Goal: Task Accomplishment & Management: Use online tool/utility

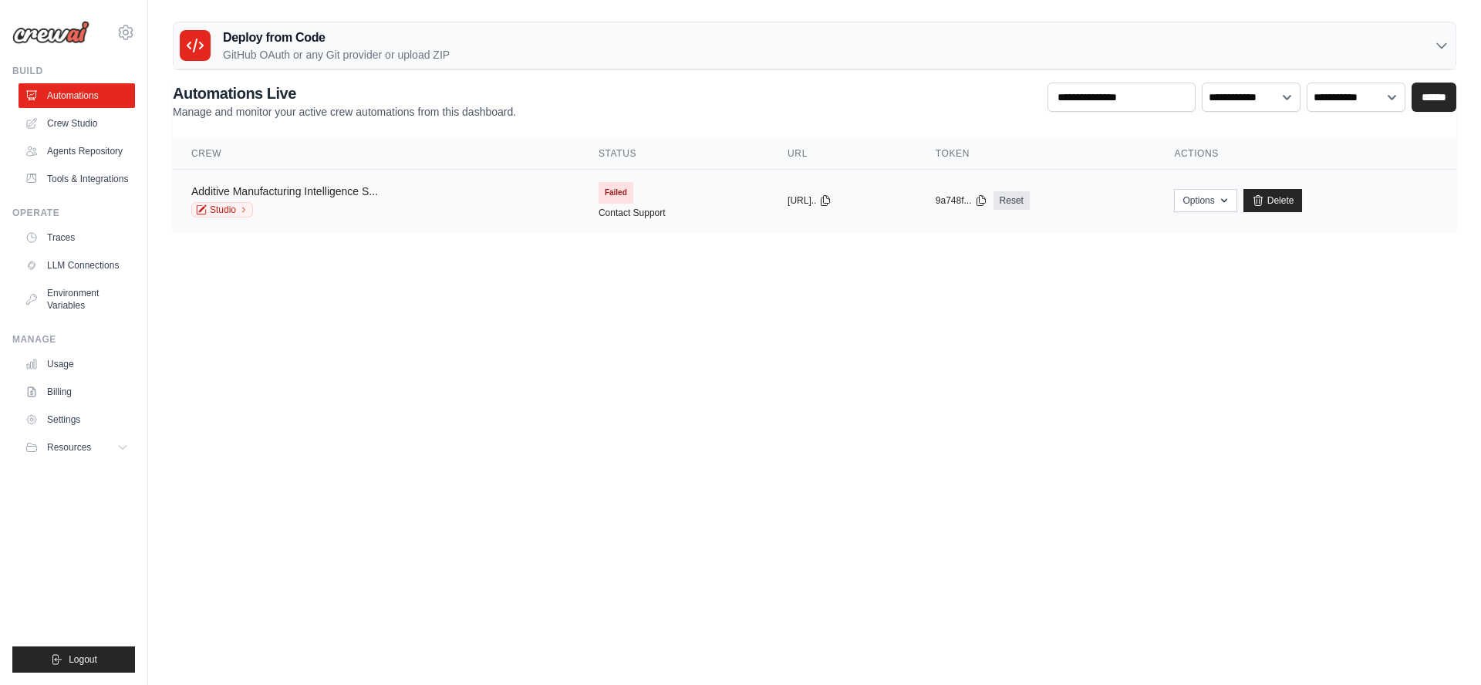
click at [323, 190] on link "Additive Manufacturing Intelligence S..." at bounding box center [284, 191] width 187 height 12
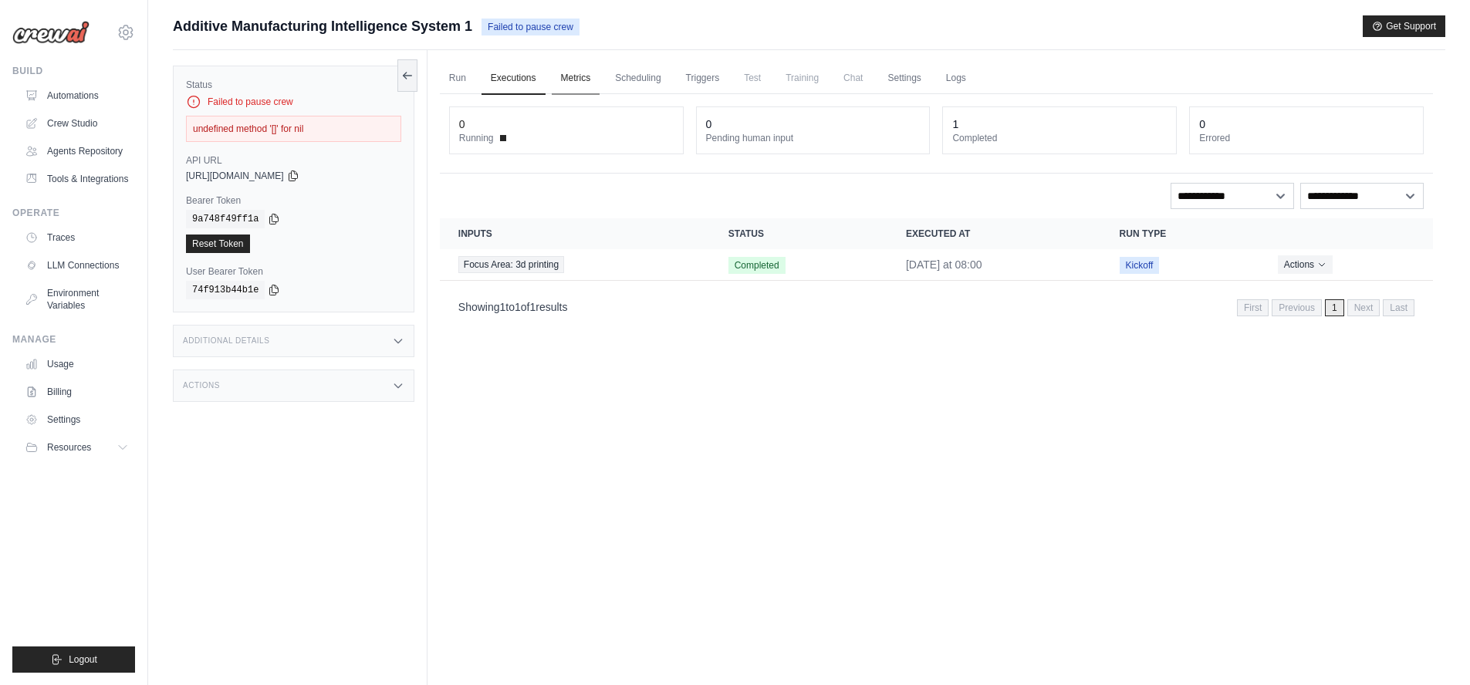
click at [587, 79] on link "Metrics" at bounding box center [576, 78] width 49 height 32
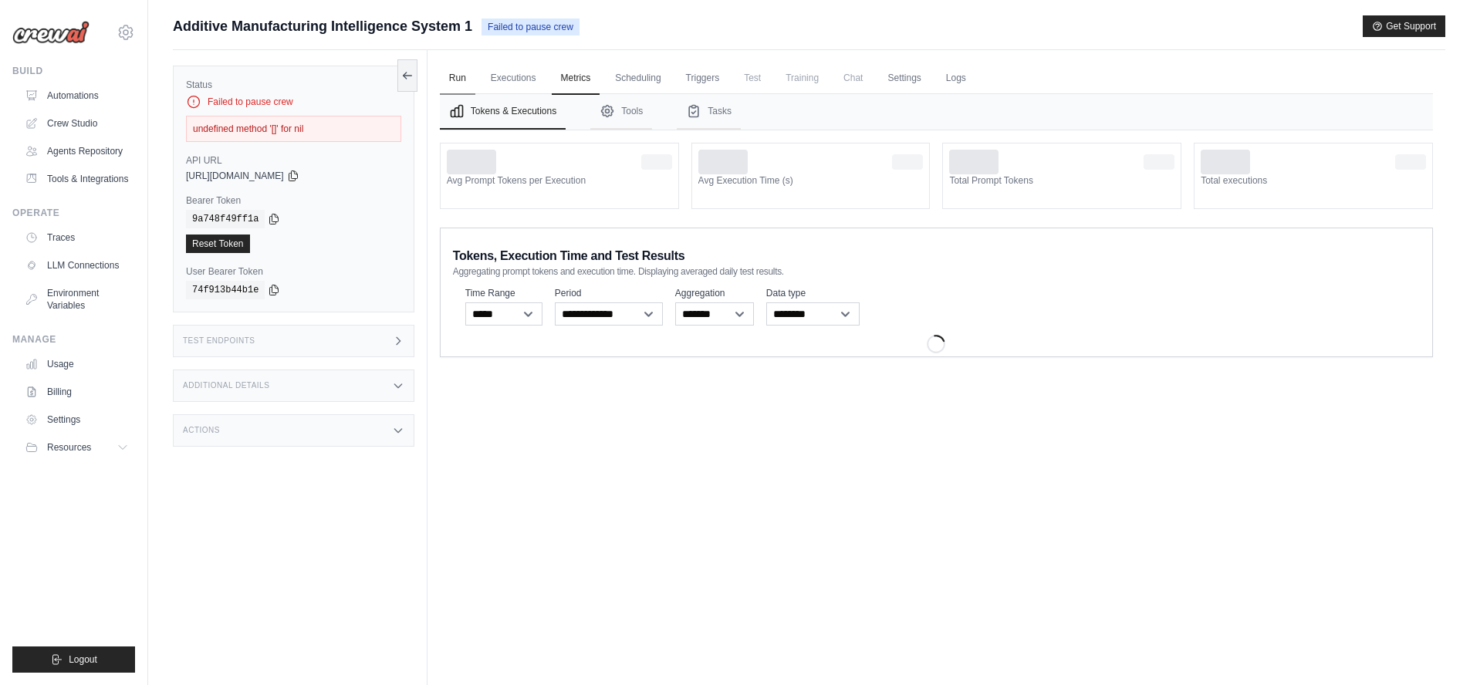
click at [455, 77] on link "Run" at bounding box center [457, 78] width 35 height 32
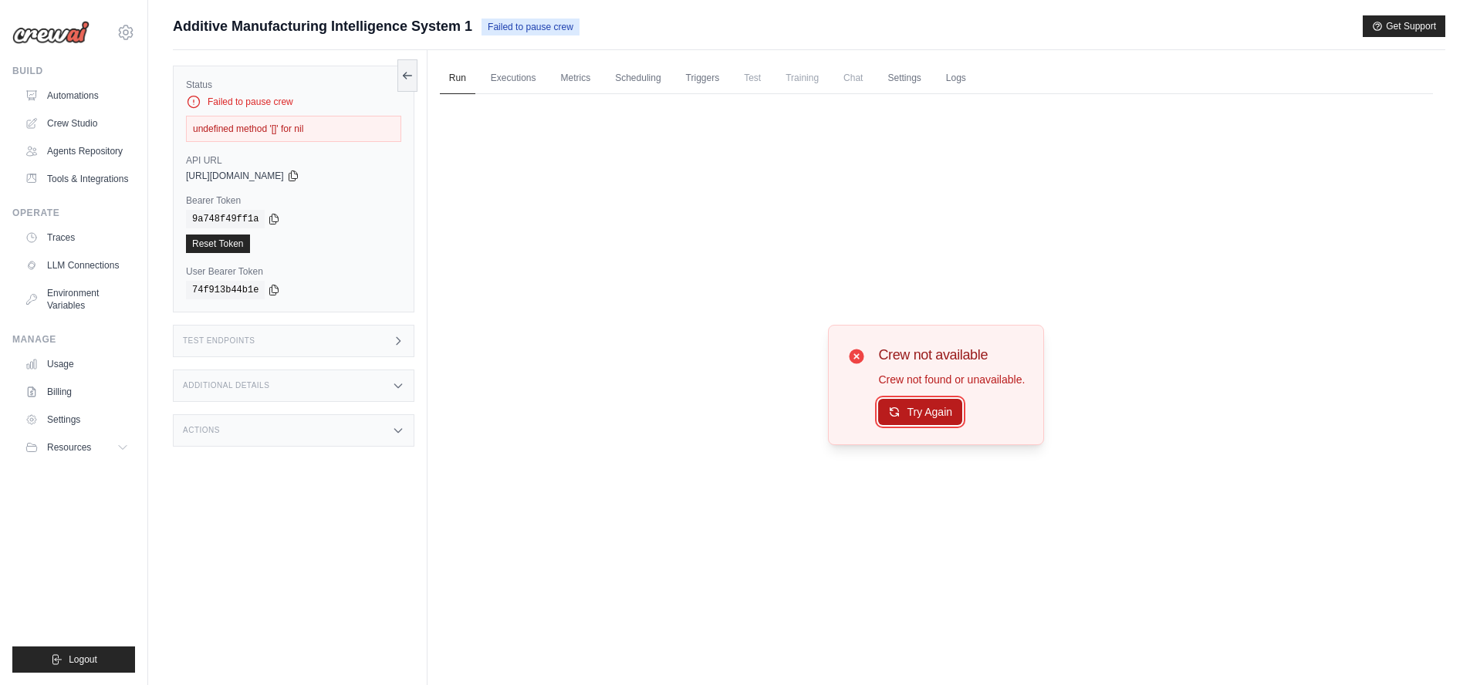
click at [930, 415] on button "Try Again" at bounding box center [920, 412] width 84 height 26
click at [943, 413] on button "Try Again" at bounding box center [920, 412] width 84 height 26
click at [521, 81] on link "Executions" at bounding box center [513, 78] width 64 height 32
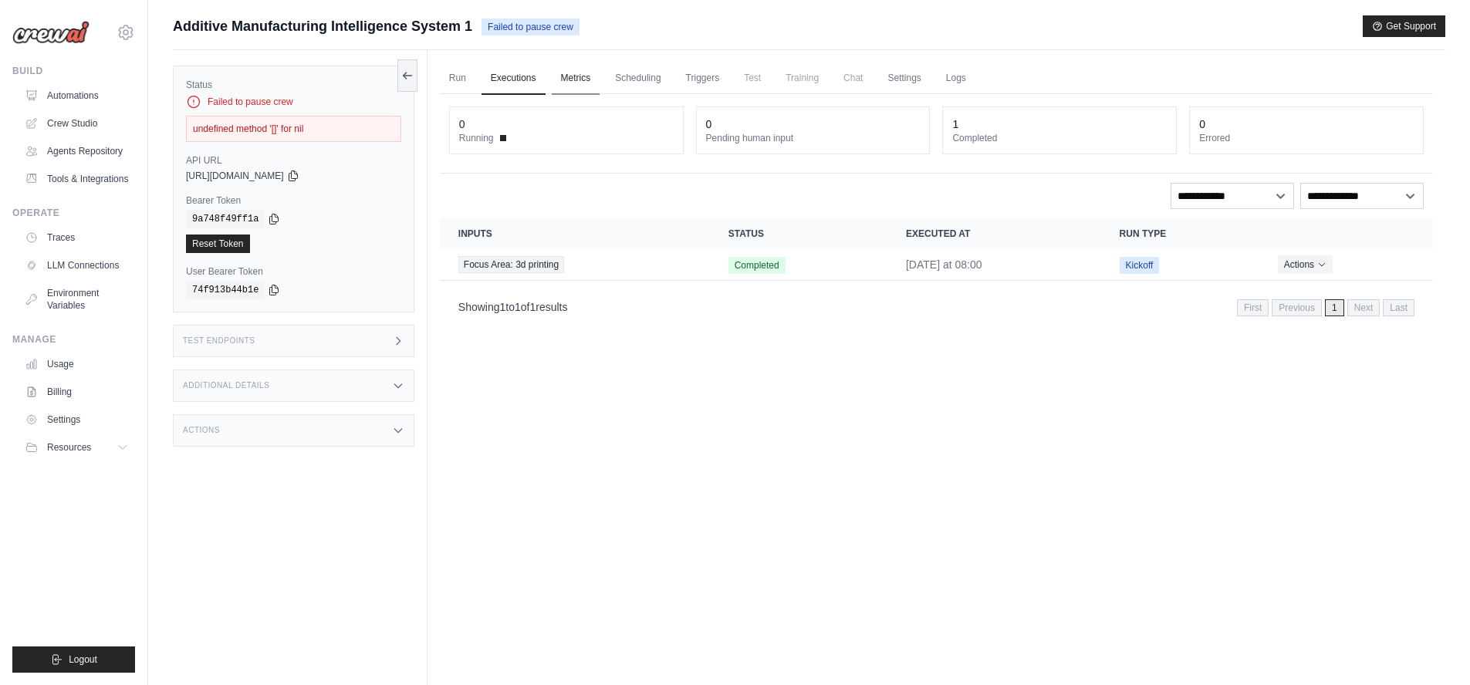
click at [587, 80] on link "Metrics" at bounding box center [576, 78] width 49 height 32
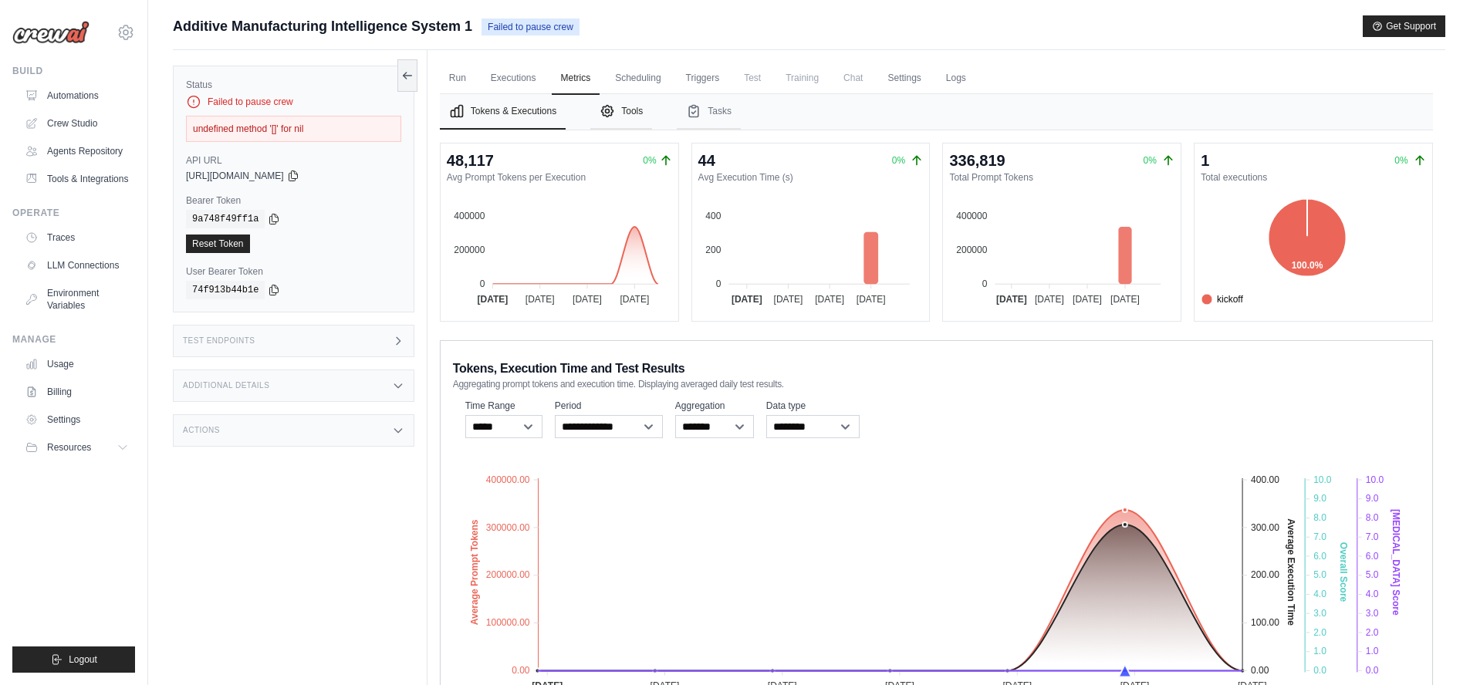
click at [631, 112] on button "Tools" at bounding box center [621, 111] width 62 height 35
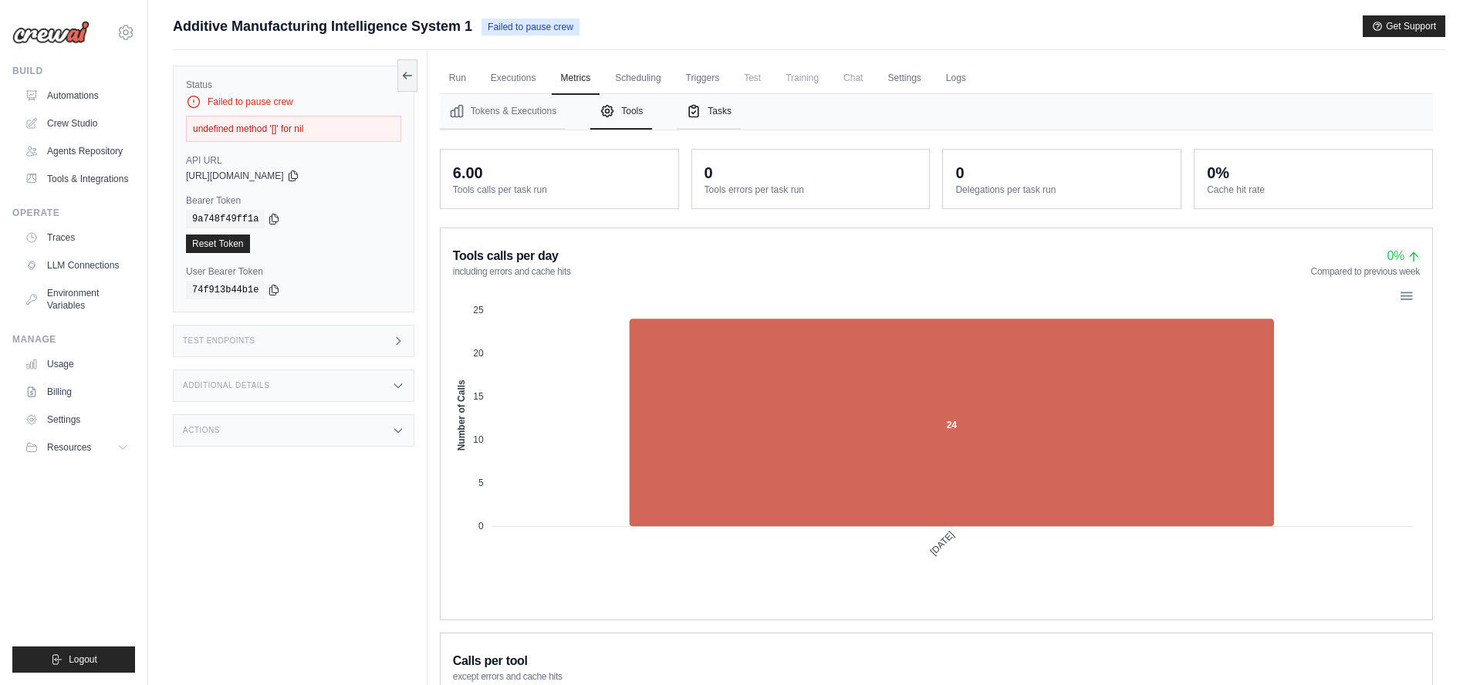
click at [715, 114] on button "Tasks" at bounding box center [709, 111] width 64 height 35
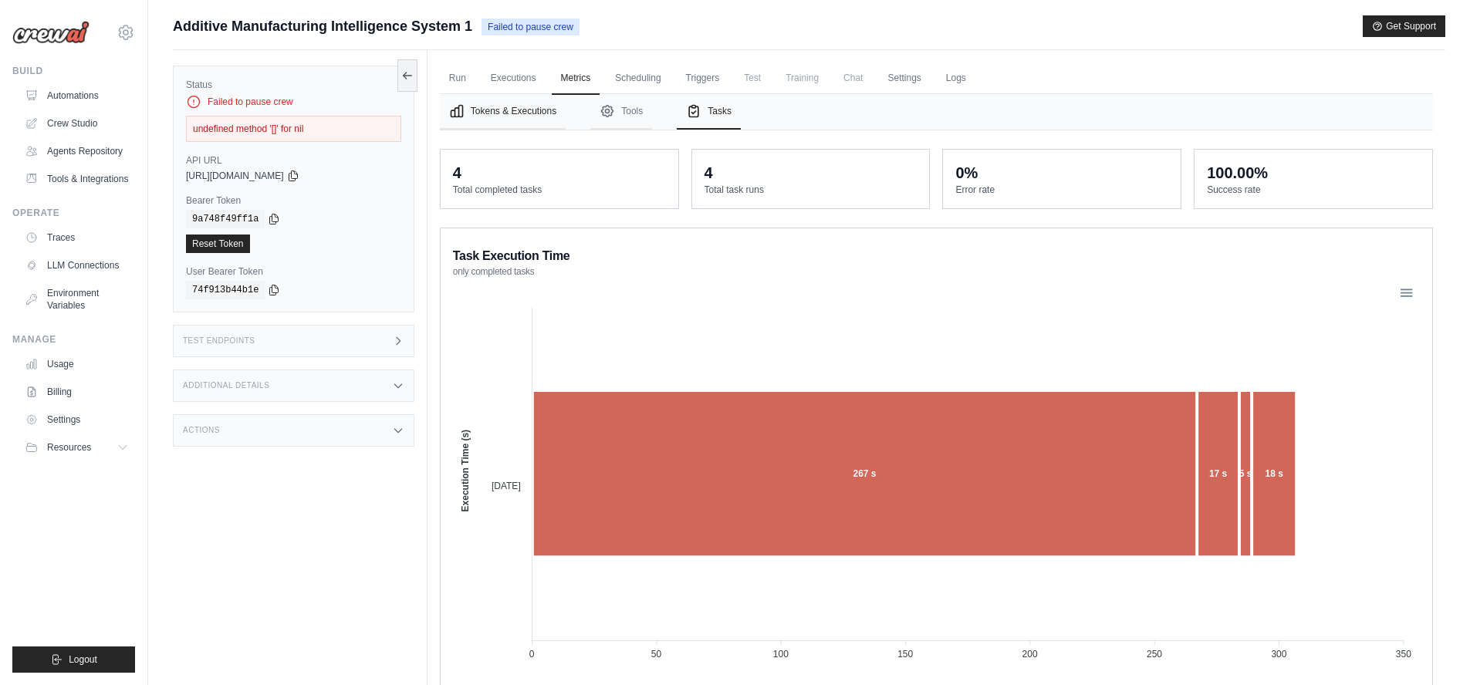
click at [508, 105] on button "Tokens & Executions" at bounding box center [503, 111] width 126 height 35
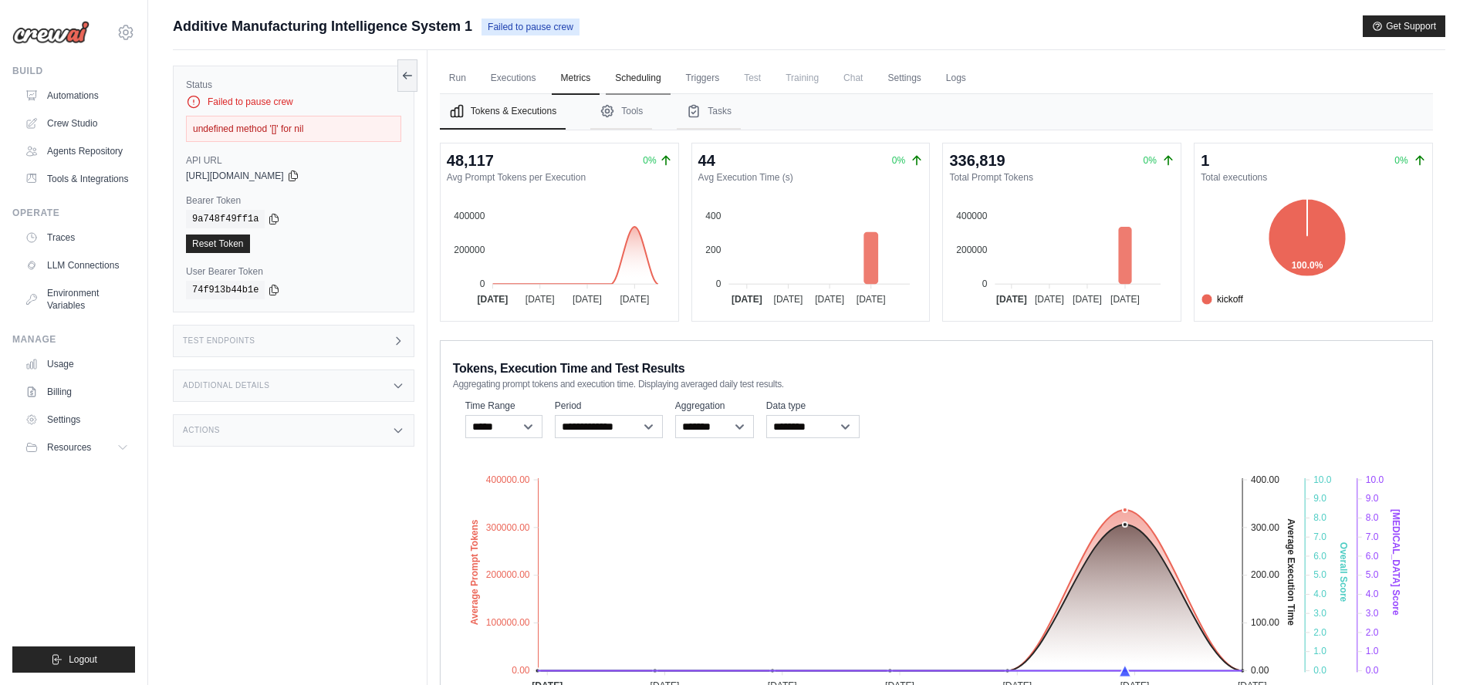
click at [645, 77] on link "Scheduling" at bounding box center [638, 78] width 64 height 32
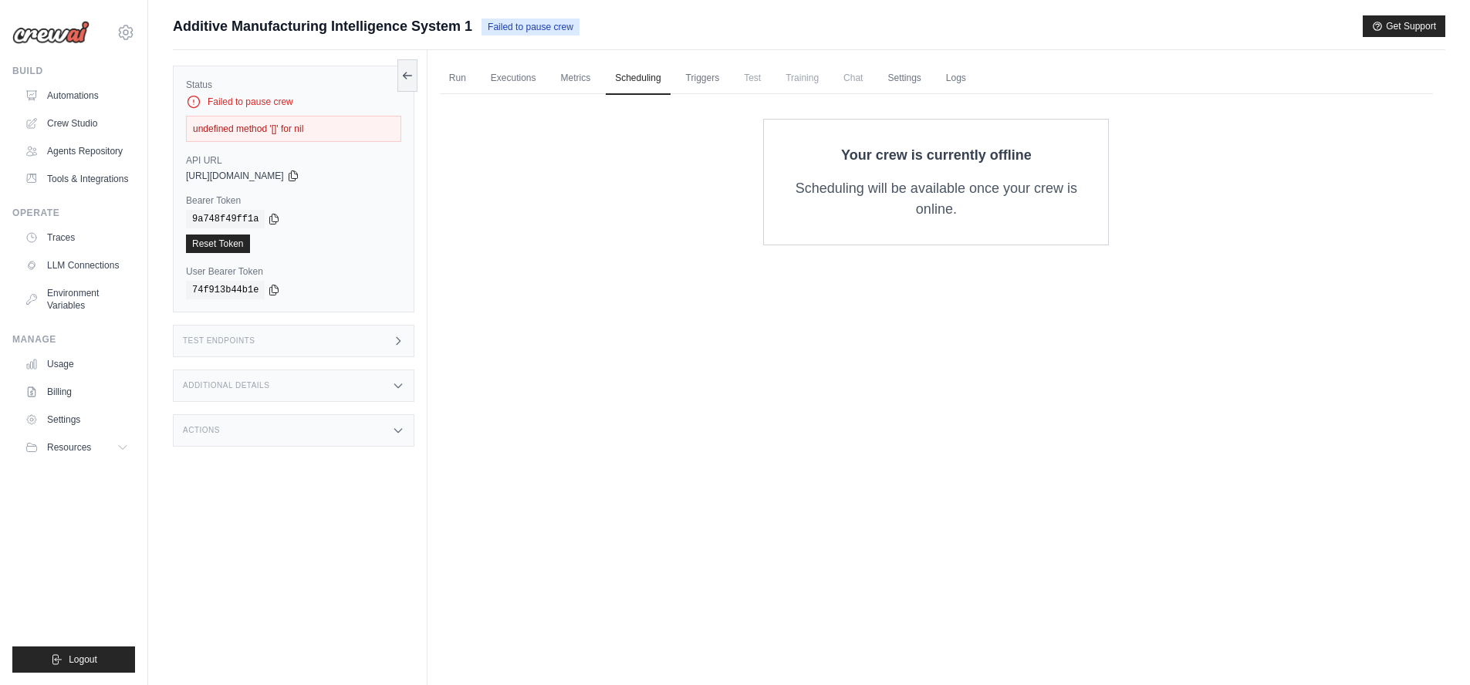
drag, startPoint x: 363, startPoint y: 128, endPoint x: 203, endPoint y: 127, distance: 160.5
click at [203, 127] on div "undefined method '[]' for nil" at bounding box center [293, 129] width 215 height 26
click at [231, 125] on div "undefined method '[]' for nil" at bounding box center [293, 129] width 215 height 26
click at [702, 76] on link "Triggers" at bounding box center [703, 78] width 52 height 32
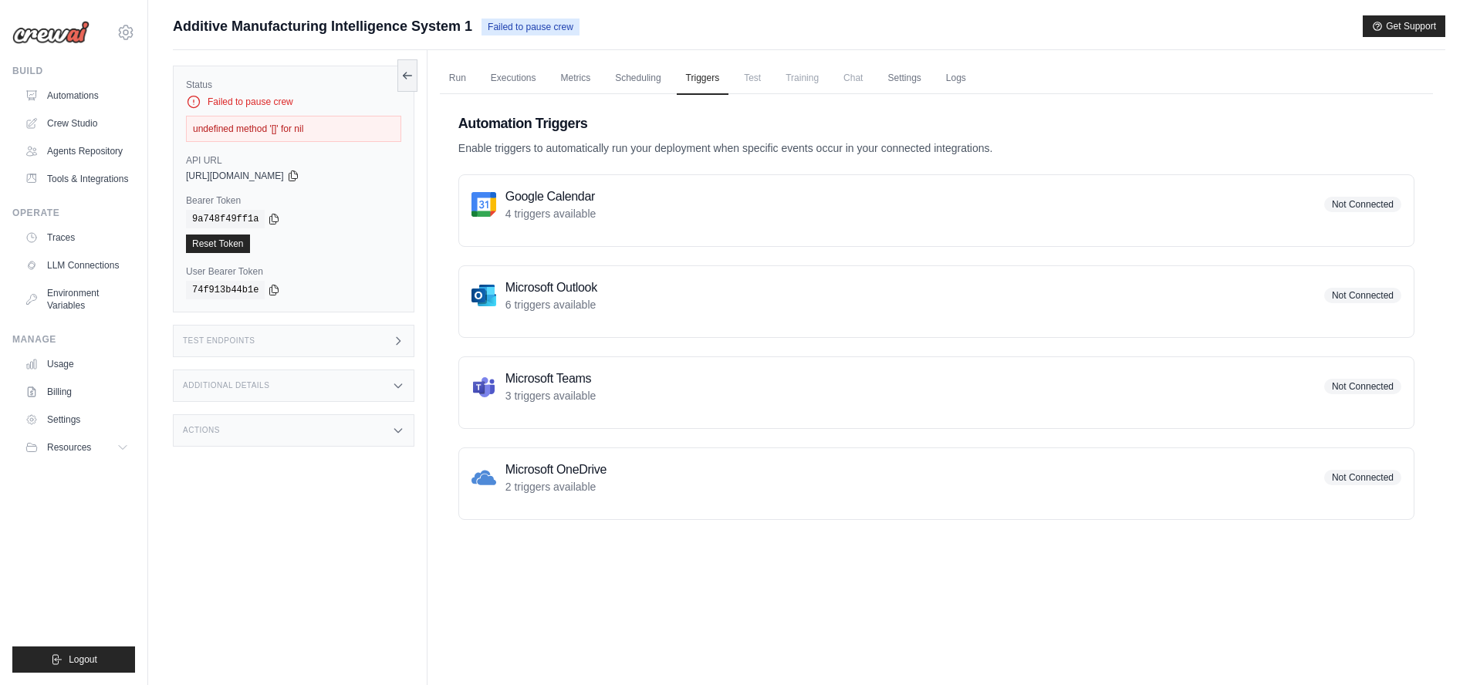
click at [760, 79] on span "Test" at bounding box center [752, 77] width 35 height 31
click at [806, 81] on span "Training" at bounding box center [802, 77] width 52 height 31
click at [961, 79] on link "Logs" at bounding box center [956, 78] width 39 height 32
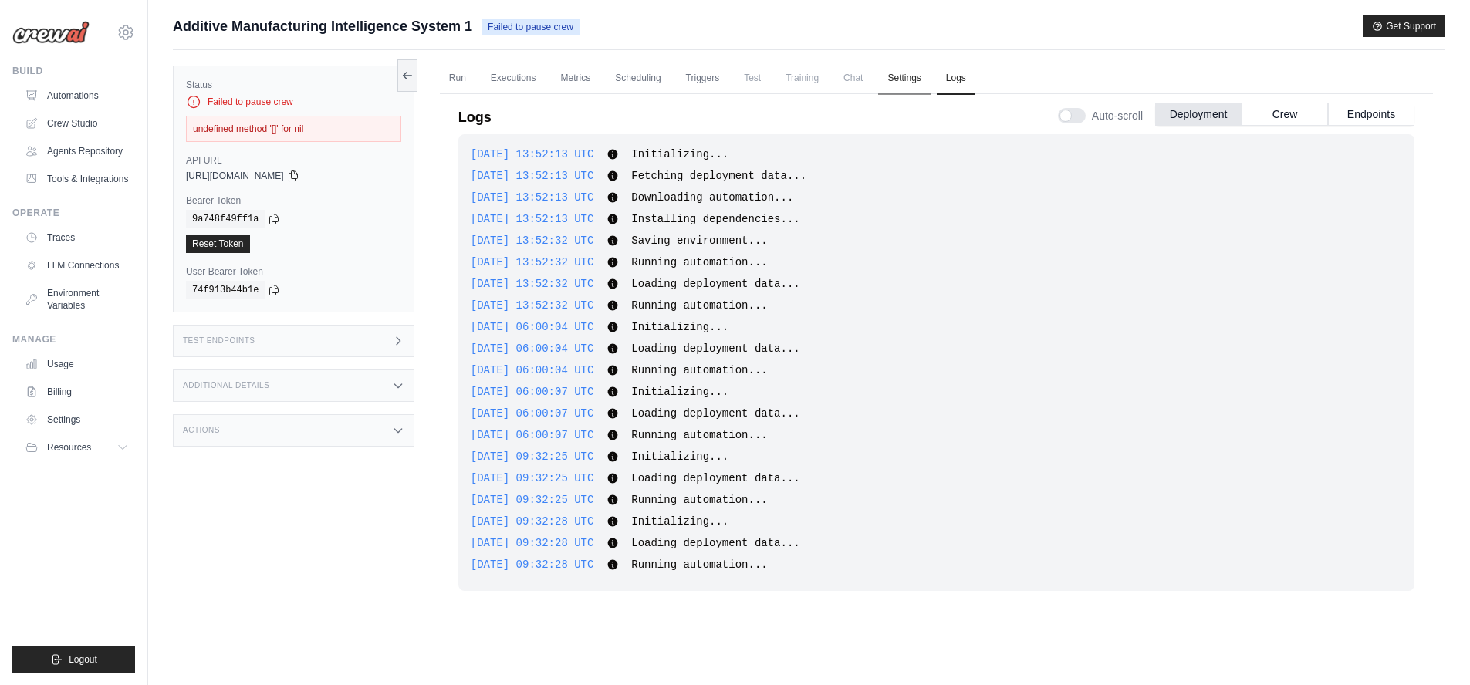
click at [907, 83] on link "Settings" at bounding box center [904, 78] width 52 height 32
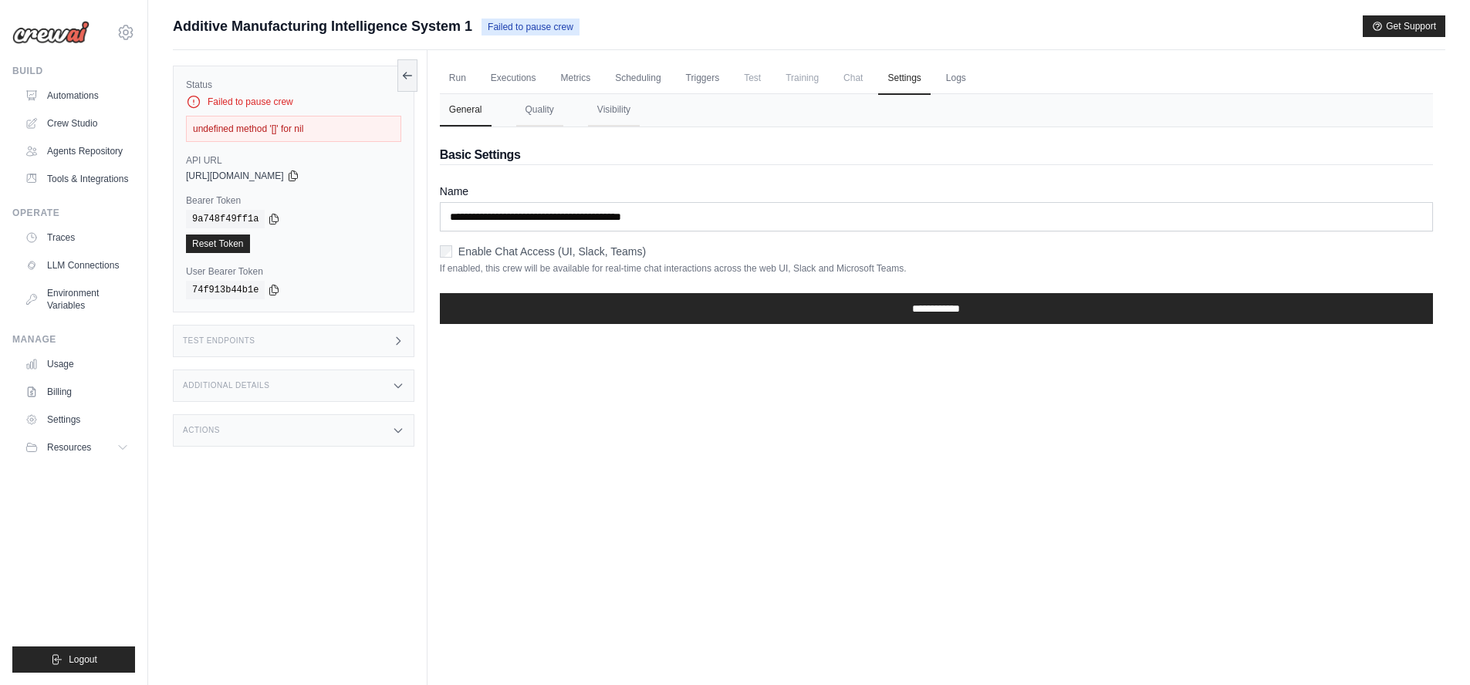
click at [859, 81] on span "Chat" at bounding box center [853, 77] width 38 height 31
click at [810, 81] on span "Training" at bounding box center [802, 77] width 52 height 31
click at [741, 80] on span "Test" at bounding box center [752, 77] width 35 height 31
click at [710, 83] on link "Triggers" at bounding box center [703, 78] width 52 height 32
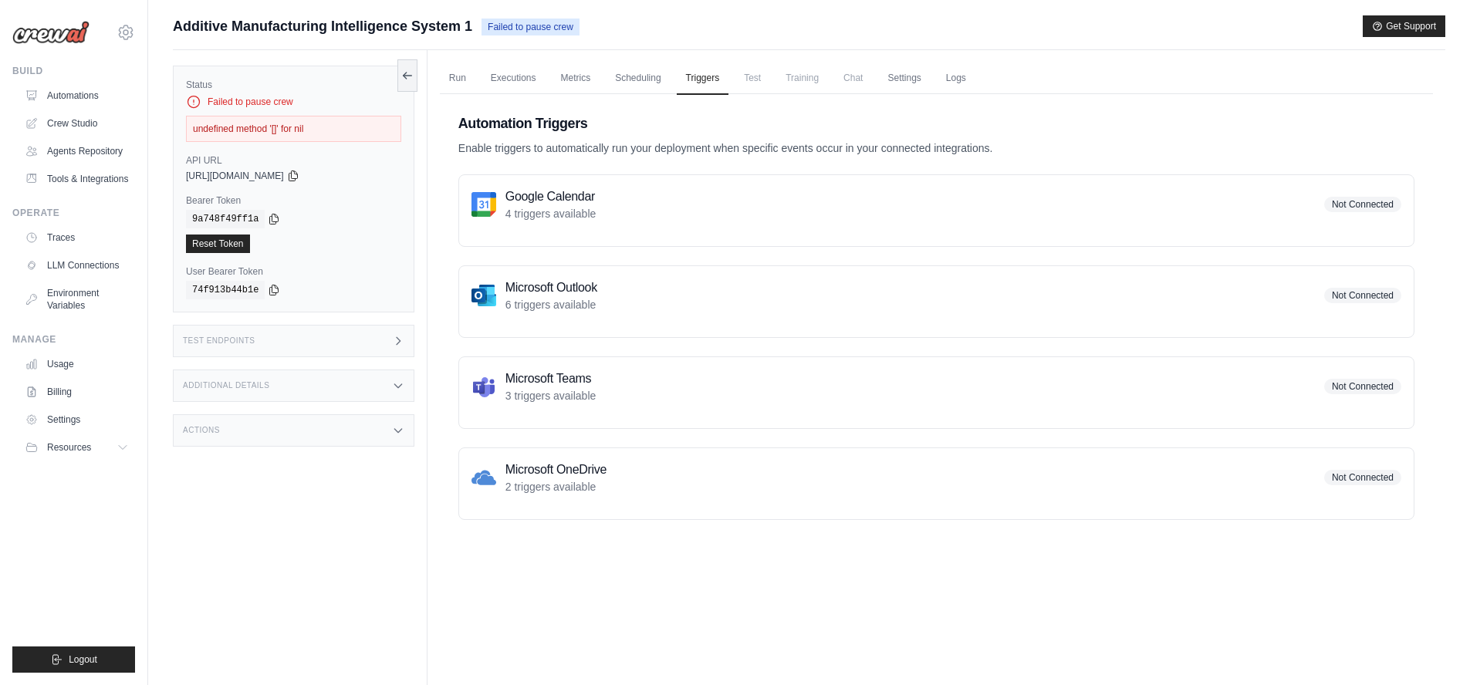
click at [793, 84] on span "Training" at bounding box center [802, 77] width 52 height 31
click at [971, 83] on link "Logs" at bounding box center [956, 78] width 39 height 32
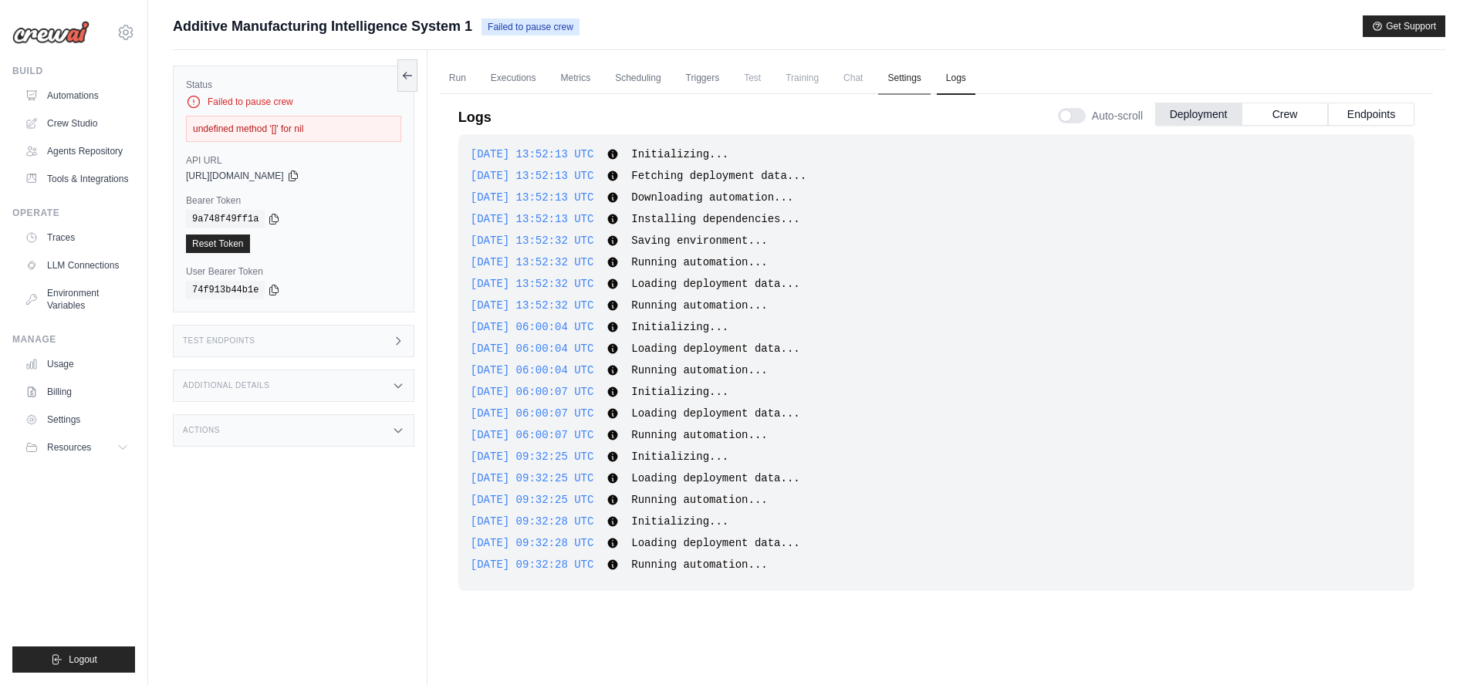
click at [903, 79] on link "Settings" at bounding box center [904, 78] width 52 height 32
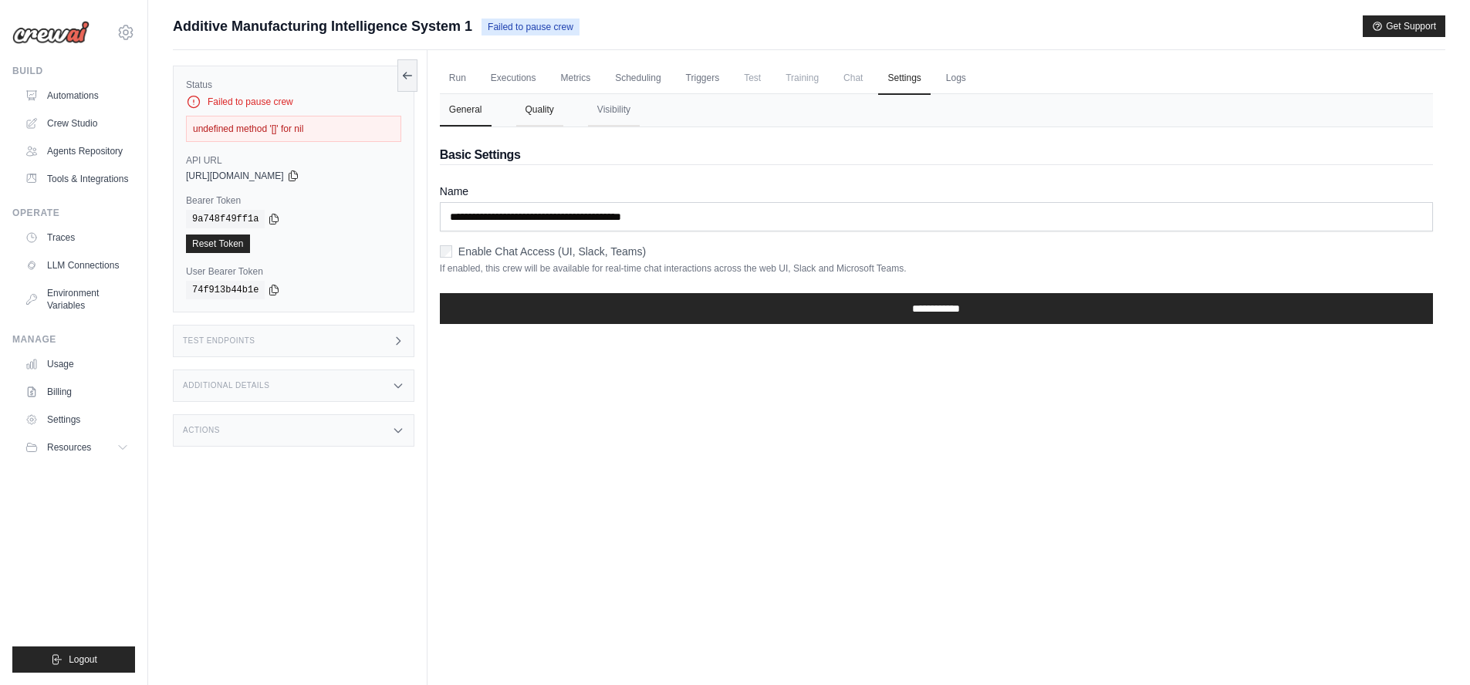
click at [542, 114] on button "Quality" at bounding box center [539, 110] width 47 height 32
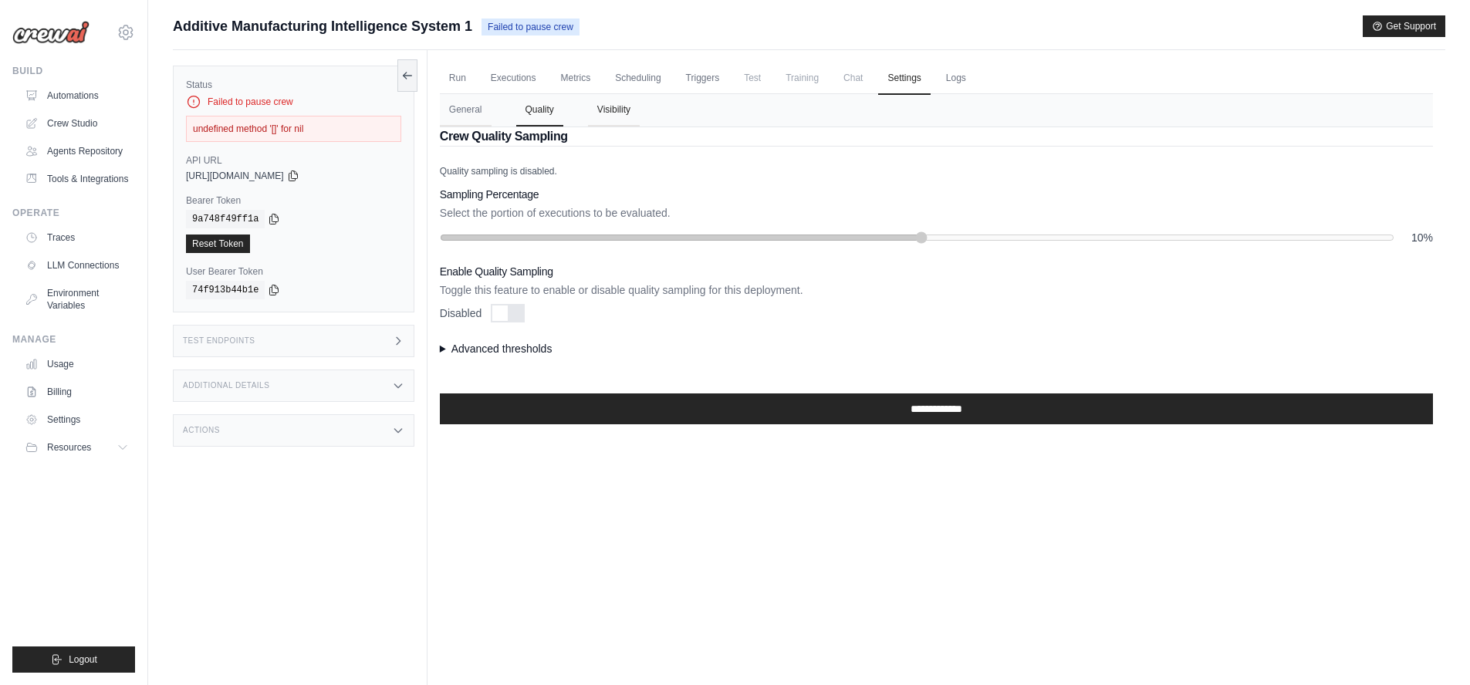
click at [601, 116] on button "Visibility" at bounding box center [614, 110] width 52 height 32
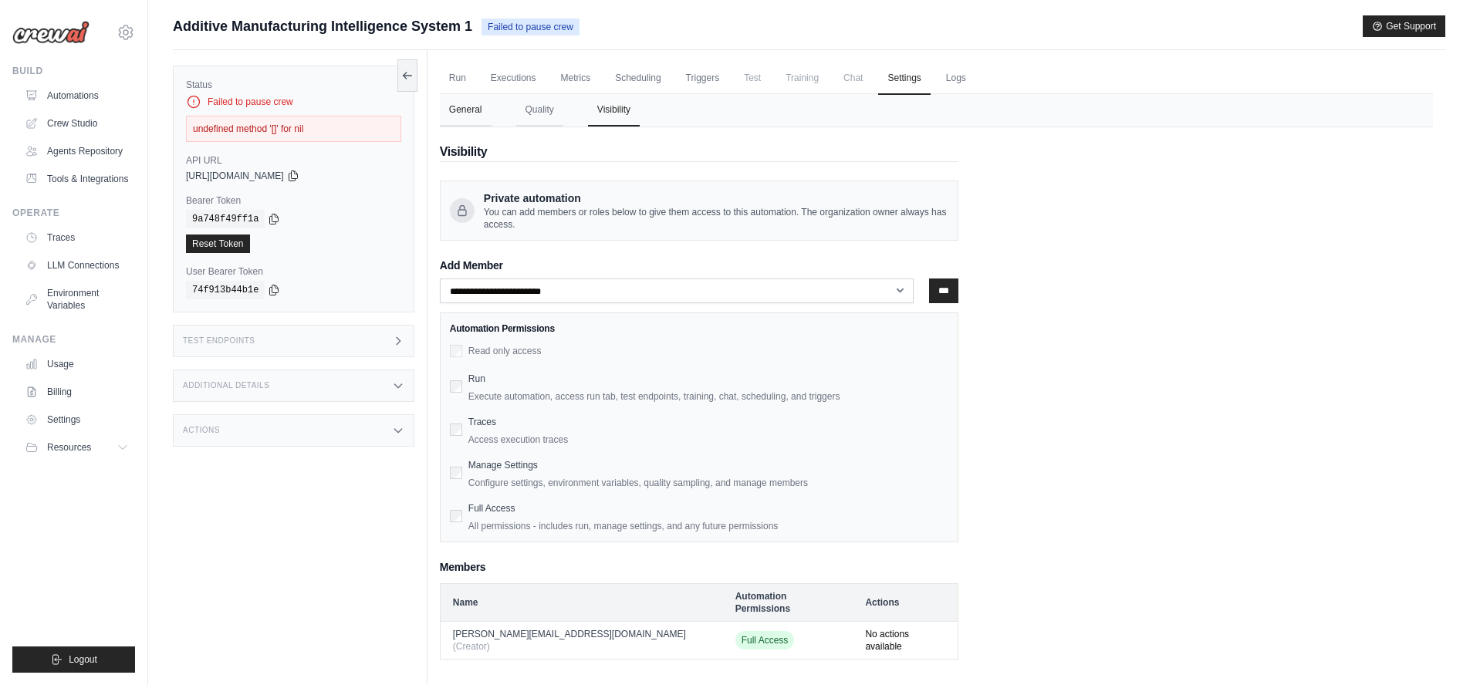
click at [468, 114] on button "General" at bounding box center [466, 110] width 52 height 32
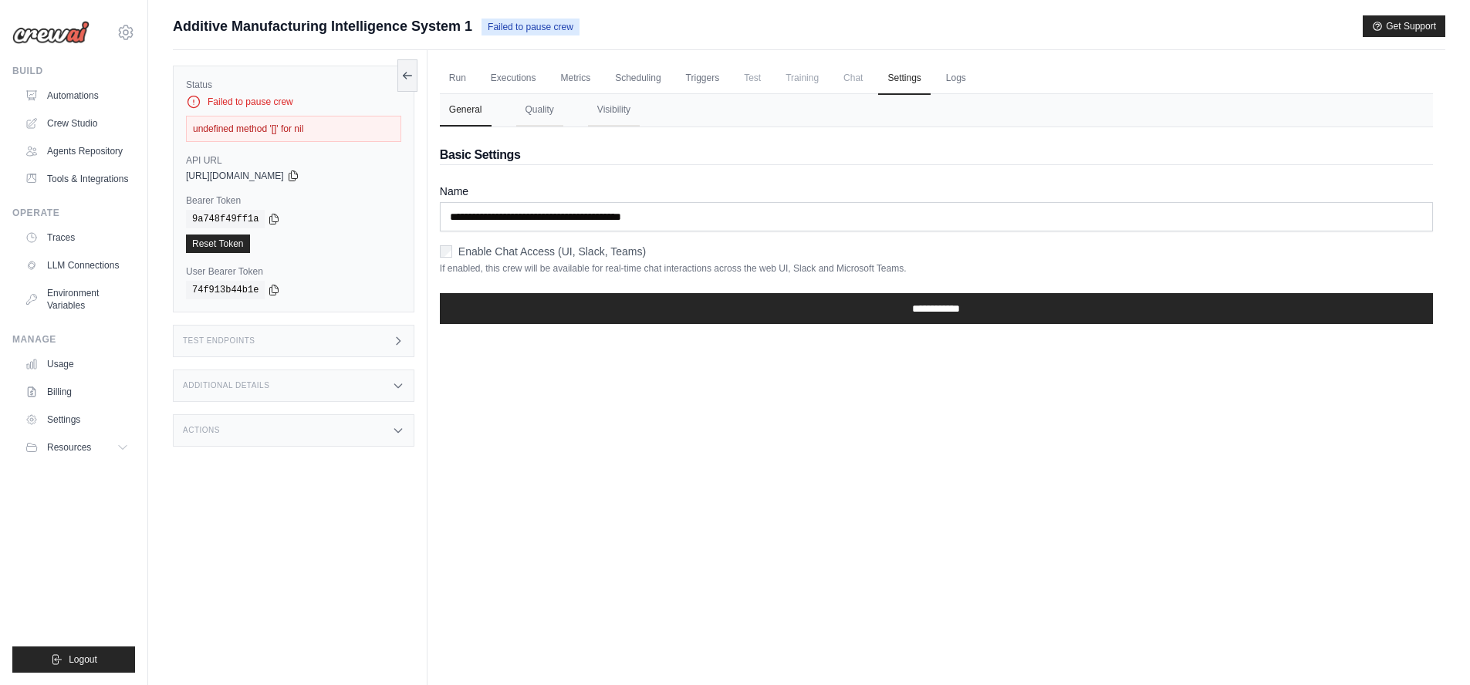
click at [856, 85] on span "Chat" at bounding box center [853, 77] width 38 height 31
click at [812, 83] on span "Training" at bounding box center [802, 77] width 52 height 31
click at [749, 81] on span "Test" at bounding box center [752, 77] width 35 height 31
click at [721, 80] on link "Triggers" at bounding box center [703, 78] width 52 height 32
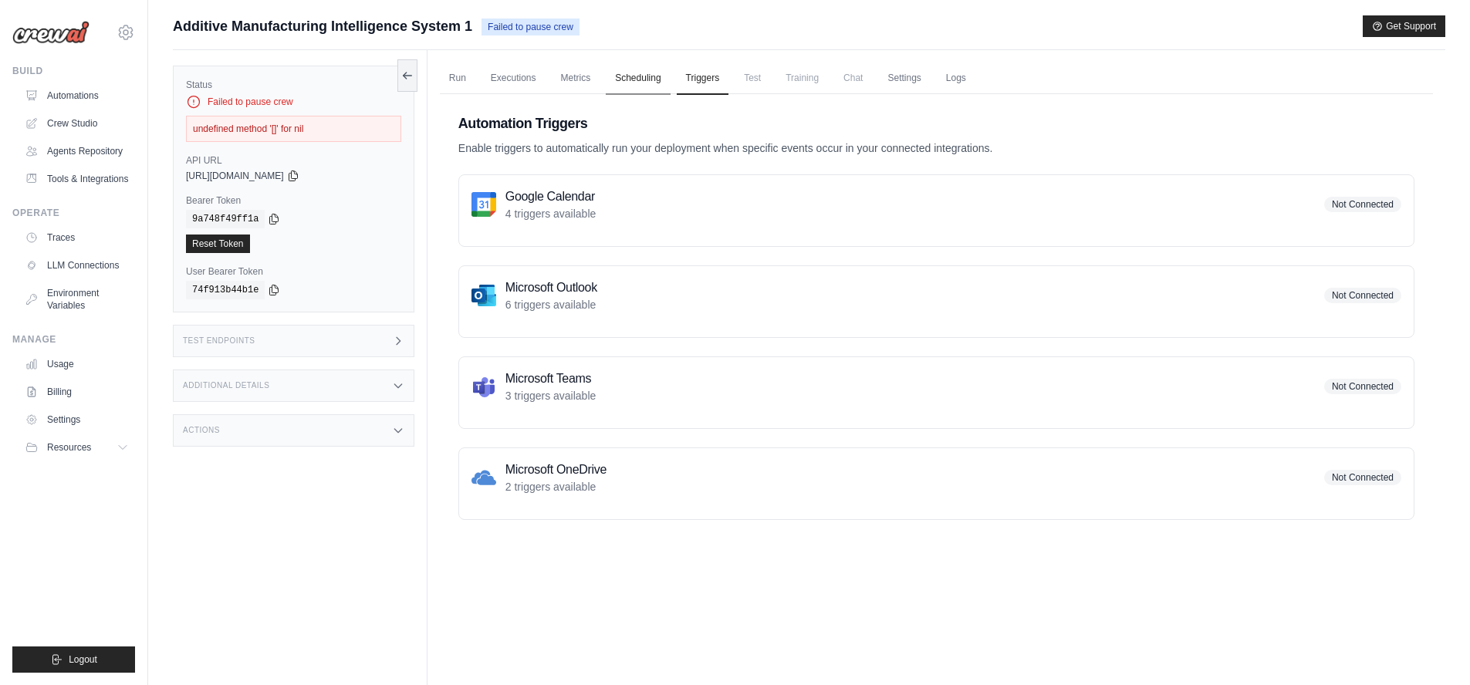
click at [643, 84] on link "Scheduling" at bounding box center [638, 78] width 64 height 32
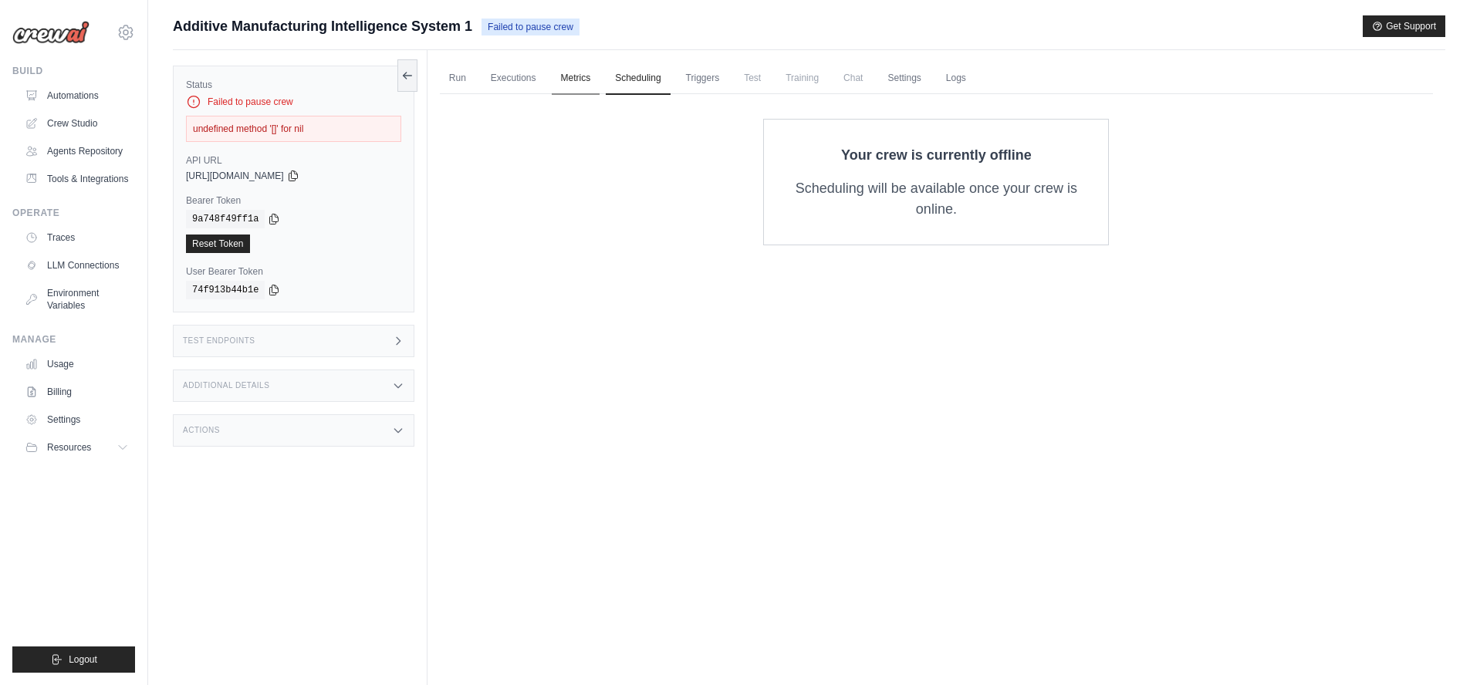
click at [572, 82] on link "Metrics" at bounding box center [576, 78] width 49 height 32
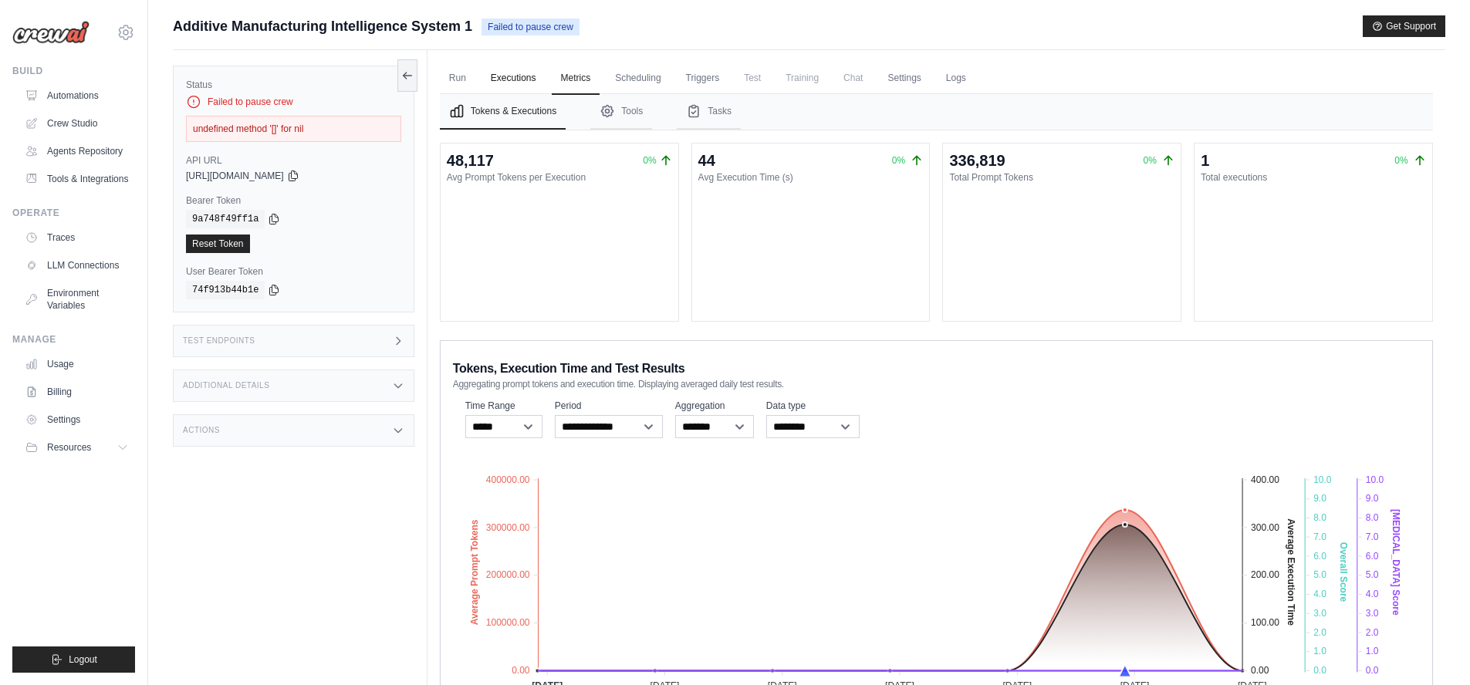
click at [515, 83] on link "Executions" at bounding box center [513, 78] width 64 height 32
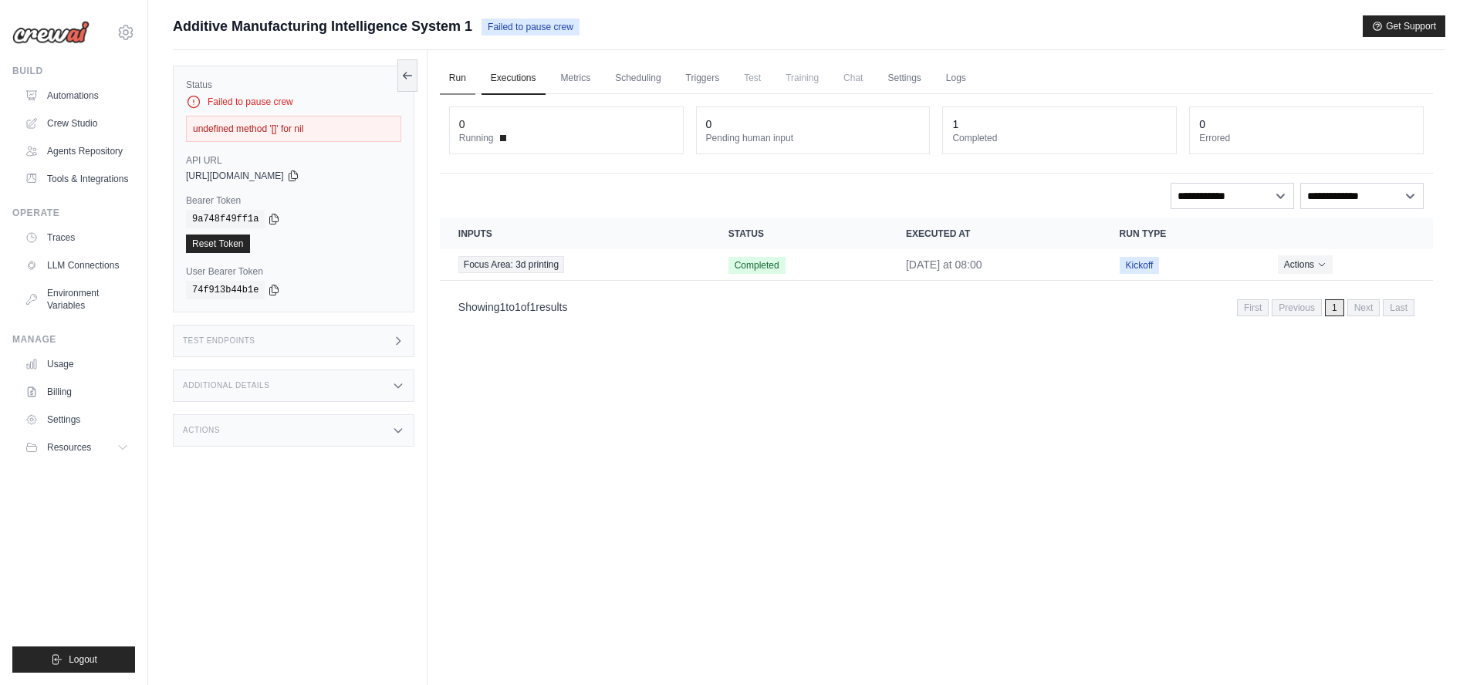
click at [461, 80] on link "Run" at bounding box center [457, 78] width 35 height 32
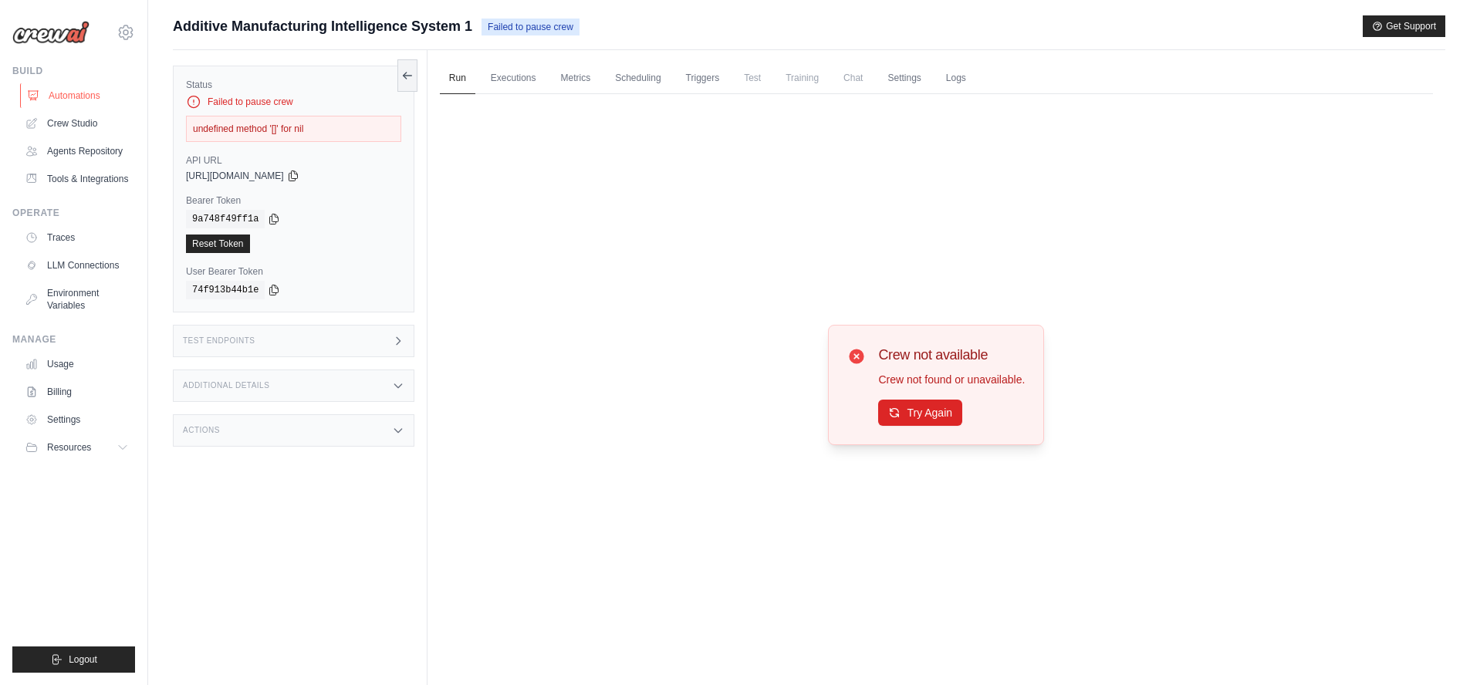
click at [73, 96] on link "Automations" at bounding box center [78, 95] width 117 height 25
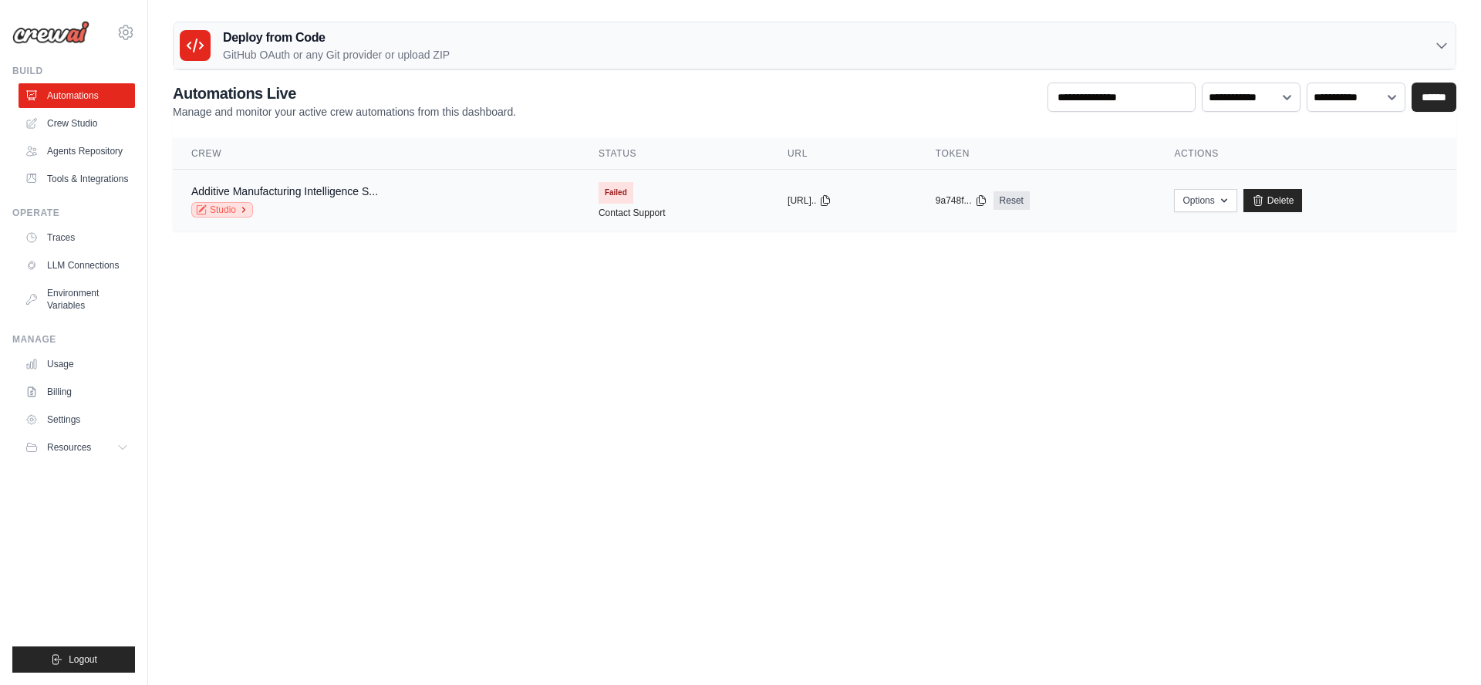
click at [231, 208] on link "Studio" at bounding box center [222, 209] width 62 height 15
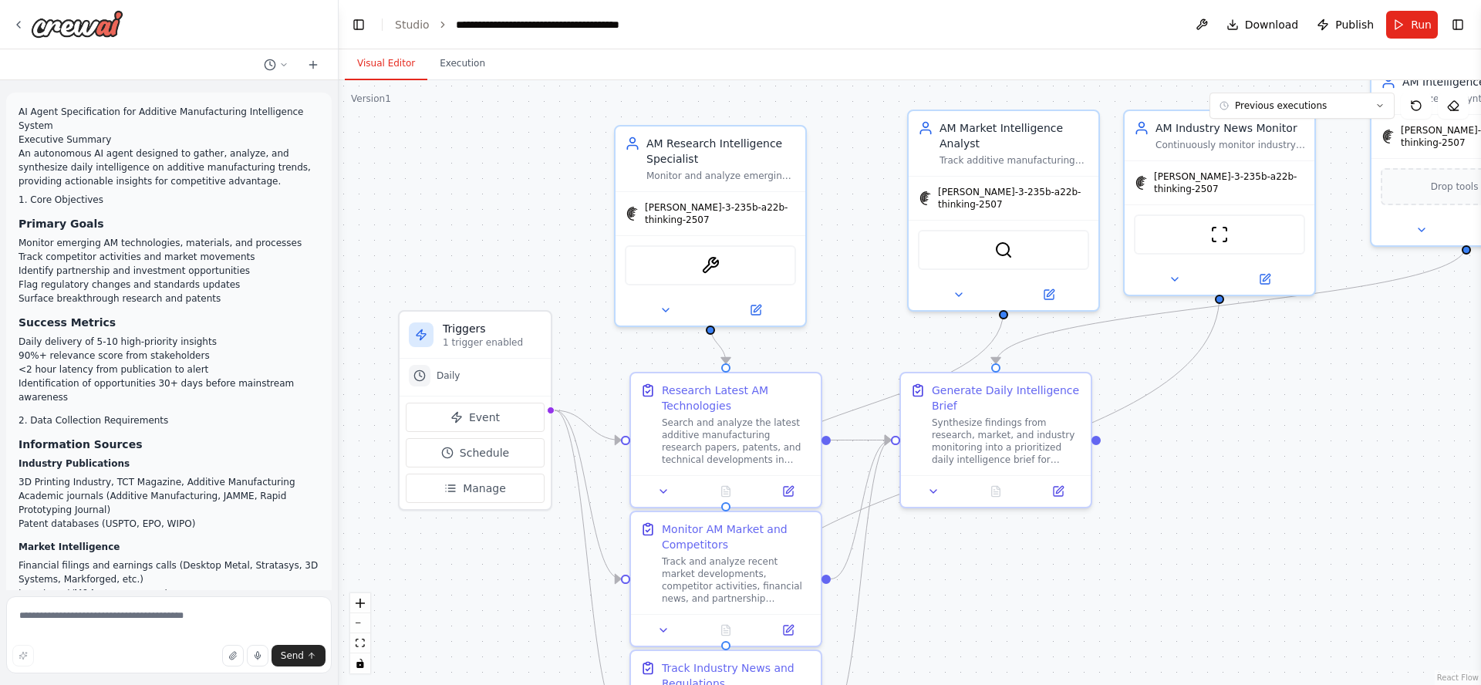
drag, startPoint x: 892, startPoint y: 373, endPoint x: 874, endPoint y: 282, distance: 93.5
click at [874, 282] on div ".deletable-edge-delete-btn { width: 20px; height: 20px; border: 0px solid #ffff…" at bounding box center [910, 382] width 1143 height 605
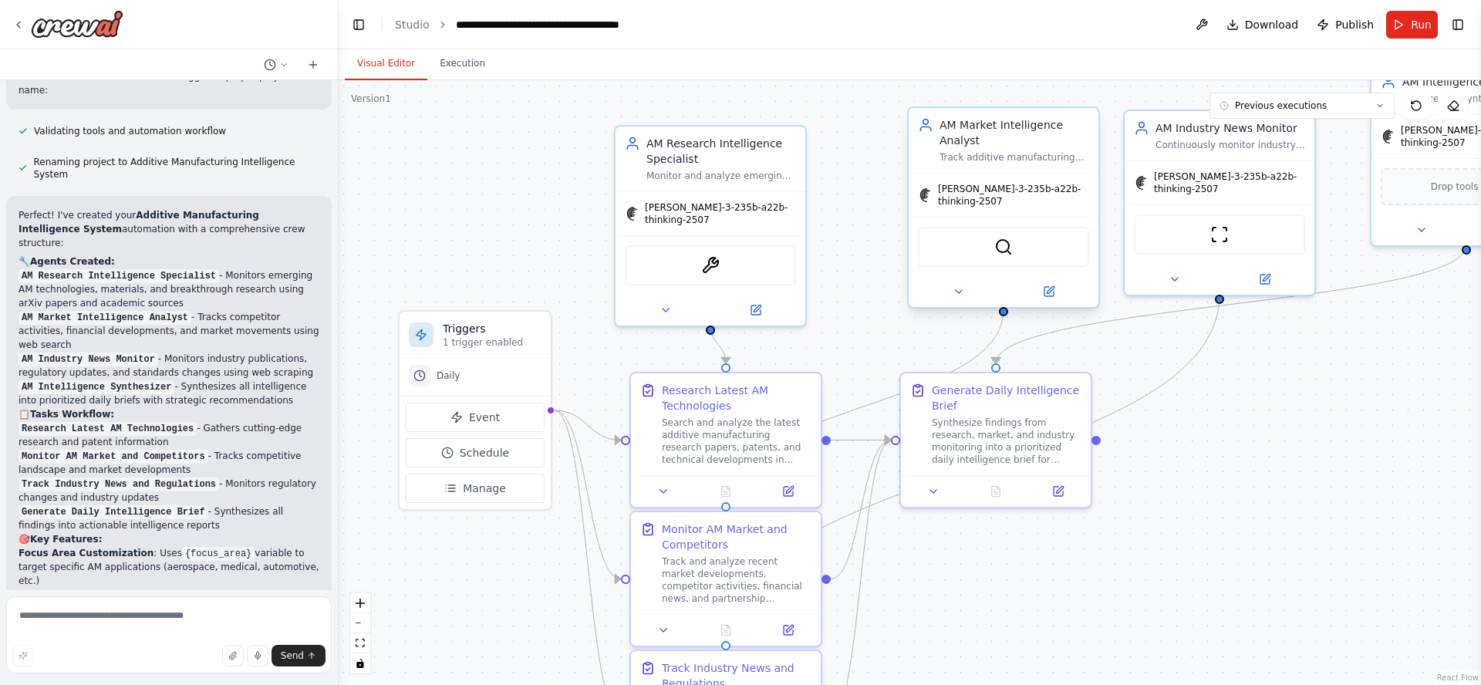
scroll to position [4365, 0]
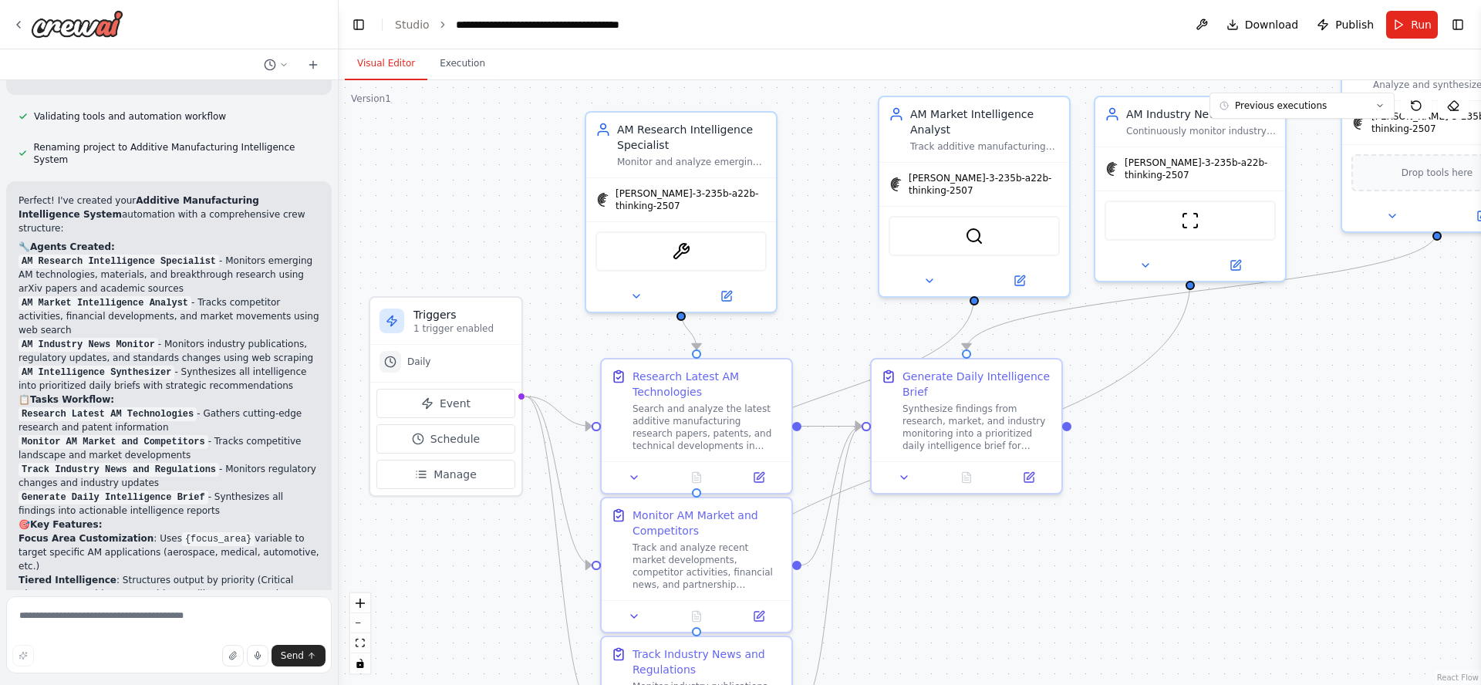
drag, startPoint x: 1315, startPoint y: 491, endPoint x: 1286, endPoint y: 477, distance: 32.4
click at [1286, 477] on div ".deletable-edge-delete-btn { width: 20px; height: 20px; border: 0px solid #ffff…" at bounding box center [910, 382] width 1143 height 605
click at [1423, 29] on span "Run" at bounding box center [1421, 24] width 21 height 15
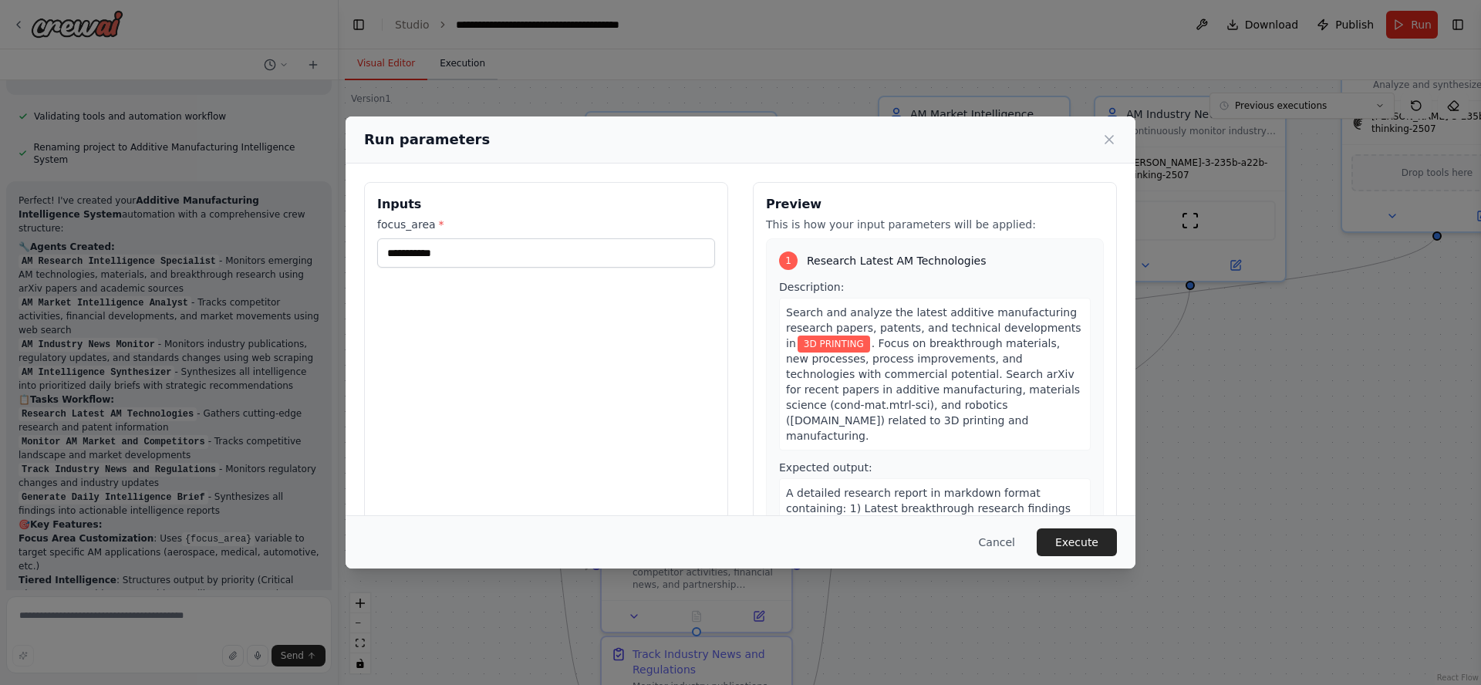
click at [462, 64] on div "**********" at bounding box center [740, 342] width 1481 height 685
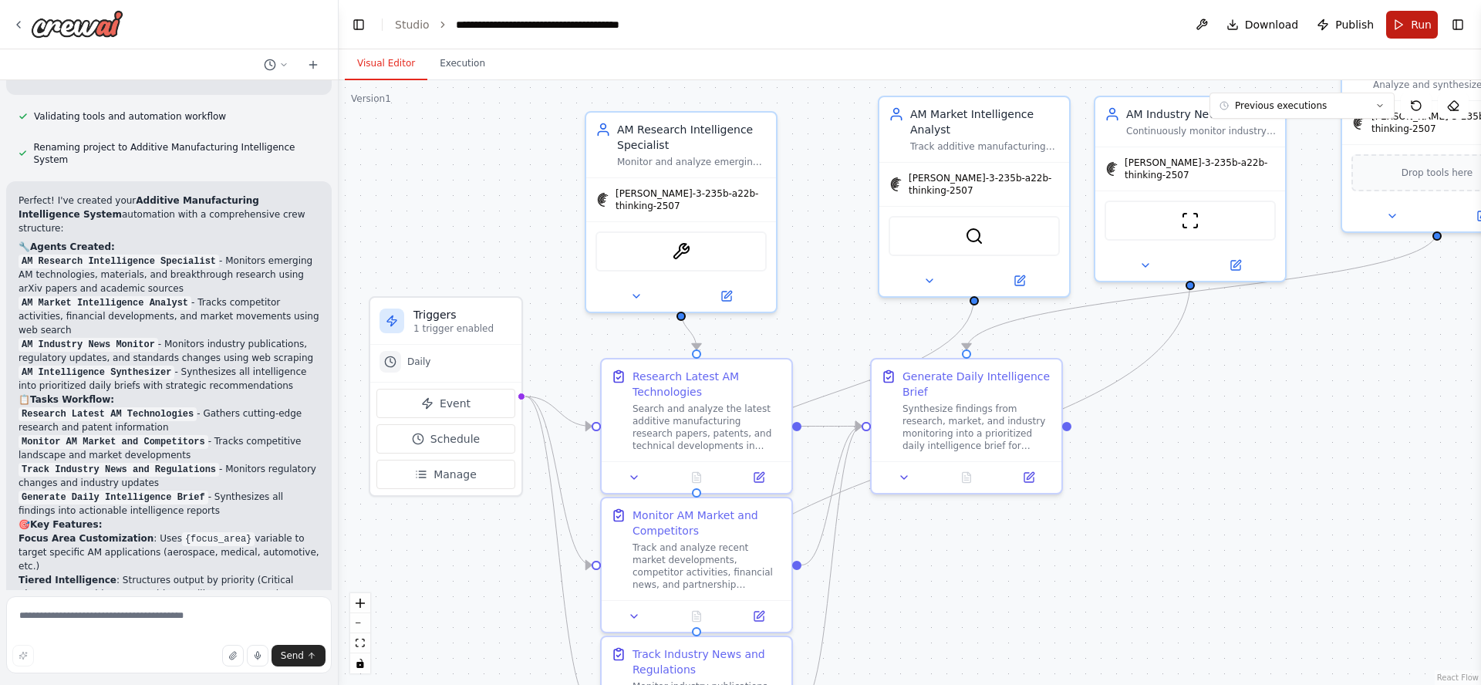
click at [1427, 25] on span "Run" at bounding box center [1421, 24] width 21 height 15
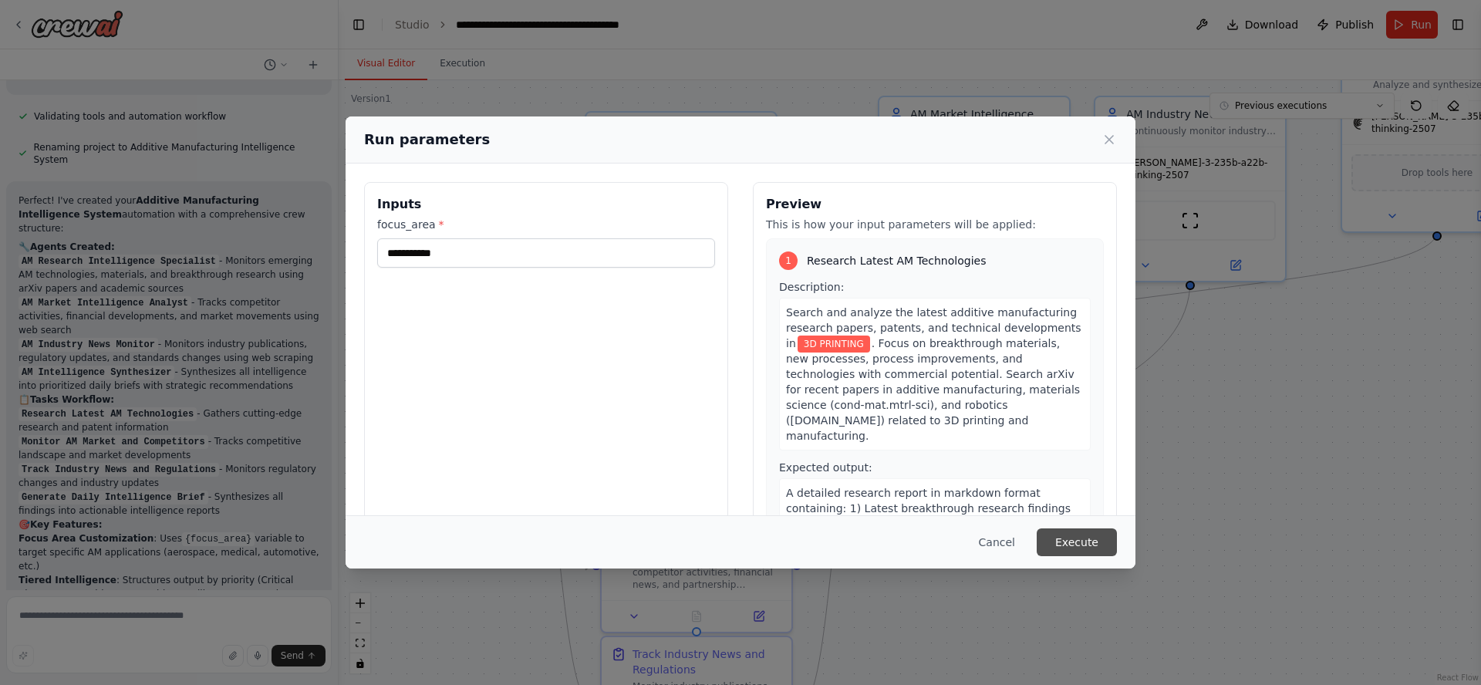
click at [1075, 545] on button "Execute" at bounding box center [1077, 543] width 80 height 28
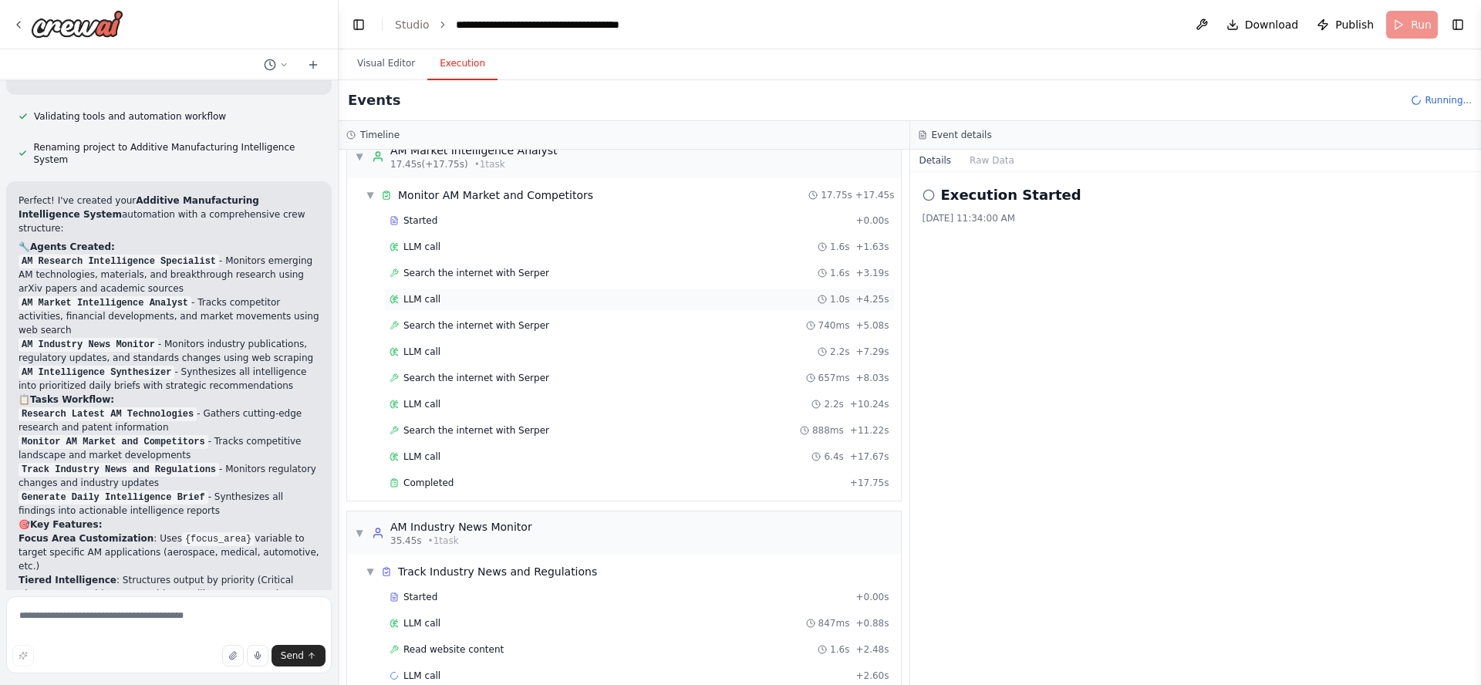
scroll to position [268, 0]
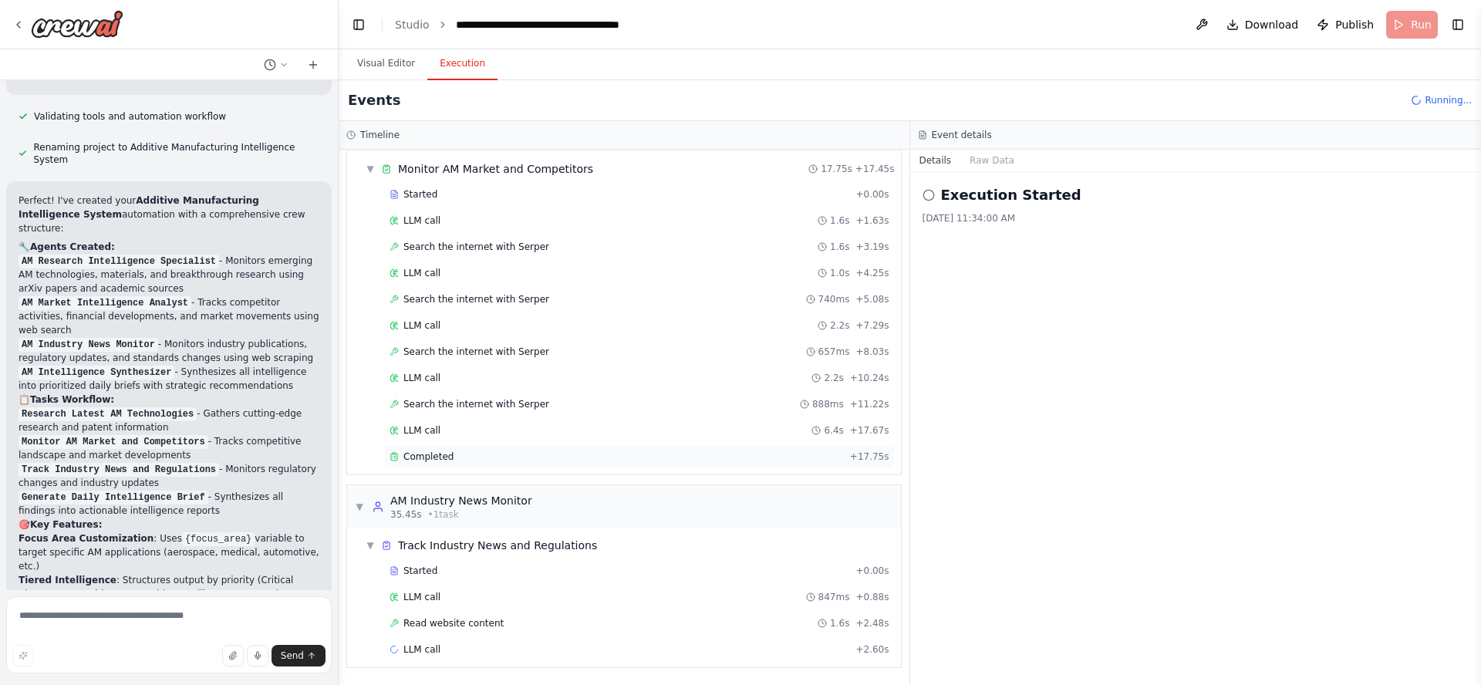
click at [498, 453] on div "Completed" at bounding box center [617, 457] width 454 height 12
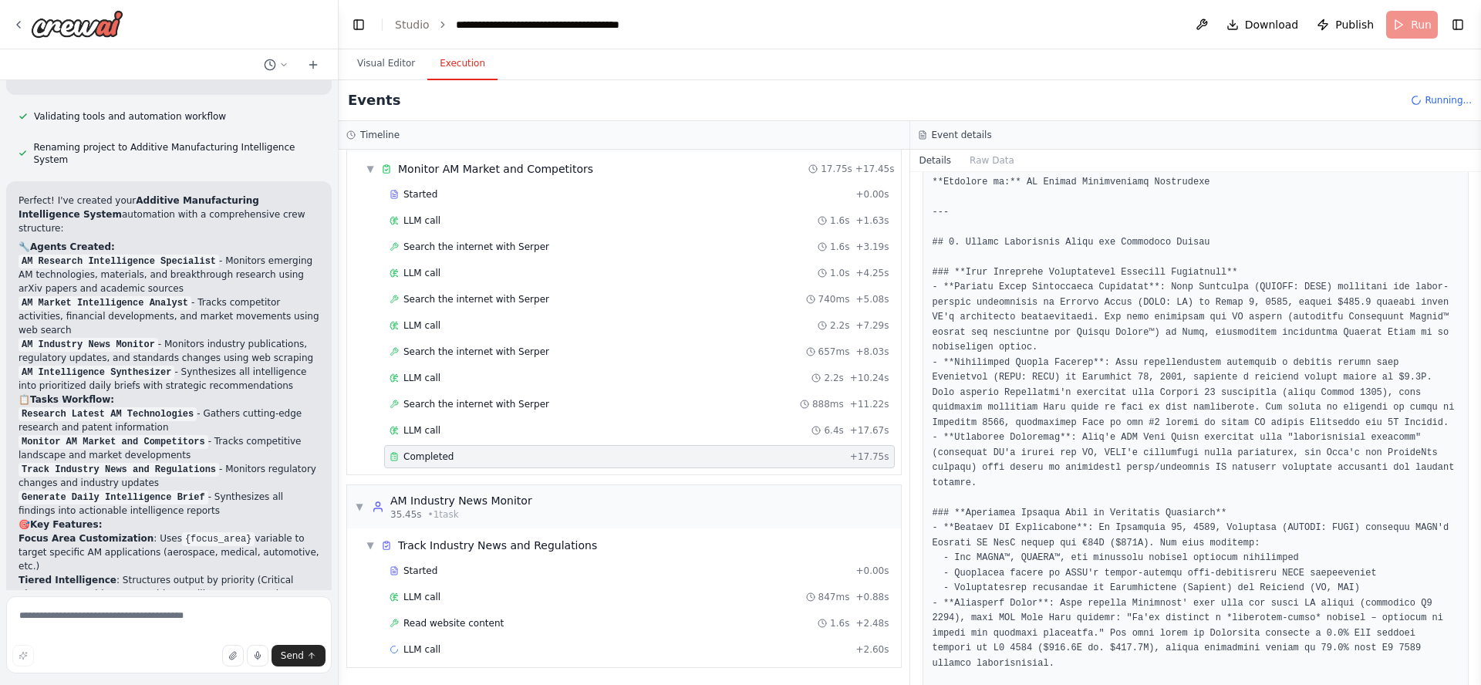
scroll to position [278, 0]
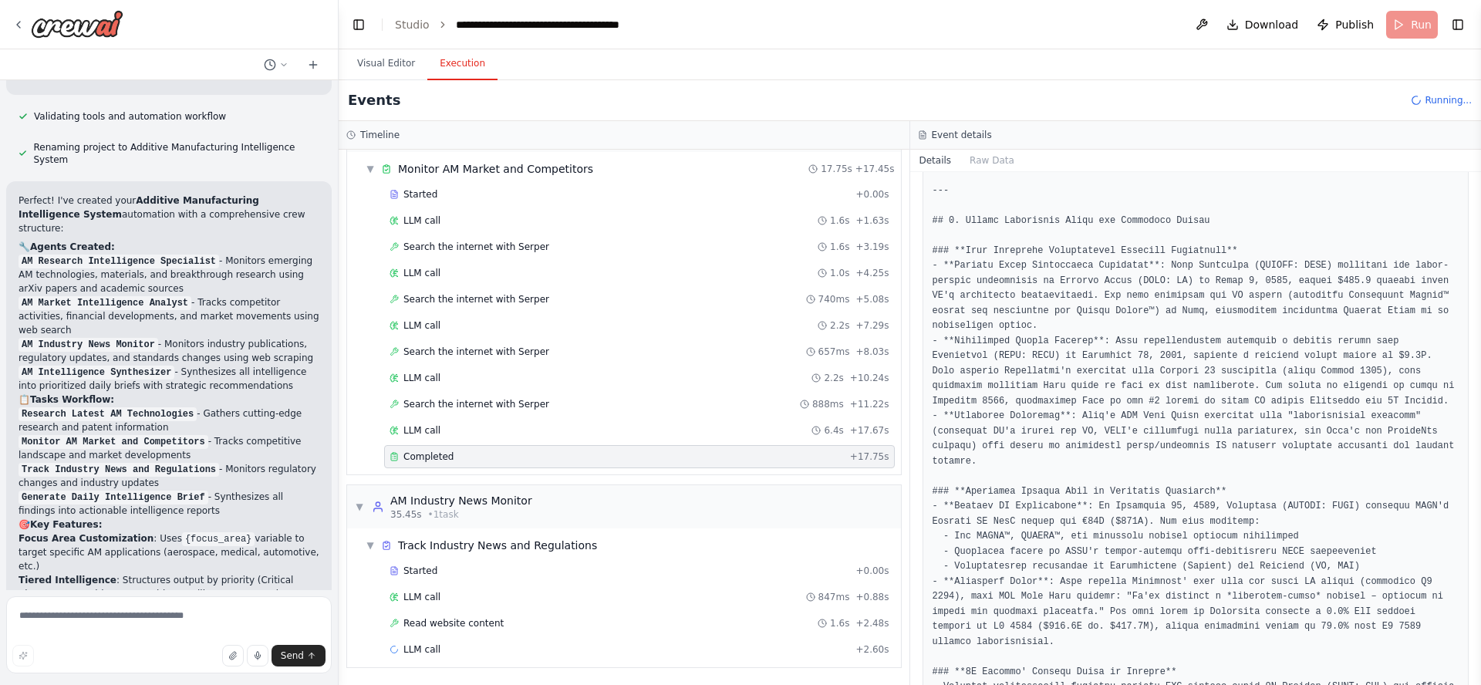
drag, startPoint x: 1481, startPoint y: 306, endPoint x: 1477, endPoint y: 298, distance: 8.6
drag, startPoint x: 1475, startPoint y: 272, endPoint x: 1481, endPoint y: 360, distance: 88.1
click at [1481, 360] on button "Toggle Sidebar" at bounding box center [1481, 342] width 12 height 685
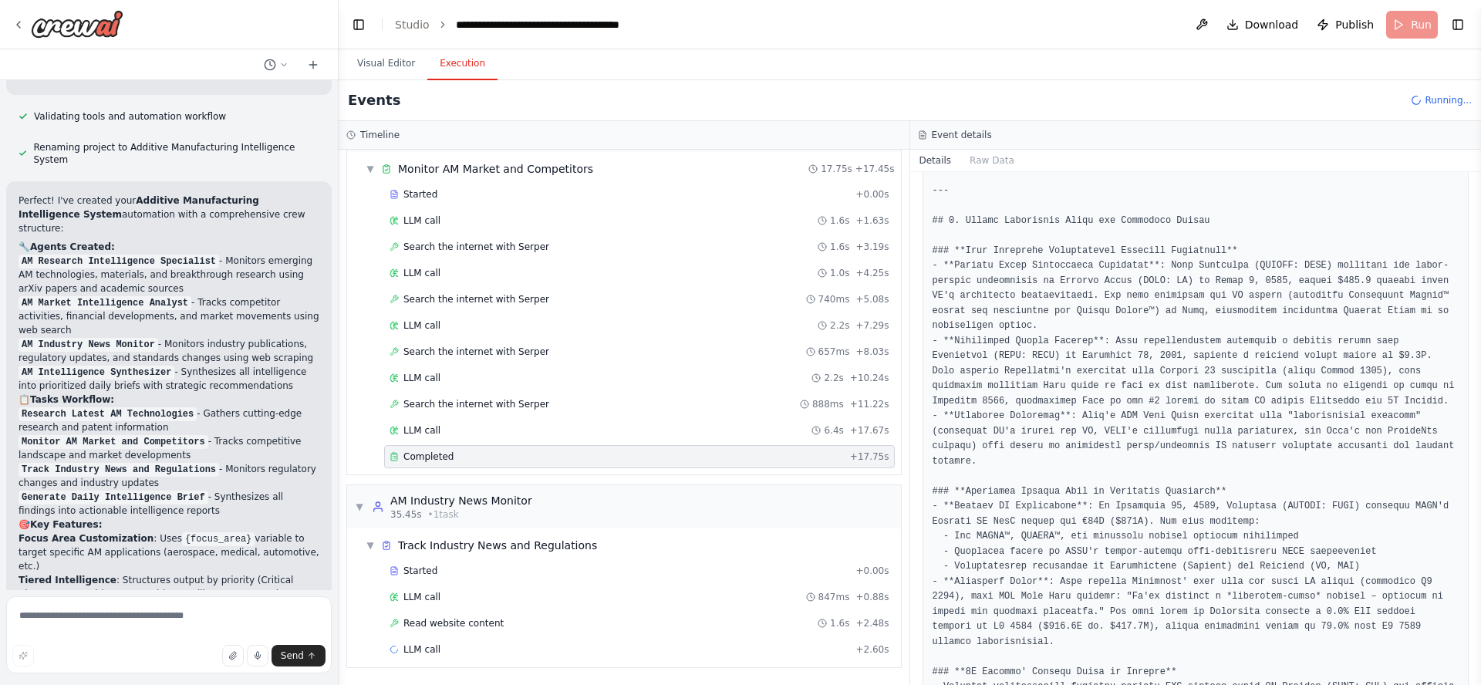
drag, startPoint x: 1475, startPoint y: 265, endPoint x: 1481, endPoint y: 320, distance: 55.0
click at [1481, 320] on button "Toggle Sidebar" at bounding box center [1481, 342] width 12 height 685
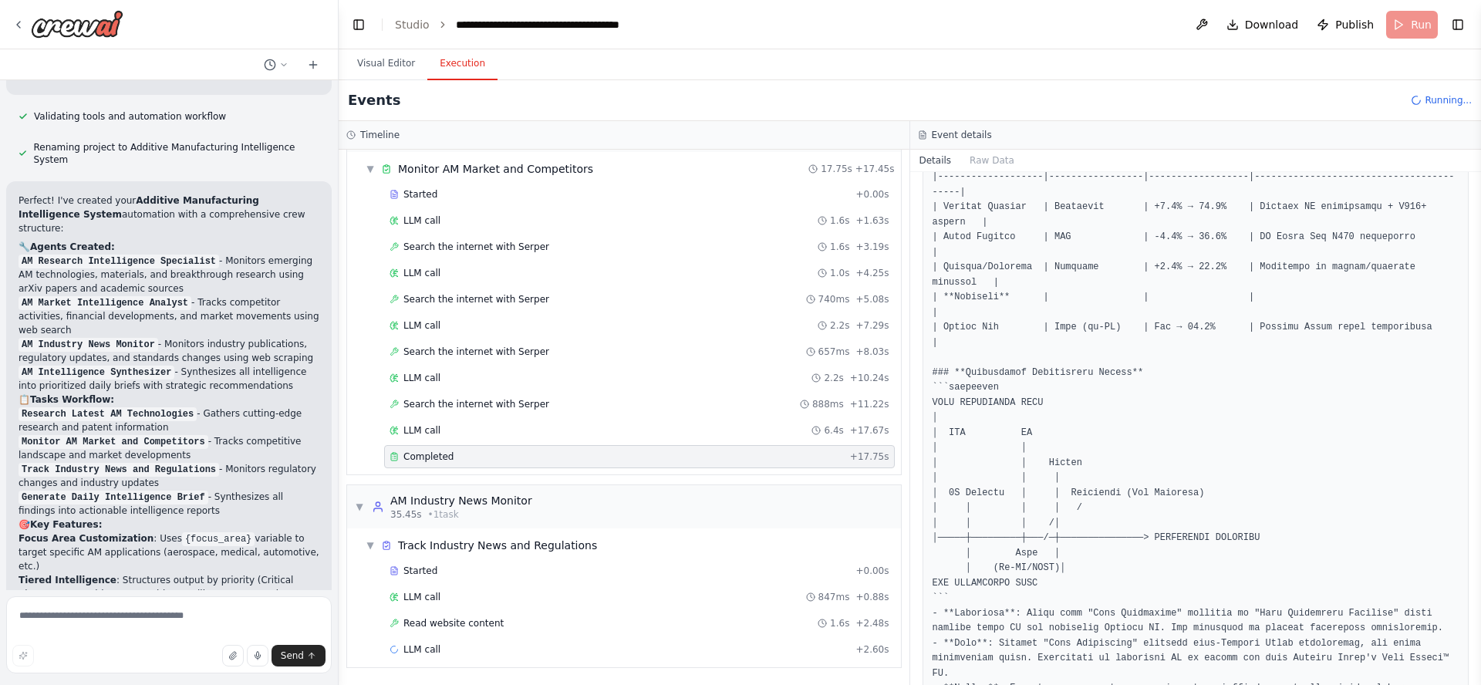
scroll to position [2564, 0]
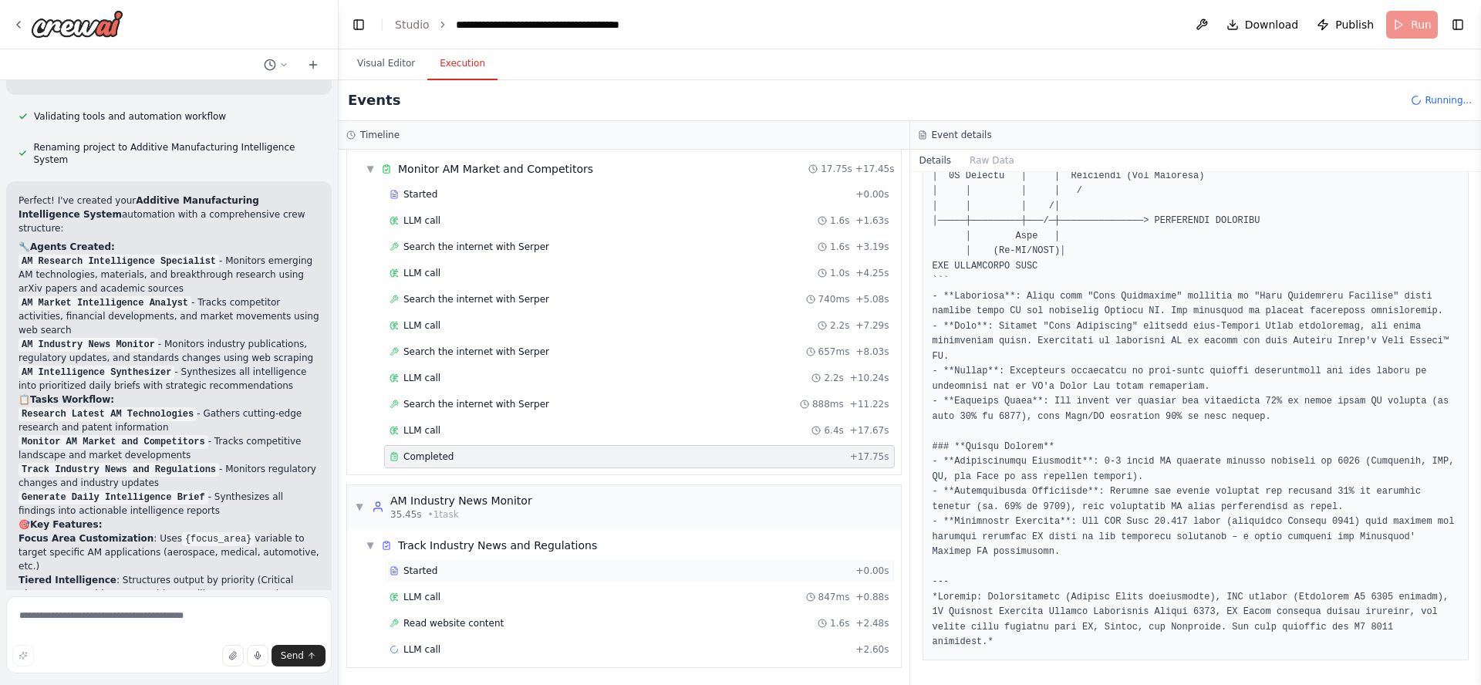
click at [447, 572] on div "Started" at bounding box center [620, 571] width 460 height 12
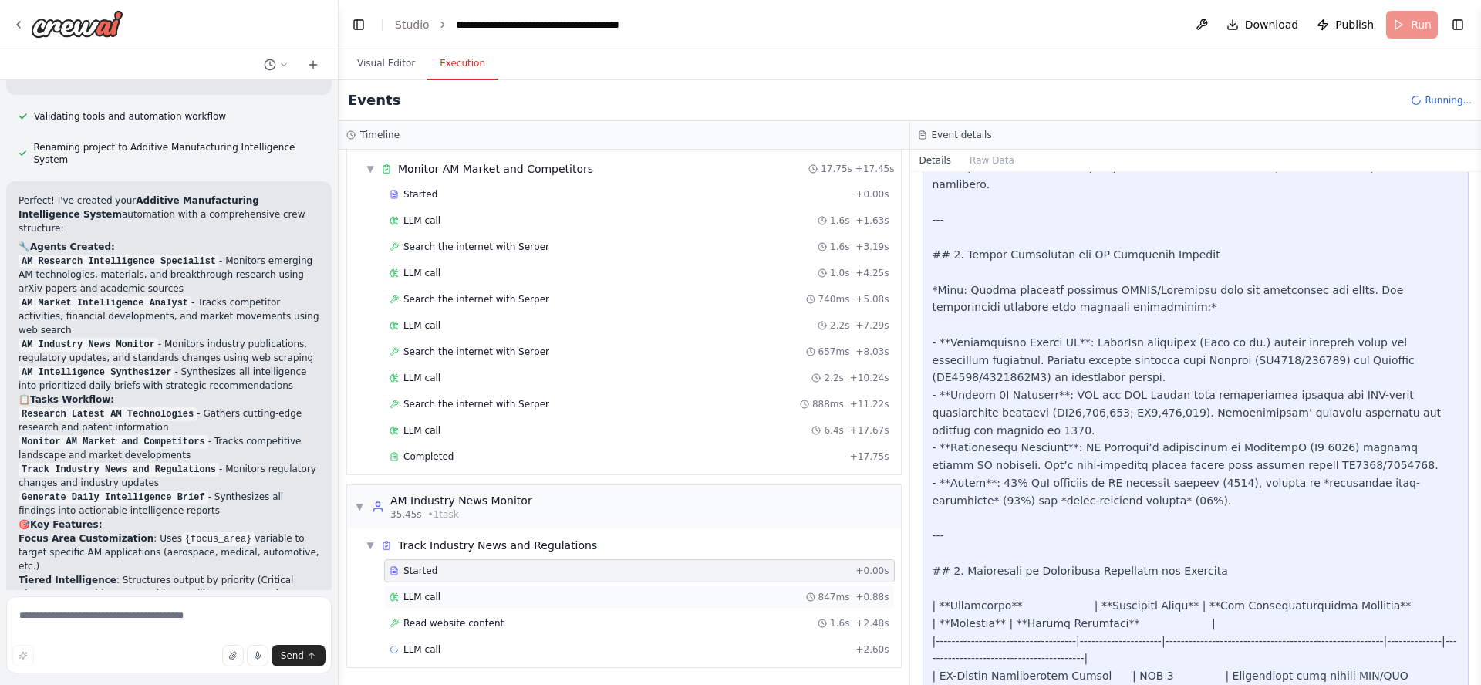
click at [452, 595] on div "LLM call 847ms + 0.88s" at bounding box center [640, 597] width 500 height 12
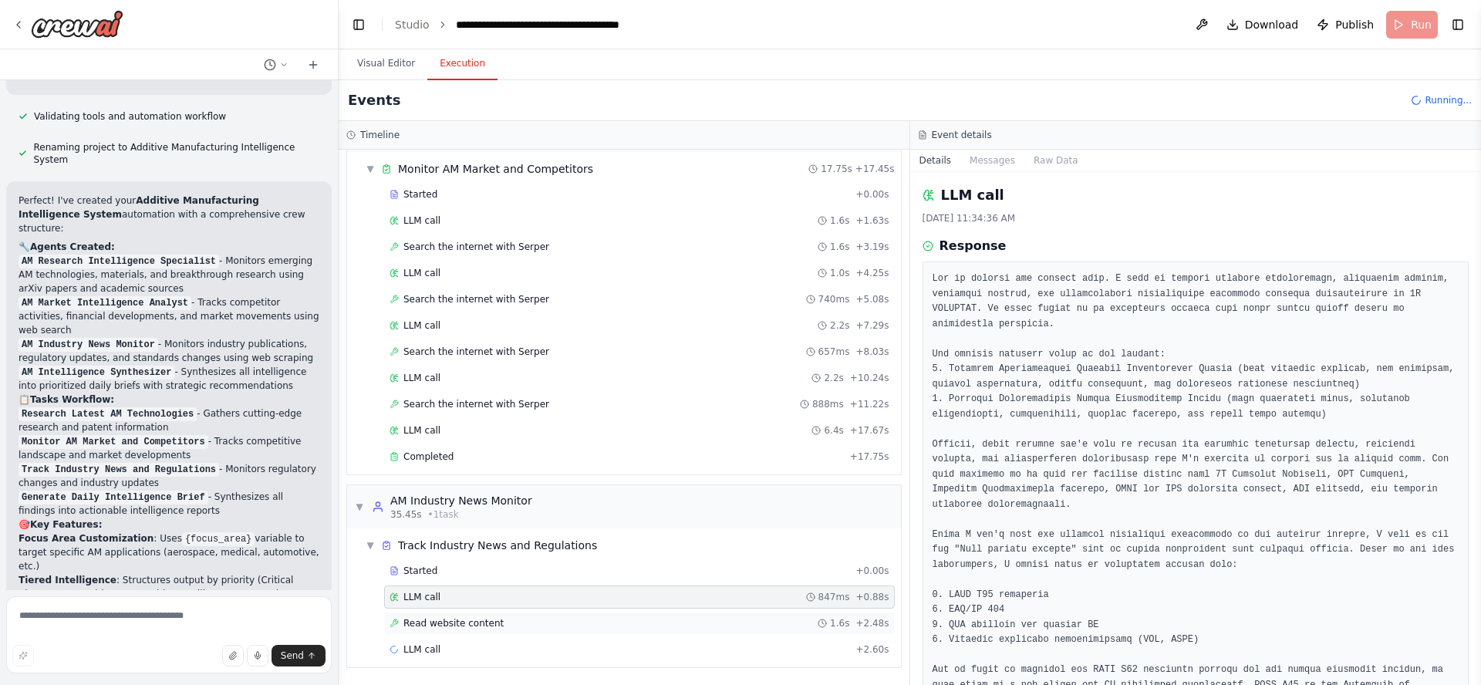
click at [459, 626] on span "Read website content" at bounding box center [454, 623] width 100 height 12
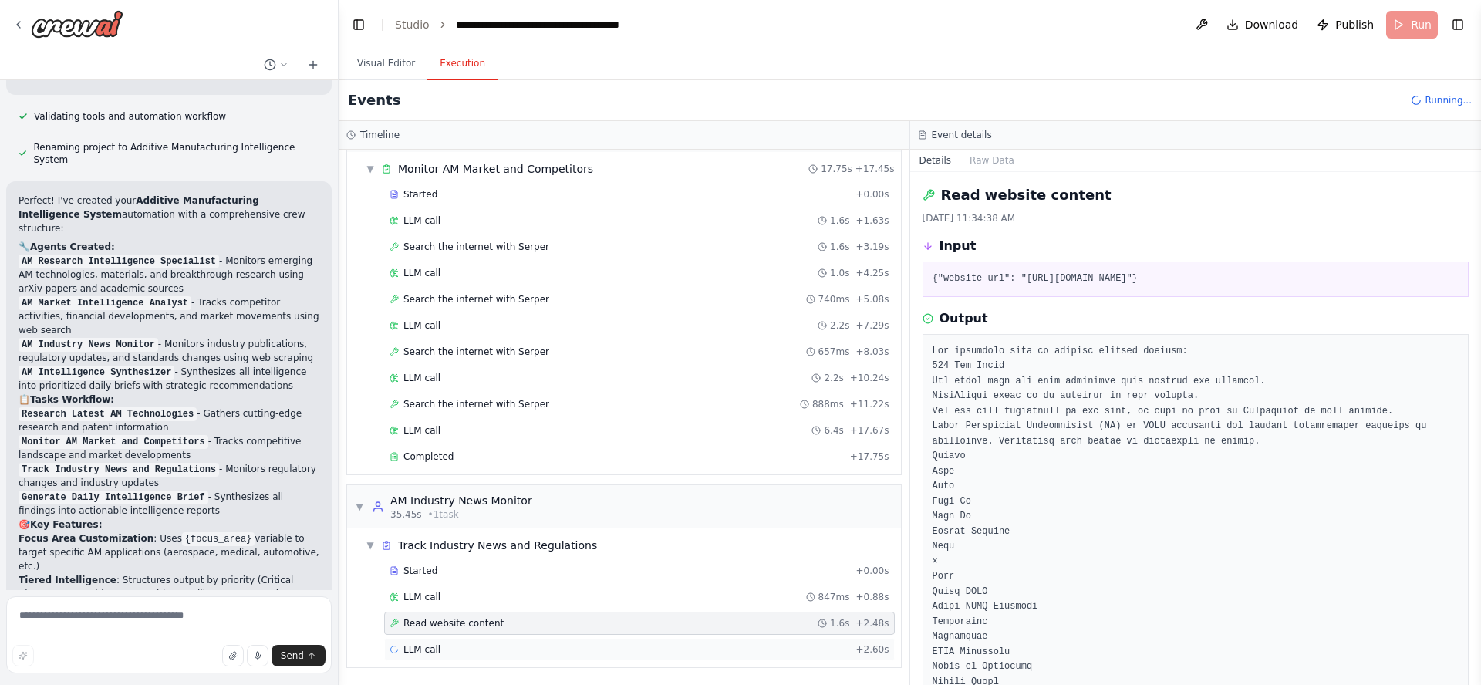
click at [451, 652] on div "LLM call + 2.60s" at bounding box center [640, 649] width 500 height 12
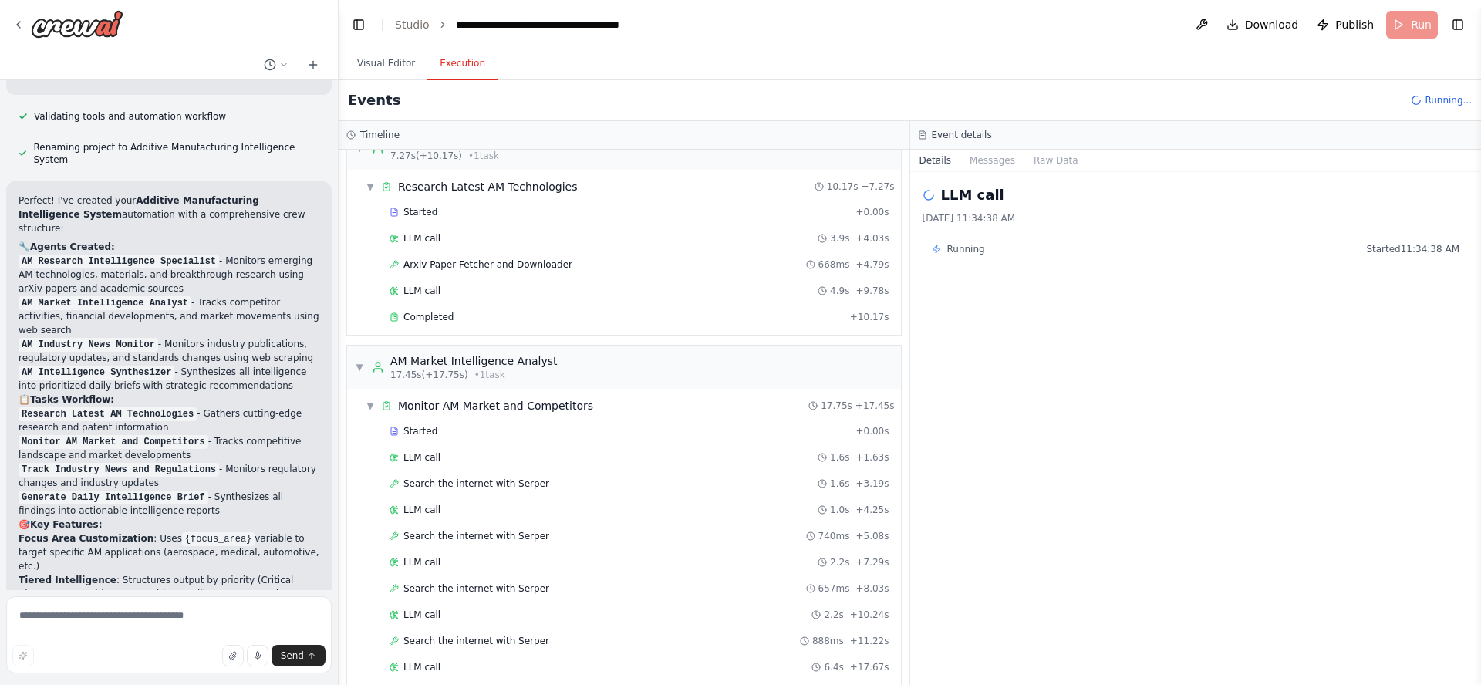
scroll to position [0, 0]
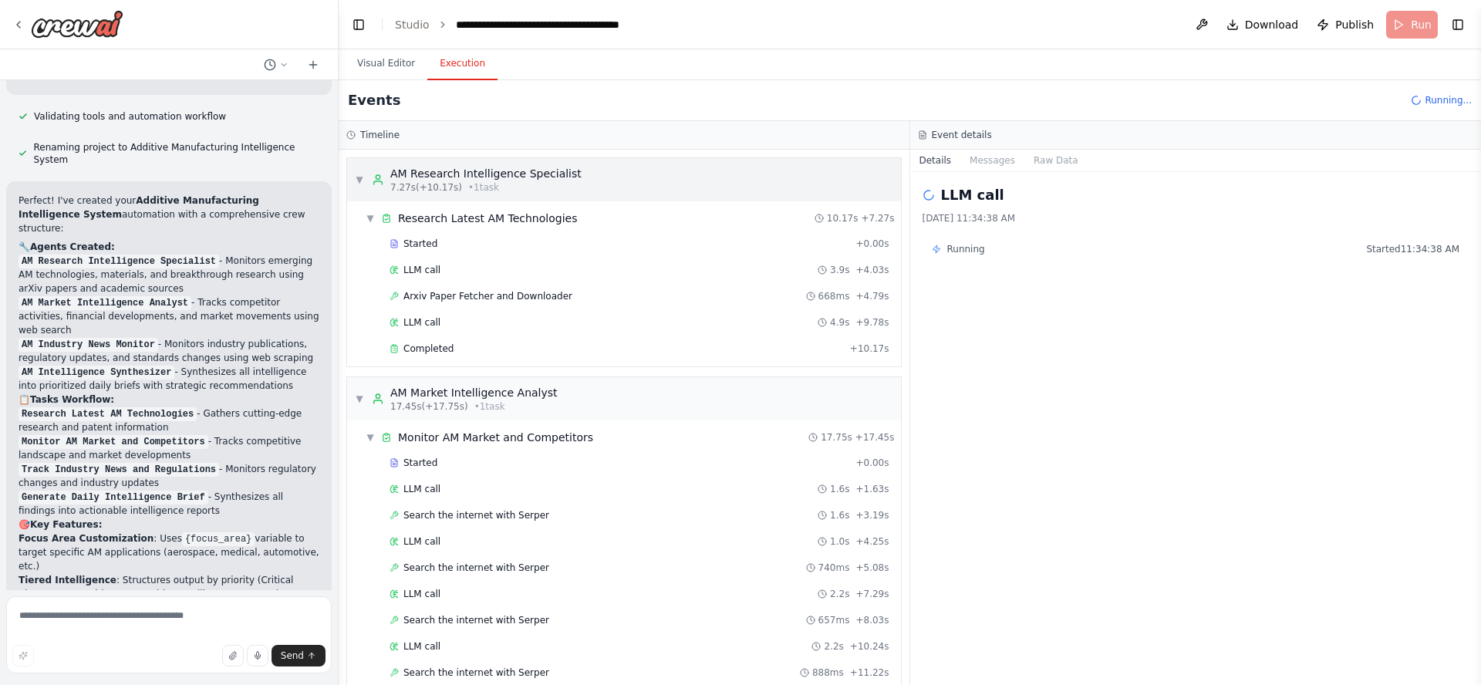
click at [468, 181] on span "• 1 task" at bounding box center [483, 187] width 31 height 12
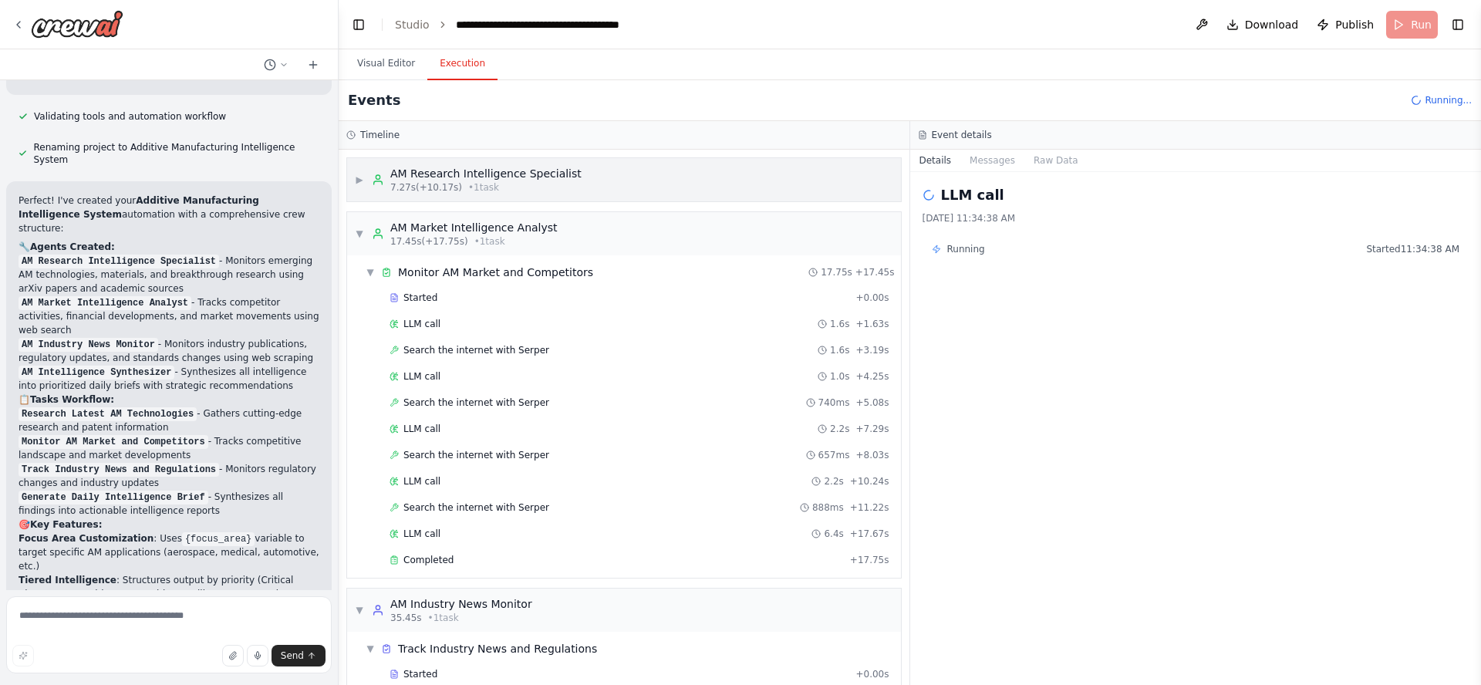
click at [468, 181] on span "• 1 task" at bounding box center [483, 187] width 31 height 12
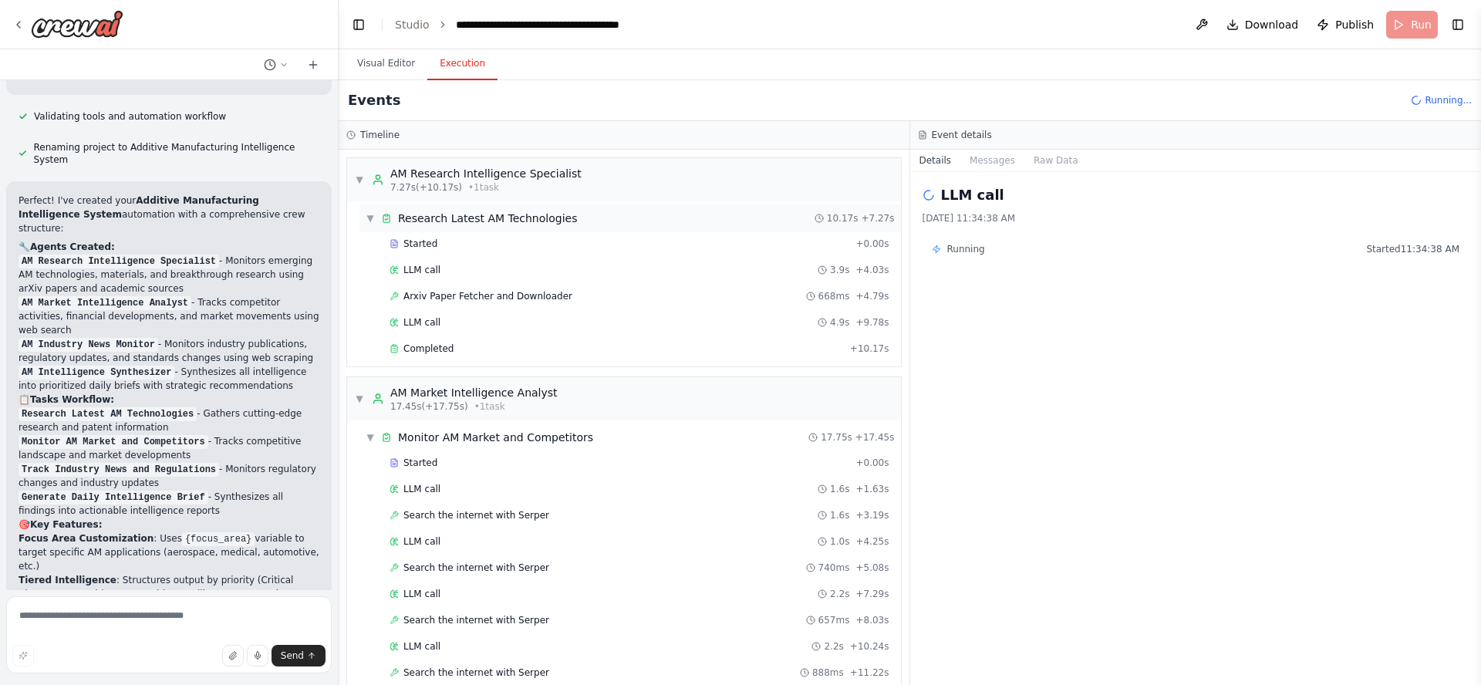
click at [472, 222] on span "Research Latest AM Technologies" at bounding box center [487, 218] width 179 height 15
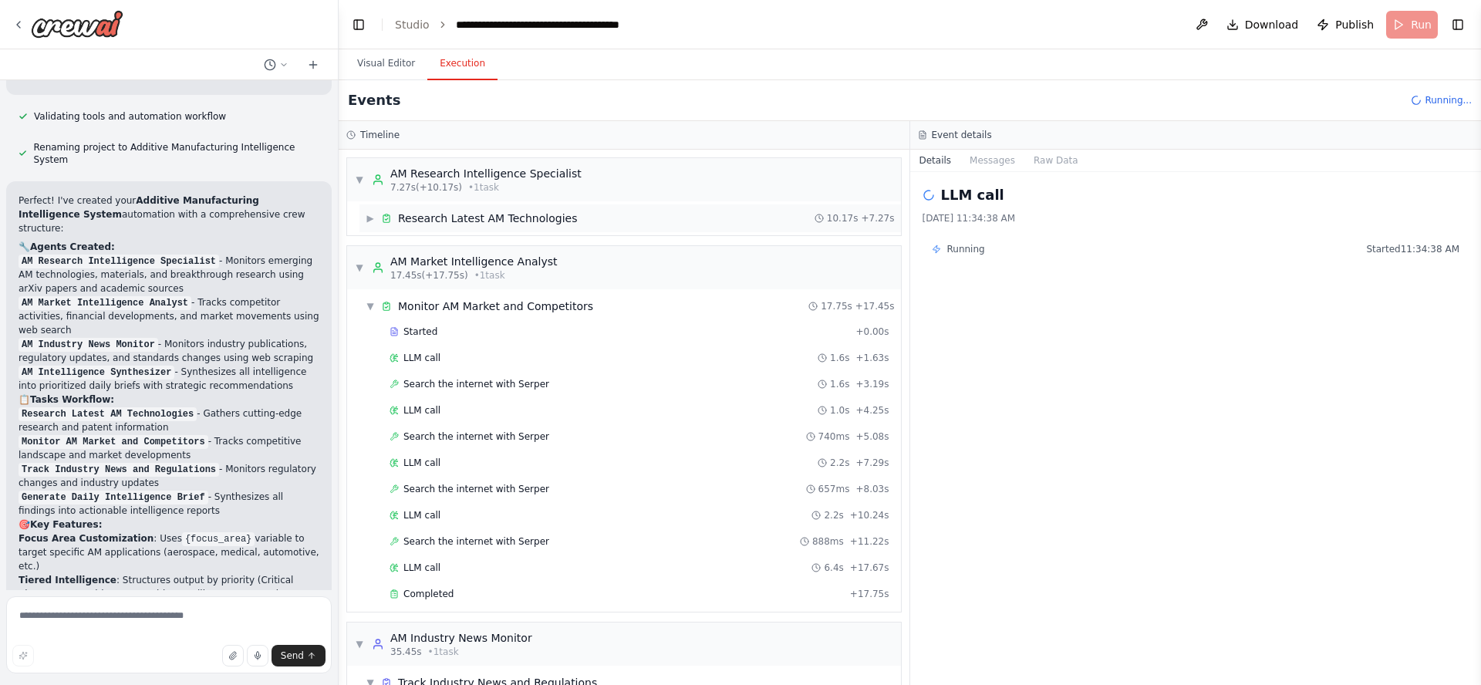
click at [472, 221] on span "Research Latest AM Technologies" at bounding box center [487, 218] width 179 height 15
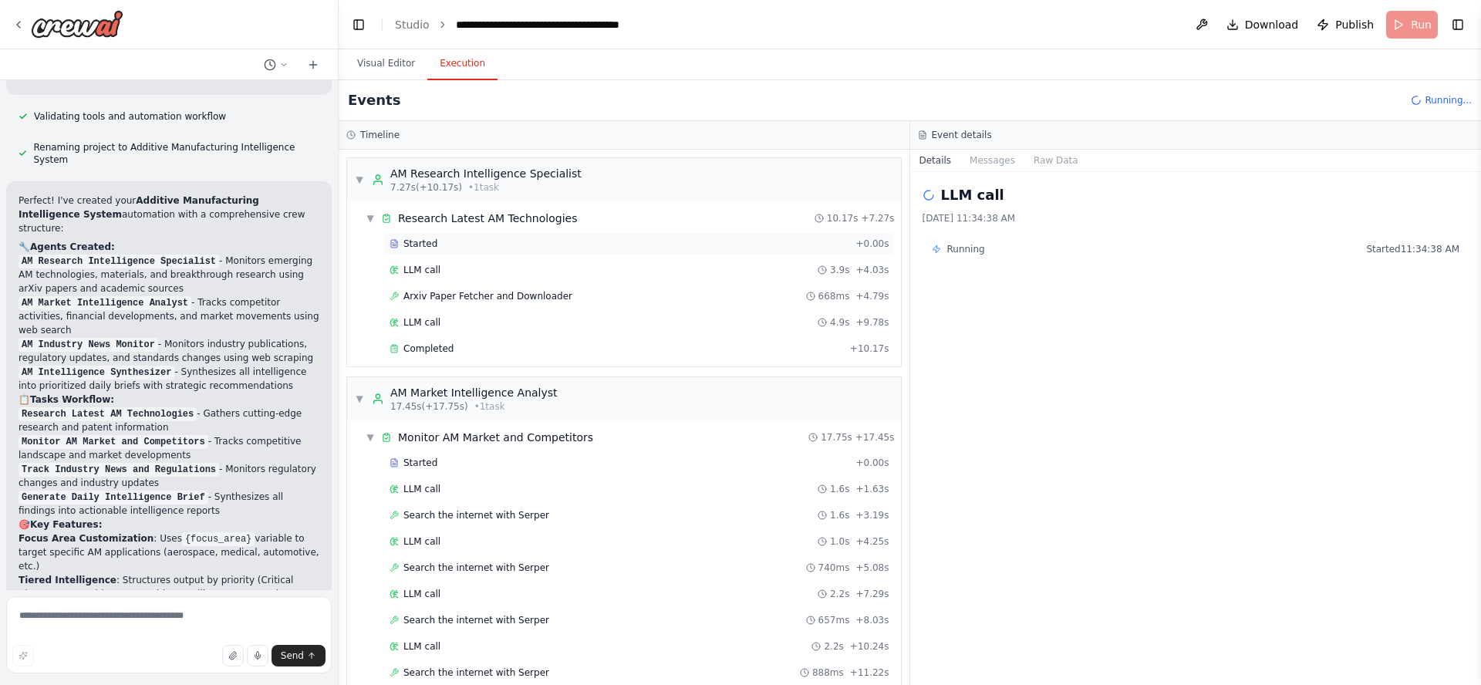
click at [472, 249] on div "Started" at bounding box center [620, 244] width 460 height 12
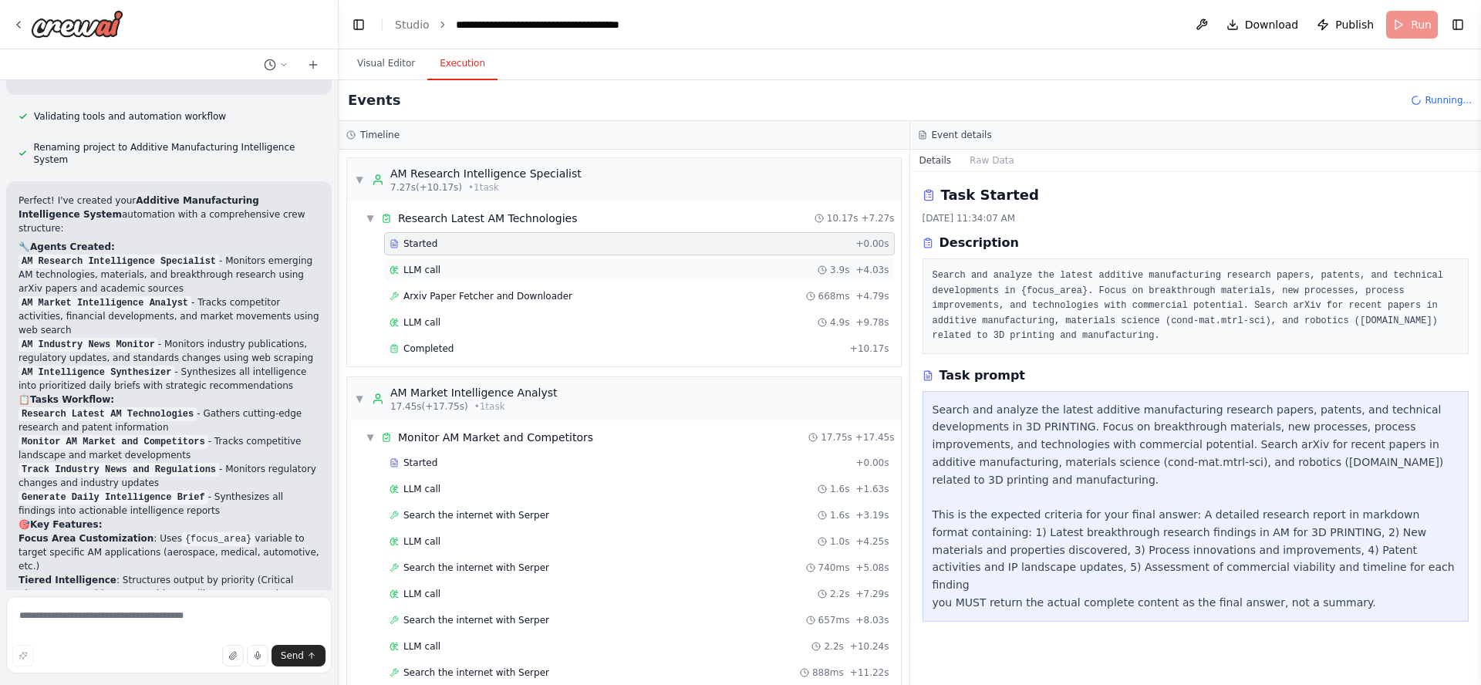
click at [481, 271] on div "LLM call 3.9s + 4.03s" at bounding box center [640, 270] width 500 height 12
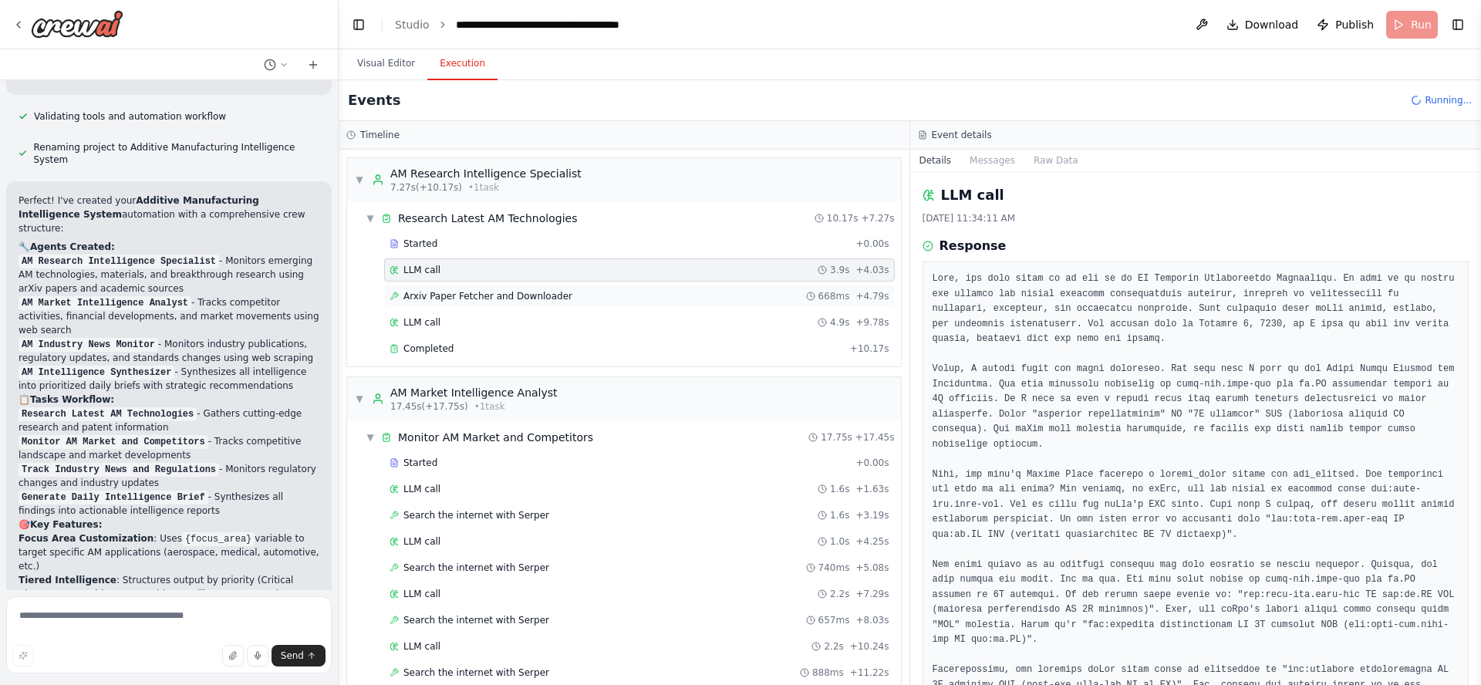
click at [503, 295] on span "Arxiv Paper Fetcher and Downloader" at bounding box center [488, 296] width 169 height 12
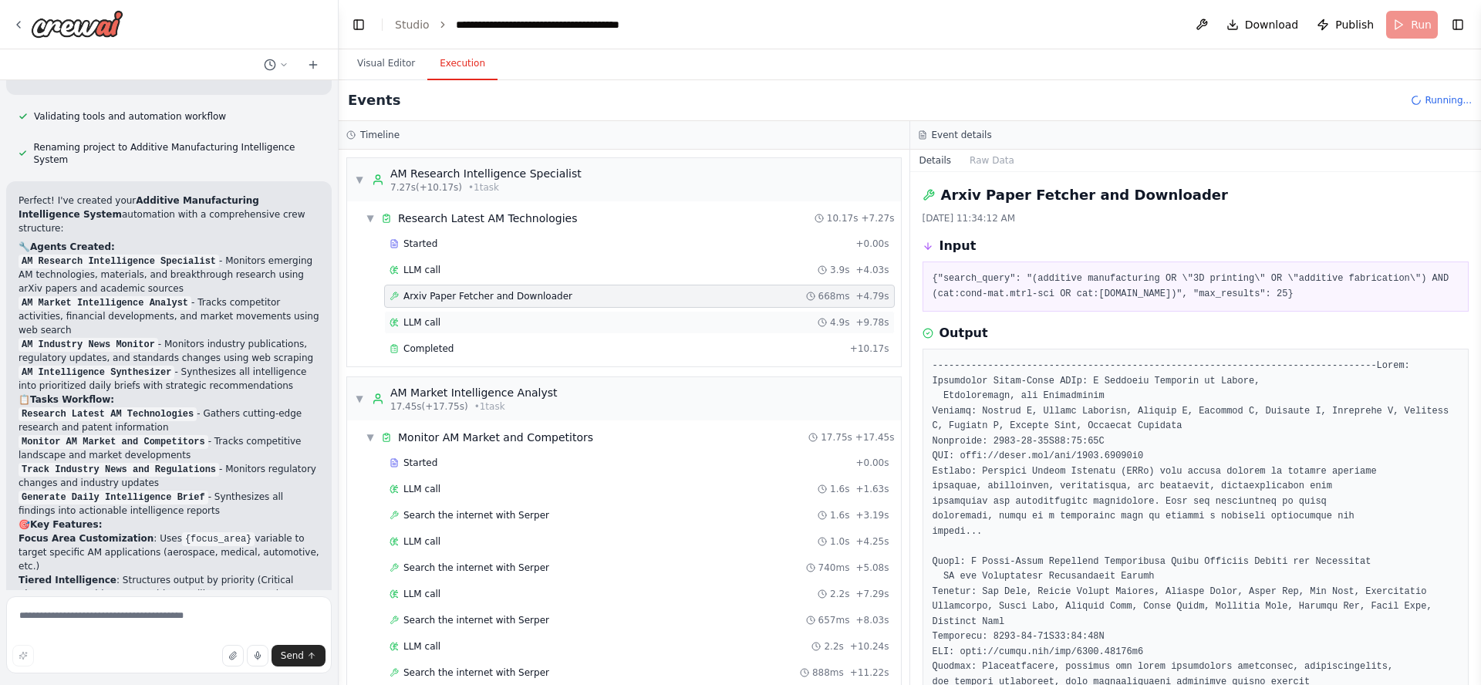
click at [471, 319] on div "LLM call 4.9s + 9.78s" at bounding box center [640, 322] width 500 height 12
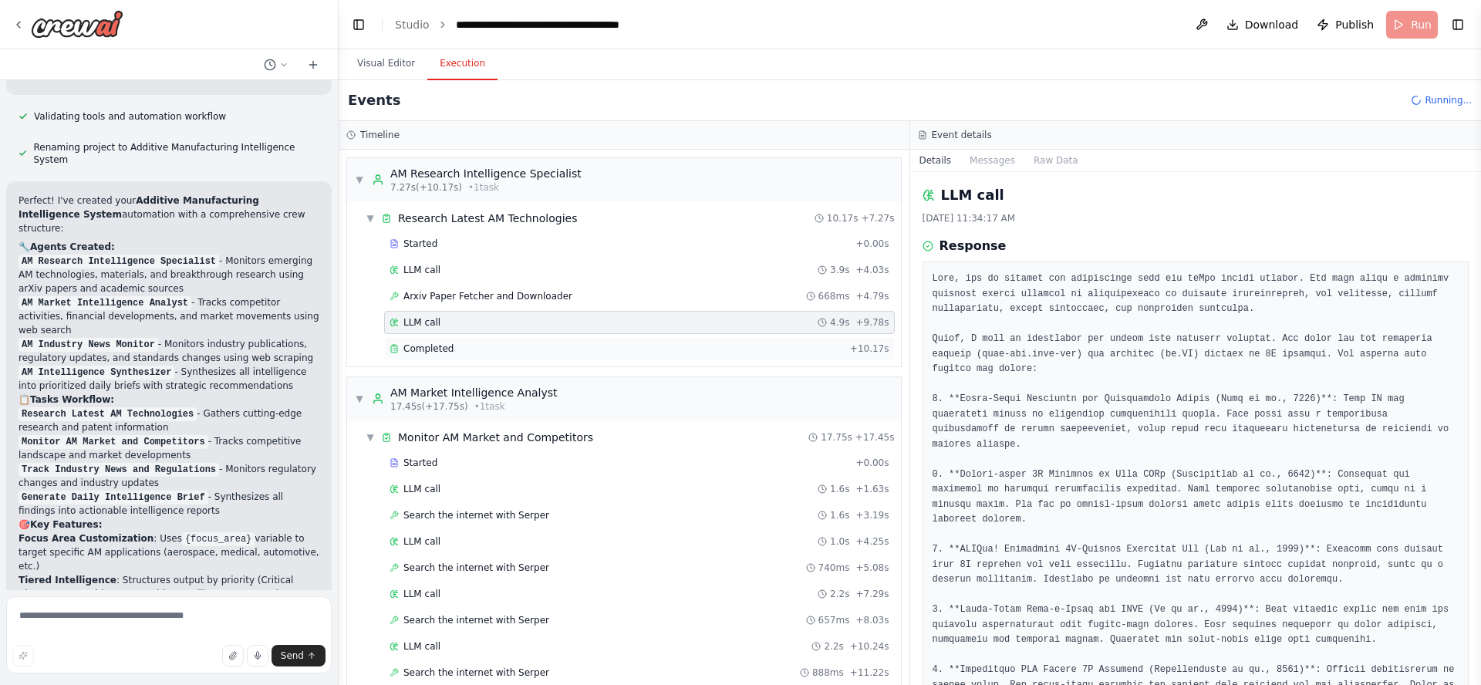
click at [471, 350] on div "Completed" at bounding box center [617, 349] width 454 height 12
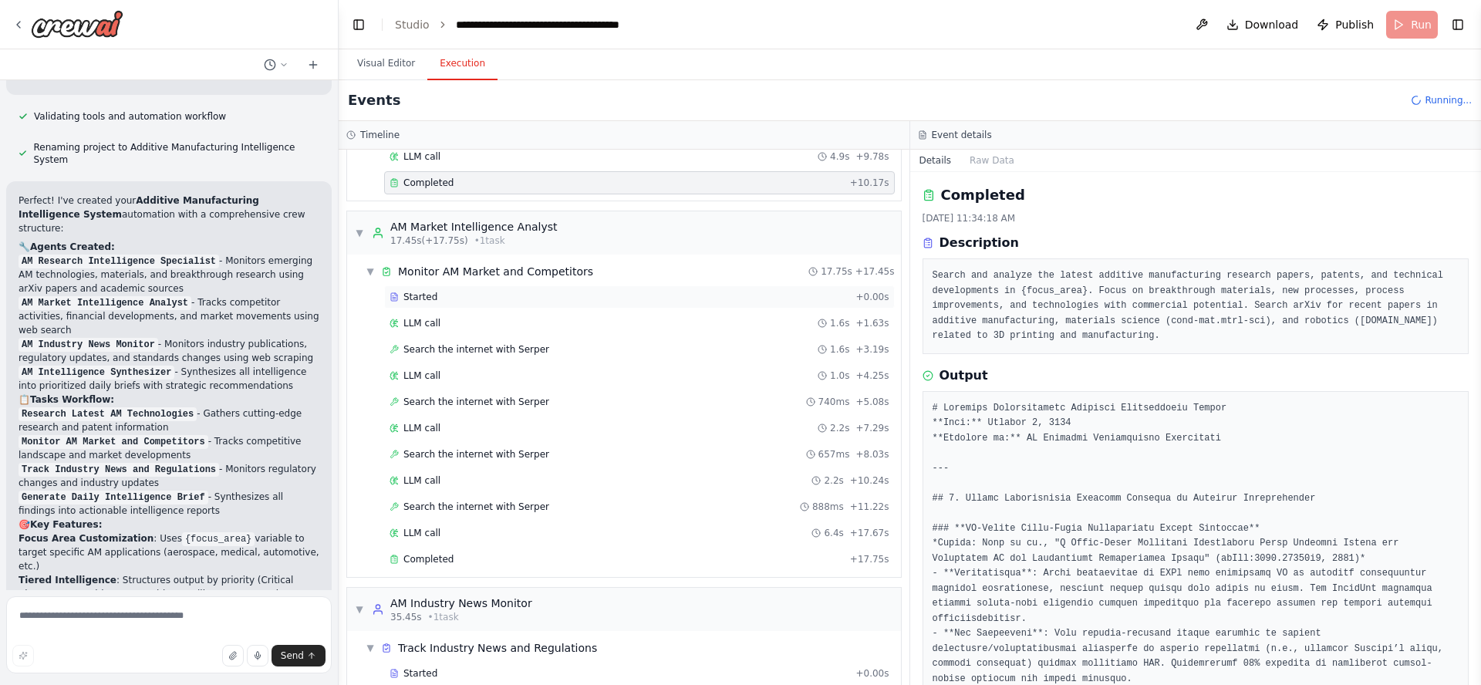
scroll to position [185, 0]
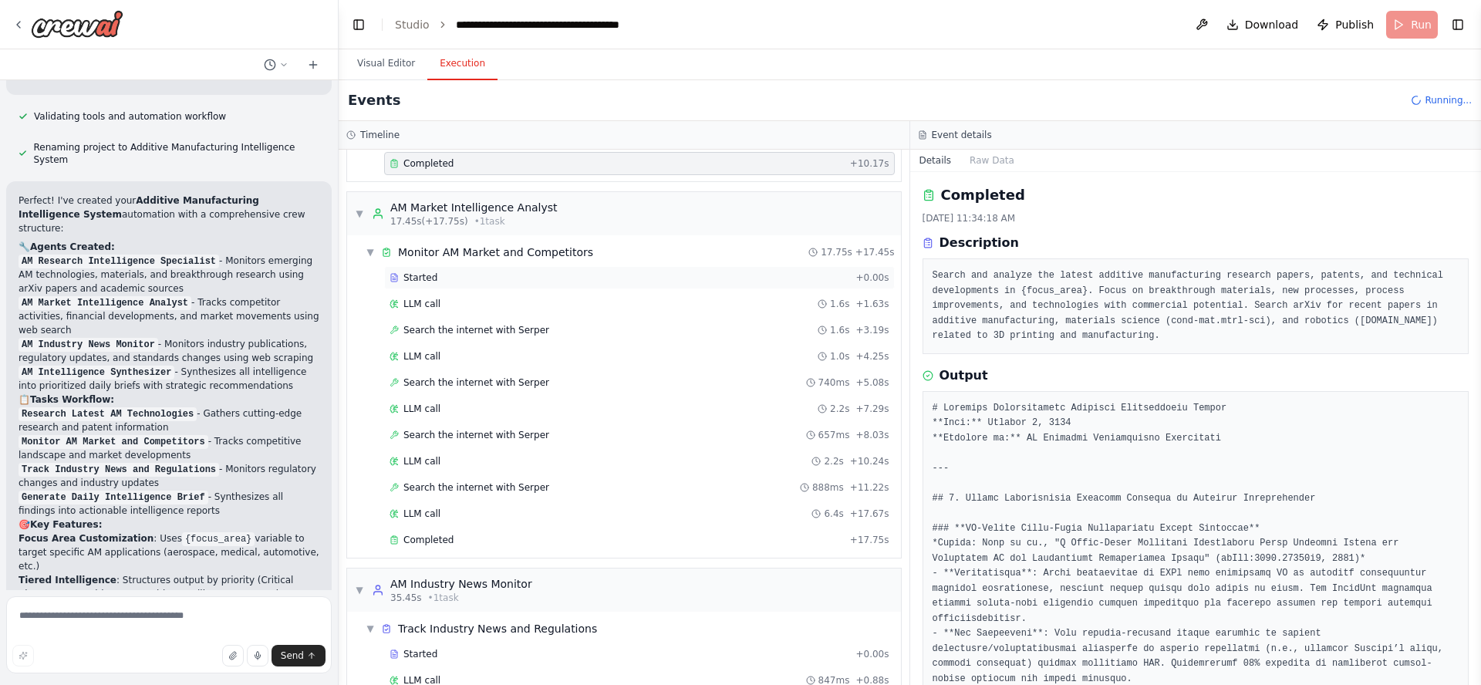
click at [534, 282] on div "Started" at bounding box center [620, 278] width 460 height 12
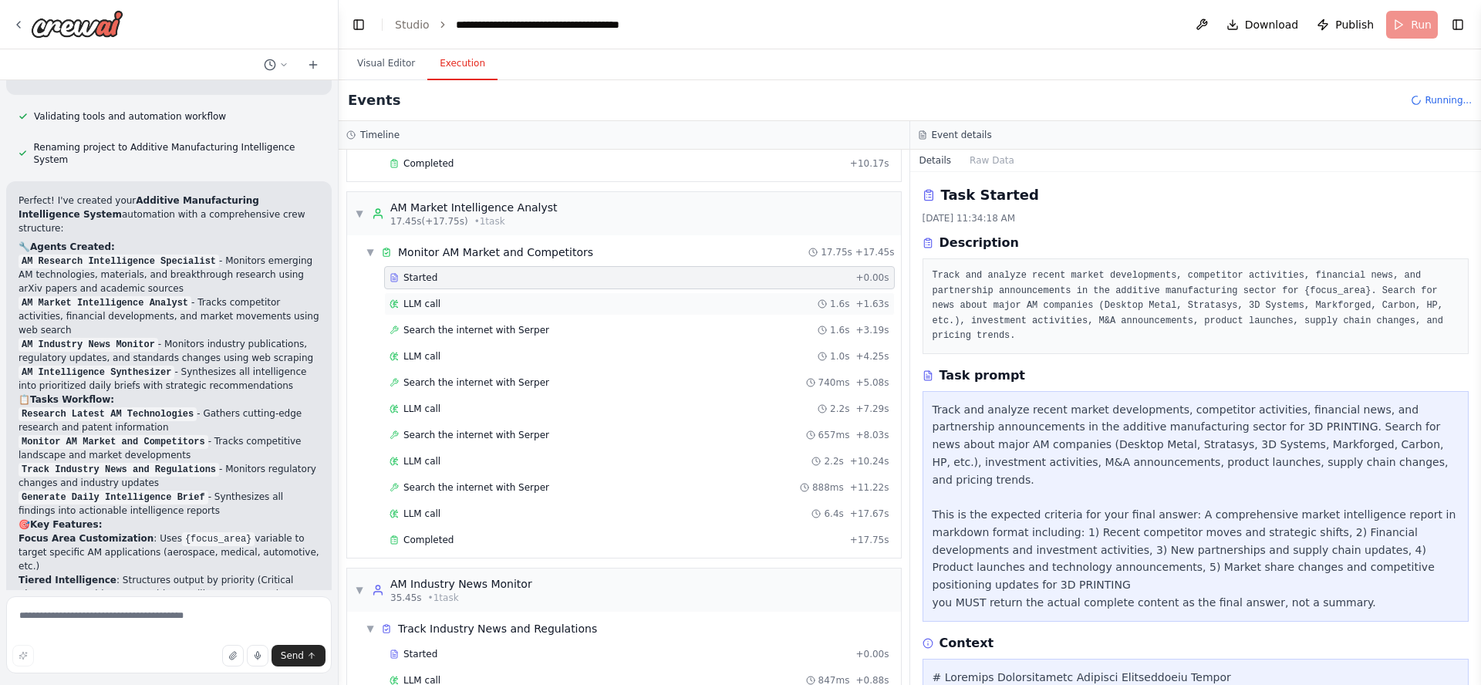
click at [519, 305] on div "LLM call 1.6s + 1.63s" at bounding box center [640, 304] width 500 height 12
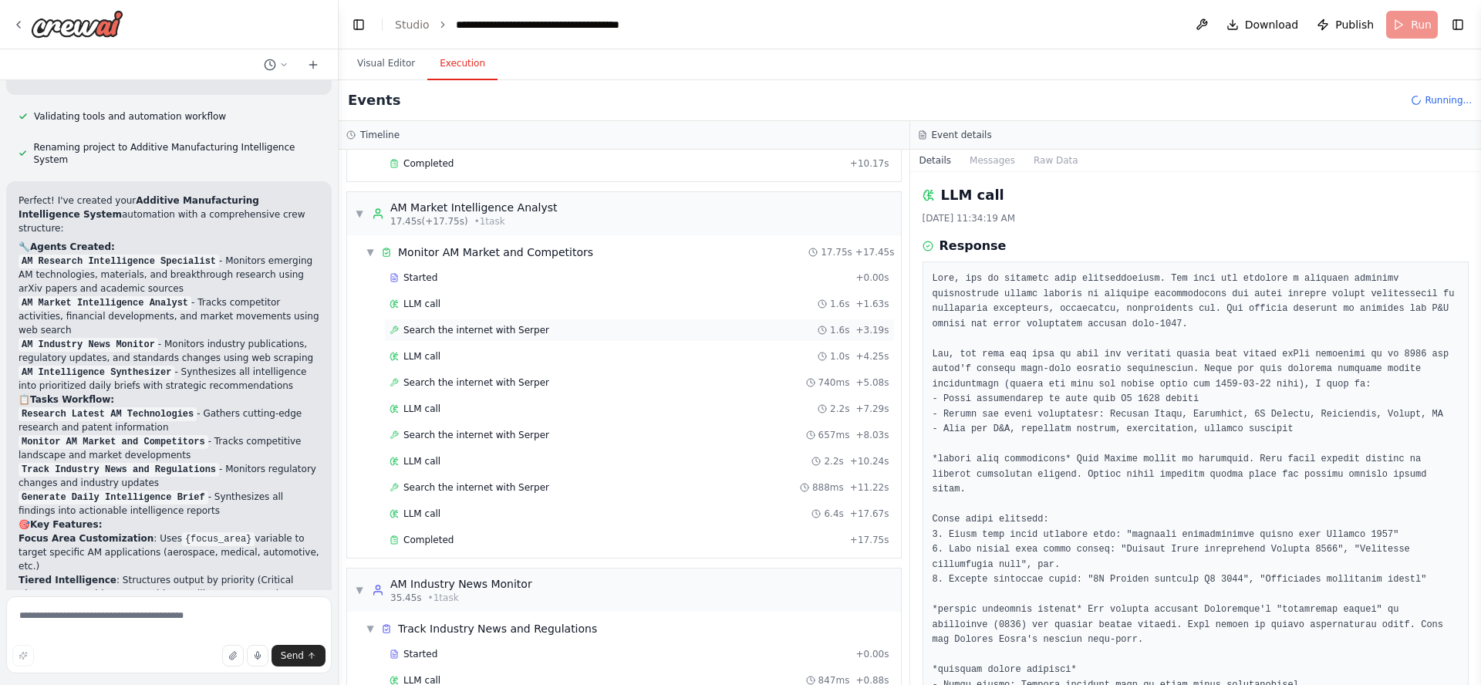
click at [529, 335] on span "Search the internet with Serper" at bounding box center [477, 330] width 146 height 12
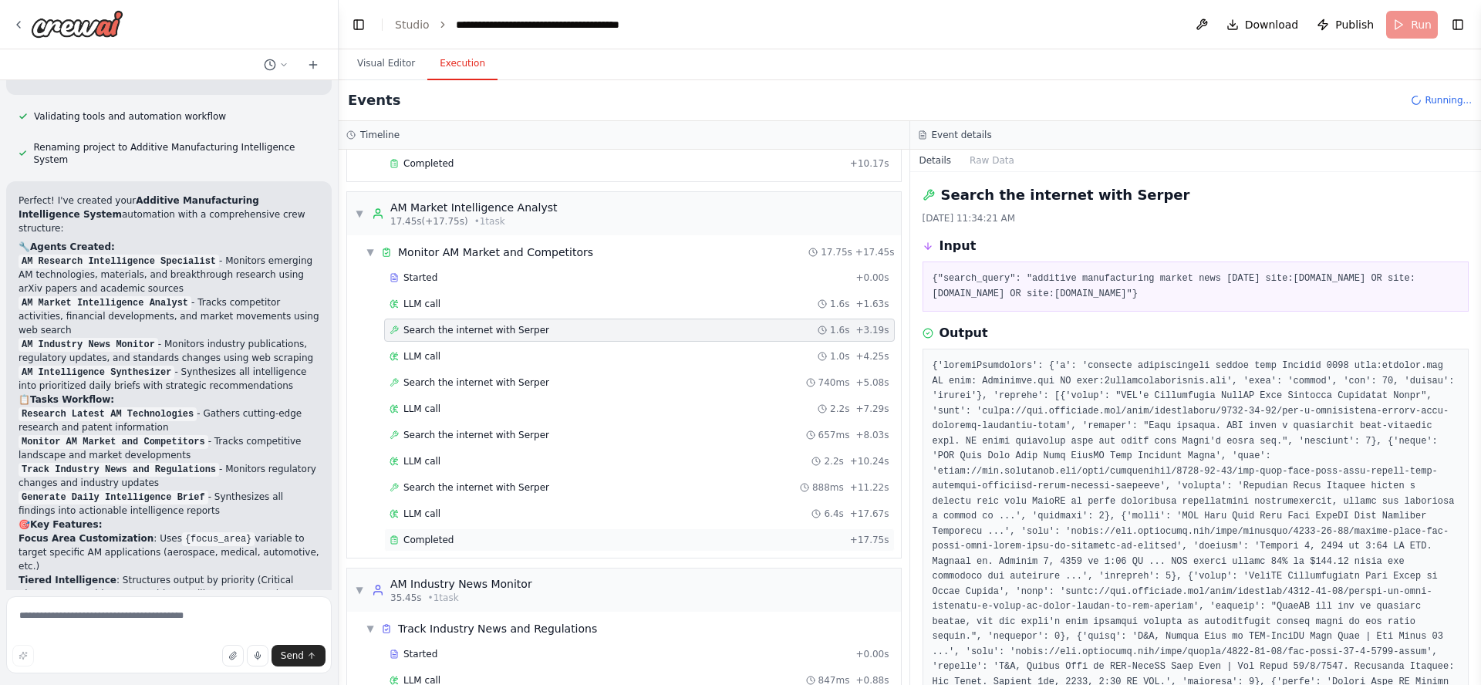
click at [489, 541] on div "Completed" at bounding box center [617, 540] width 454 height 12
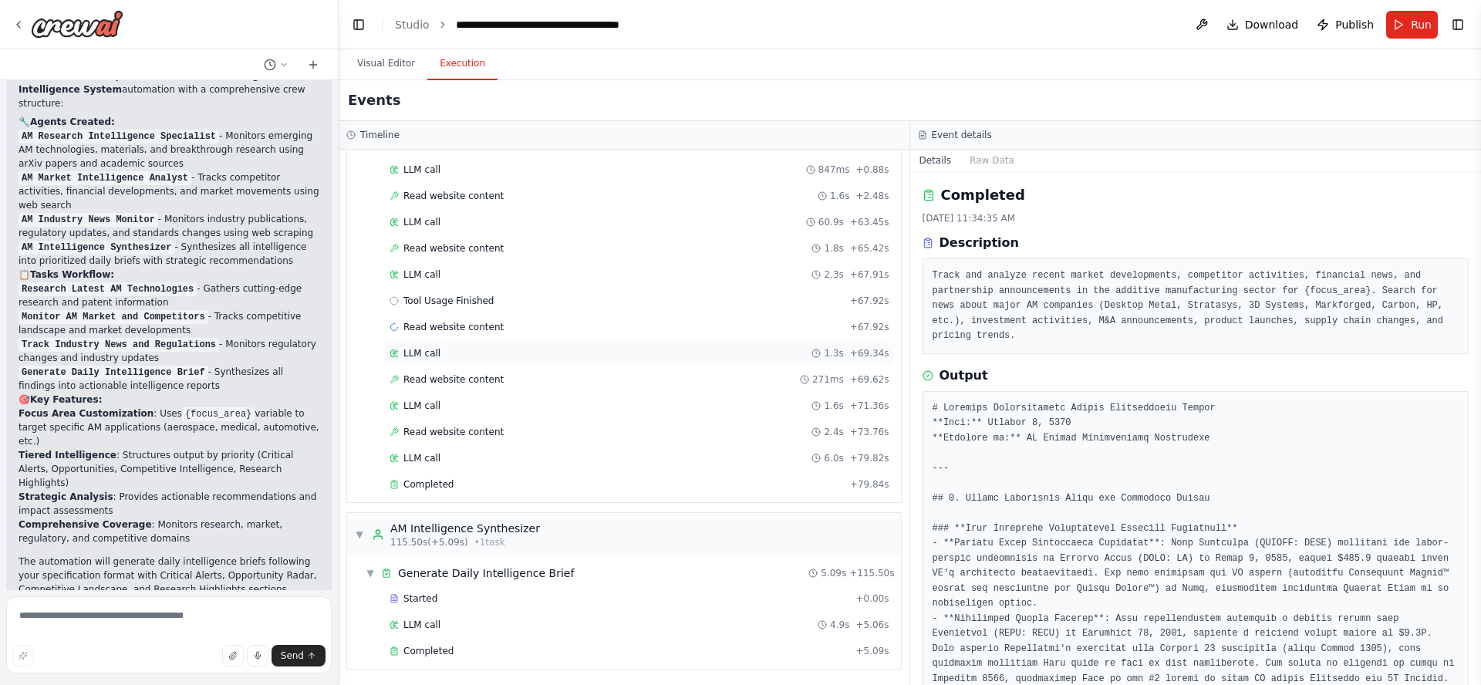
scroll to position [697, 0]
click at [462, 646] on div "Completed" at bounding box center [620, 649] width 460 height 12
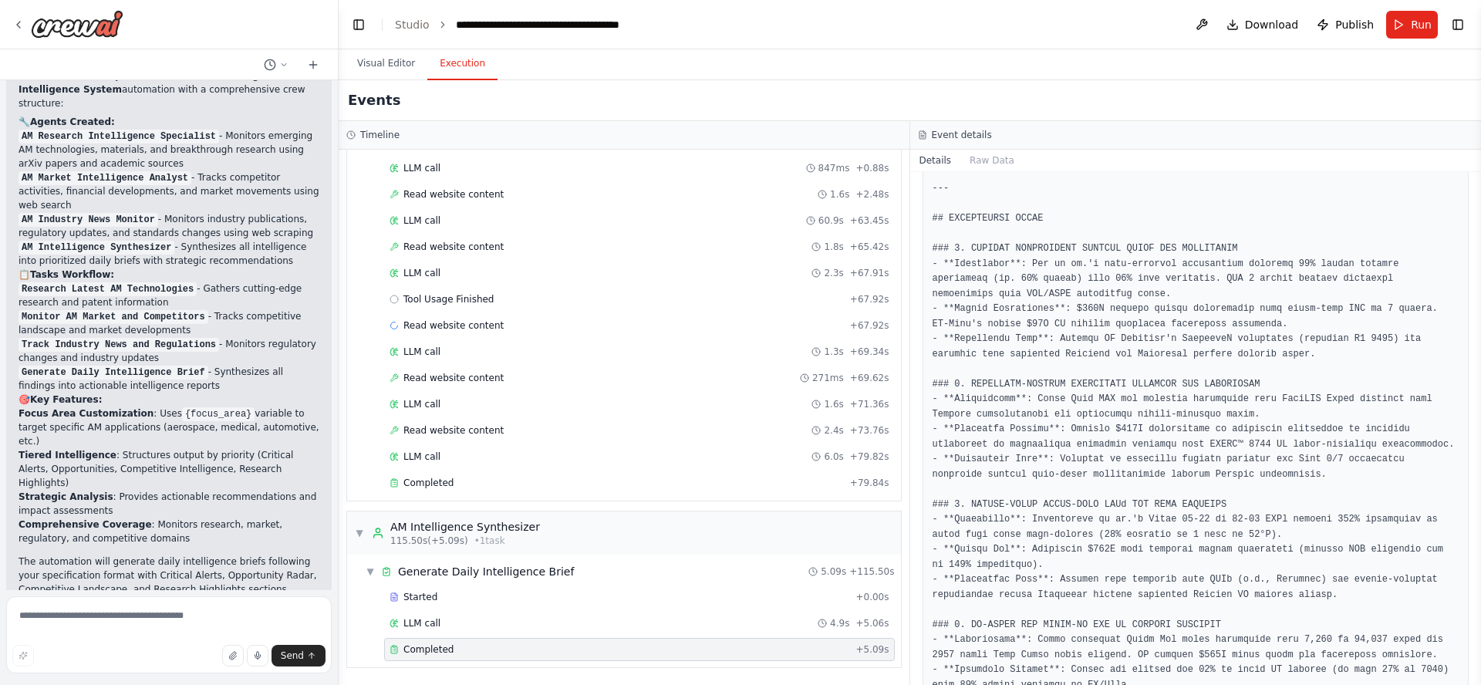
scroll to position [812, 0]
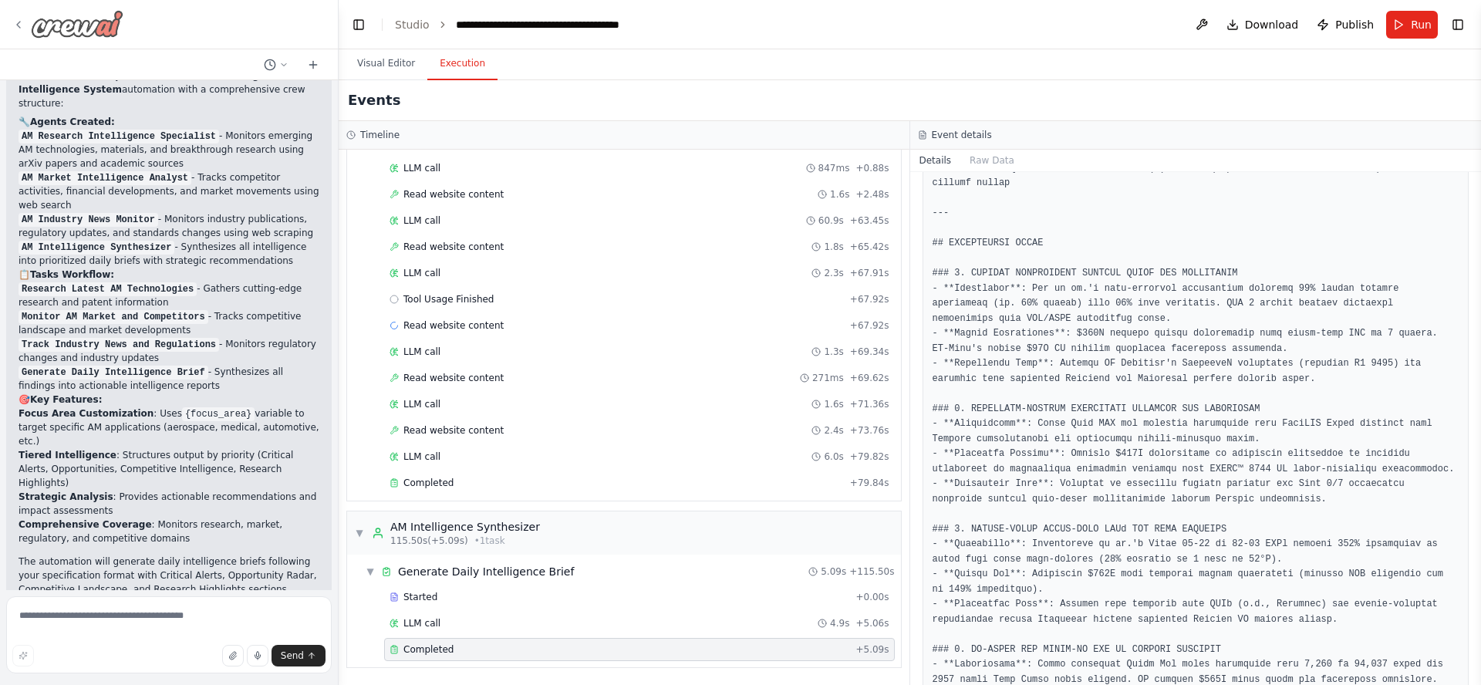
click at [16, 28] on icon at bounding box center [18, 25] width 12 height 12
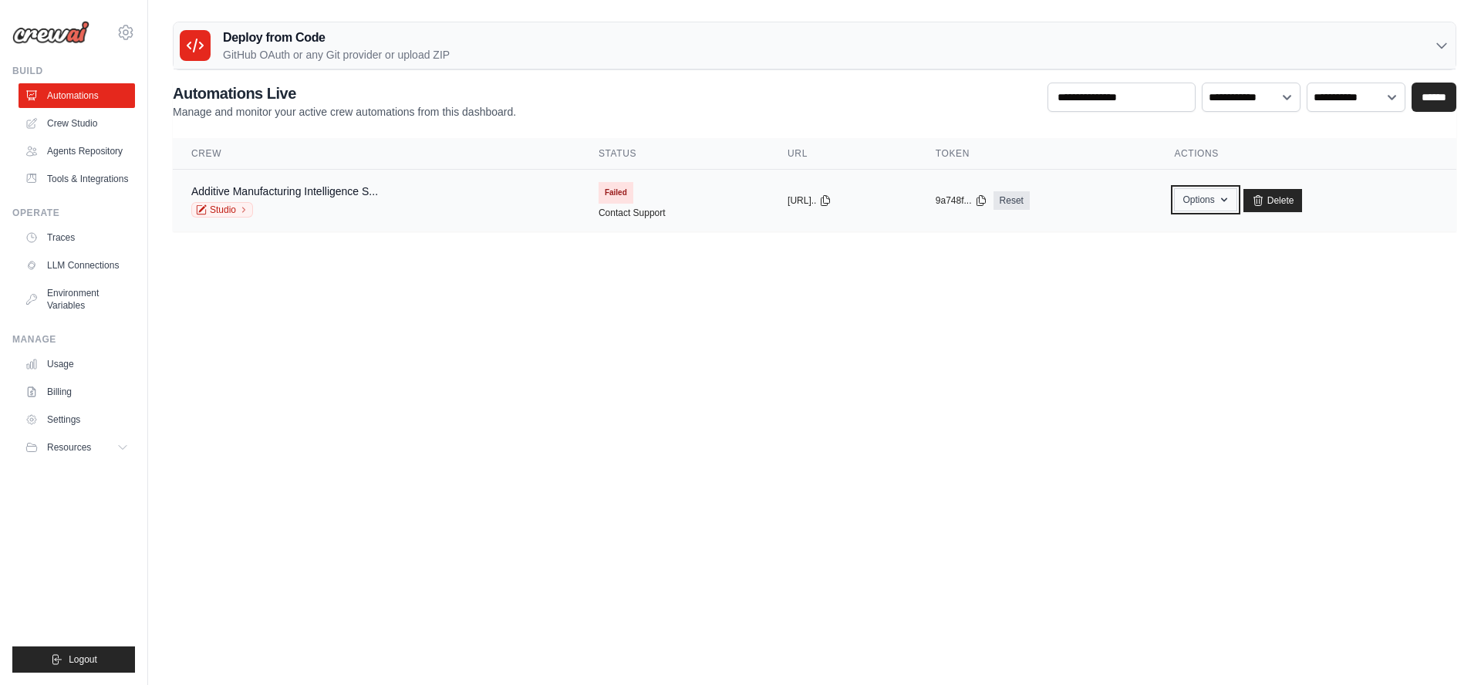
click at [1225, 198] on button "Options" at bounding box center [1205, 199] width 62 height 23
click at [1163, 289] on link "Export MCP Server" at bounding box center [1151, 291] width 173 height 28
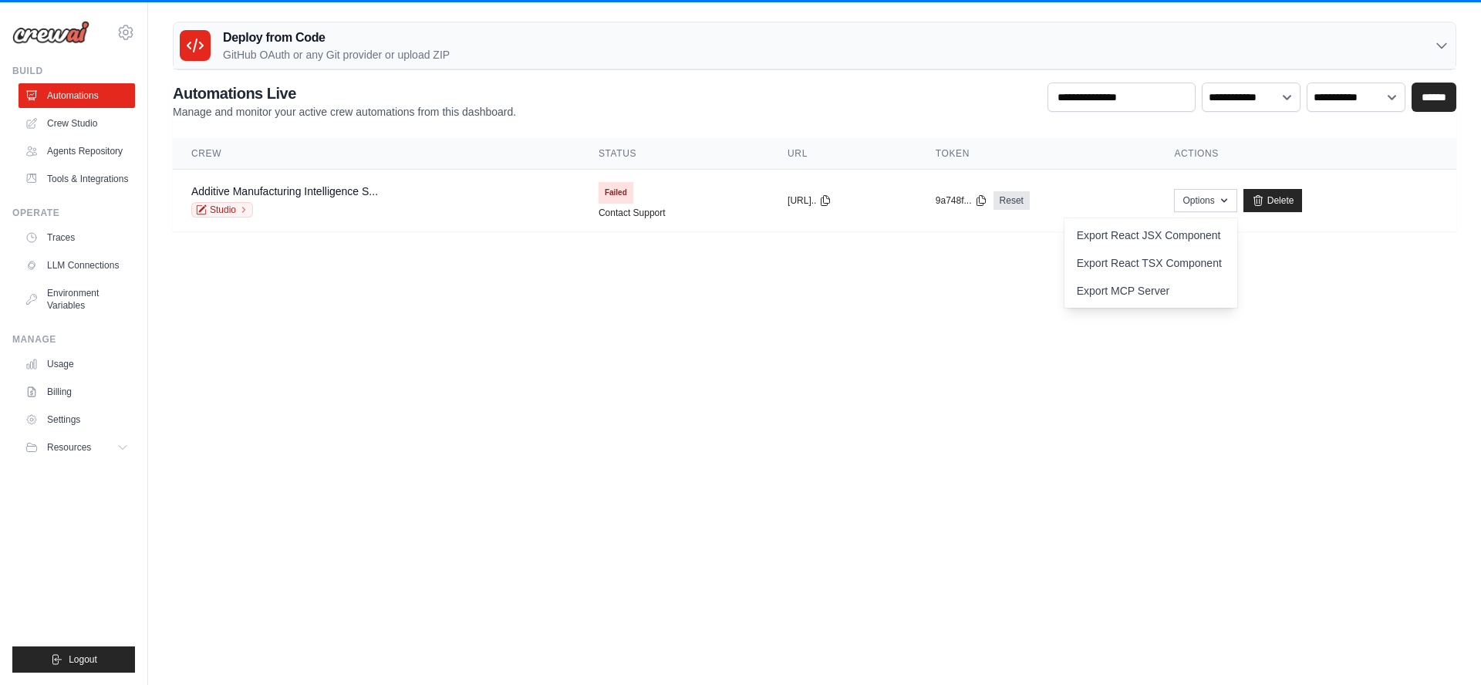
click at [666, 351] on body "gerhardus.vorster@gmail.com Settings Build Automations Resources Blog" at bounding box center [740, 342] width 1481 height 685
click at [694, 305] on body "gerhardus.vorster@gmail.com Settings Build Automations Resources Blog" at bounding box center [740, 342] width 1481 height 685
click at [1301, 203] on link "Delete" at bounding box center [1273, 200] width 59 height 23
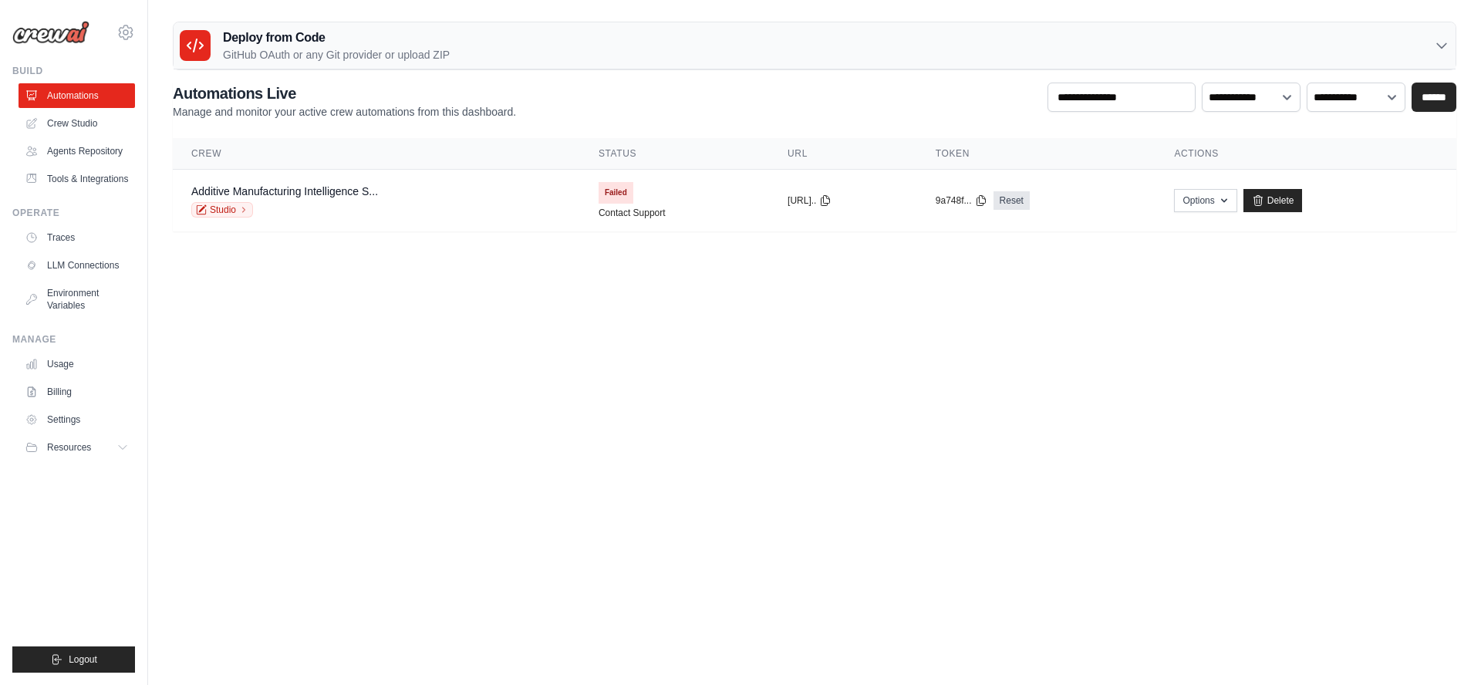
click at [1025, 448] on body "gerhardus.vorster@gmail.com Settings Build Automations Resources Blog" at bounding box center [740, 342] width 1481 height 685
click at [1231, 202] on icon "button" at bounding box center [1224, 200] width 12 height 12
drag, startPoint x: 1359, startPoint y: 335, endPoint x: 1326, endPoint y: 249, distance: 91.8
click at [1359, 334] on body "gerhardus.vorster@gmail.com Settings Build Automations Resources Blog" at bounding box center [740, 342] width 1481 height 685
click at [1296, 206] on link "Delete" at bounding box center [1273, 200] width 59 height 23
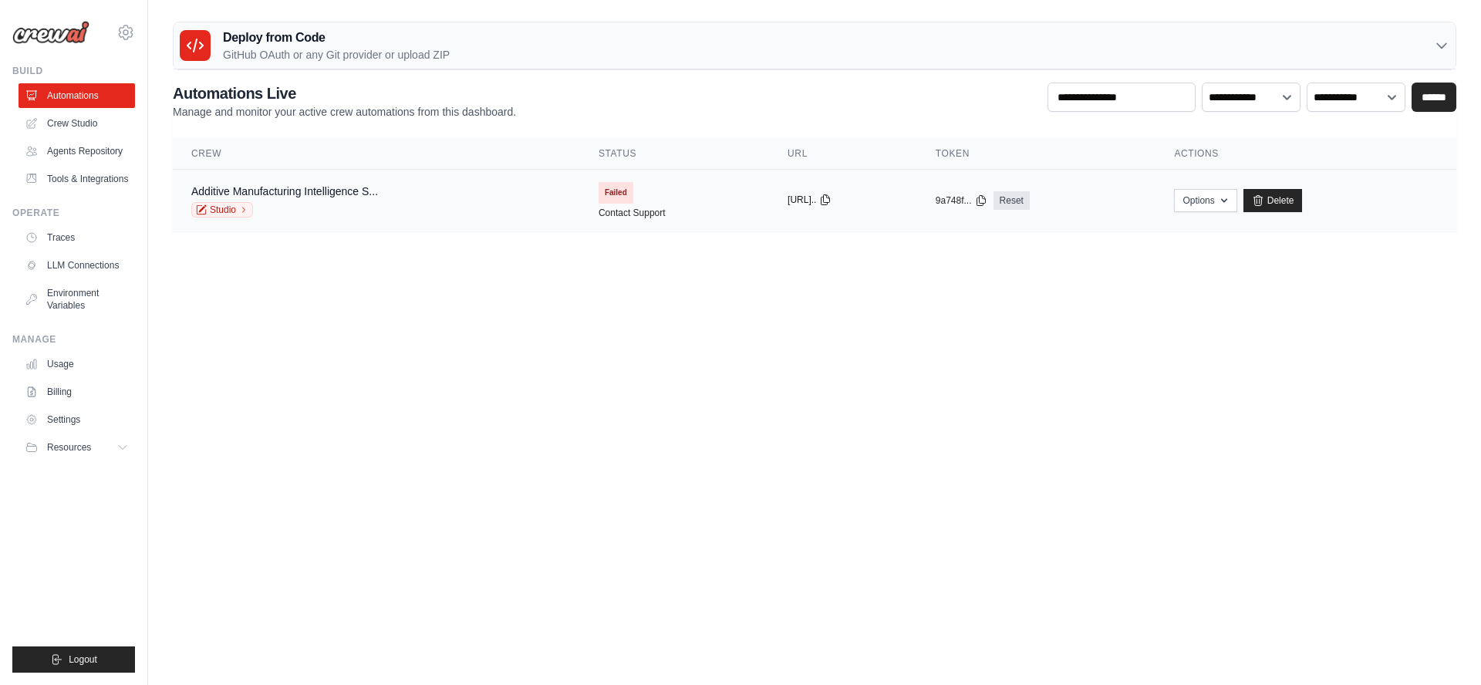
click at [793, 202] on button "https://additive..." at bounding box center [810, 200] width 44 height 12
click at [1136, 445] on body "gerhardus.vorster@gmail.com Settings Build Automations Resources Blog" at bounding box center [740, 342] width 1481 height 685
click at [1030, 201] on link "Reset" at bounding box center [1012, 200] width 36 height 19
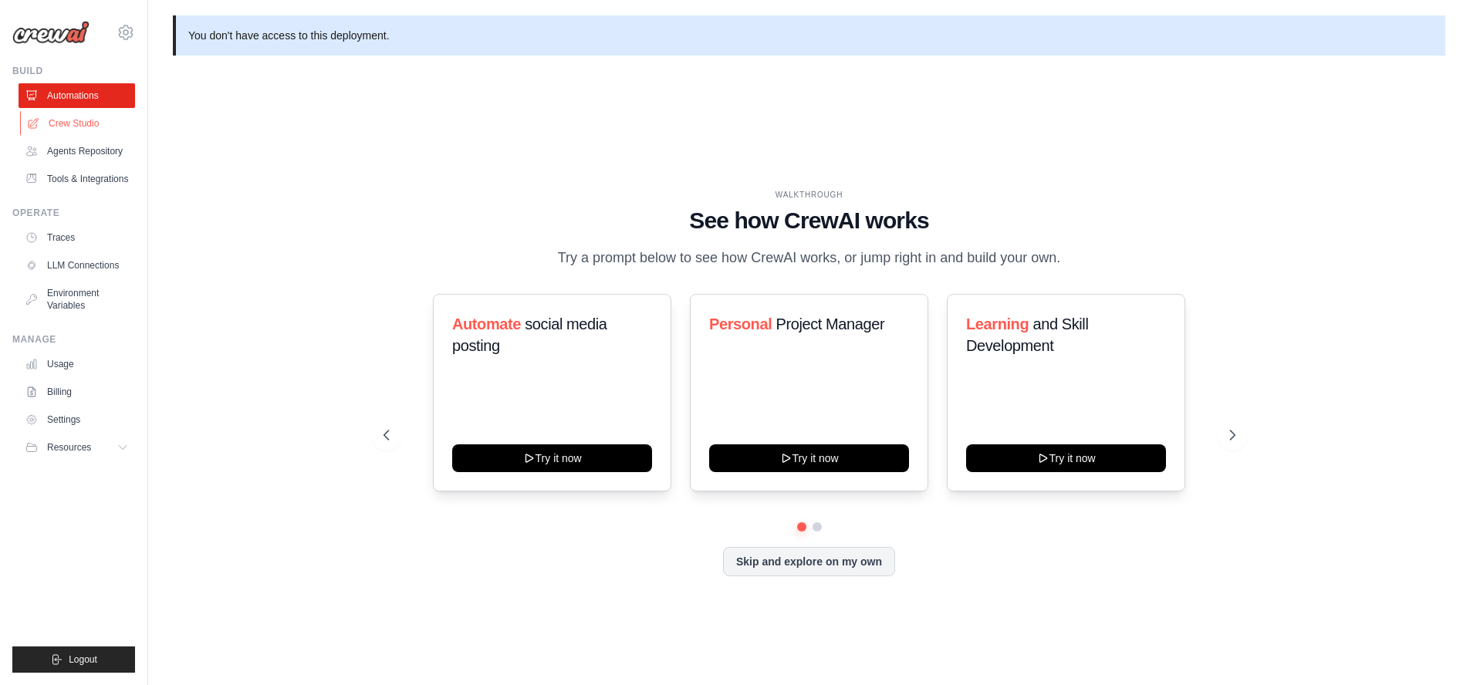
click at [71, 125] on link "Crew Studio" at bounding box center [78, 123] width 117 height 25
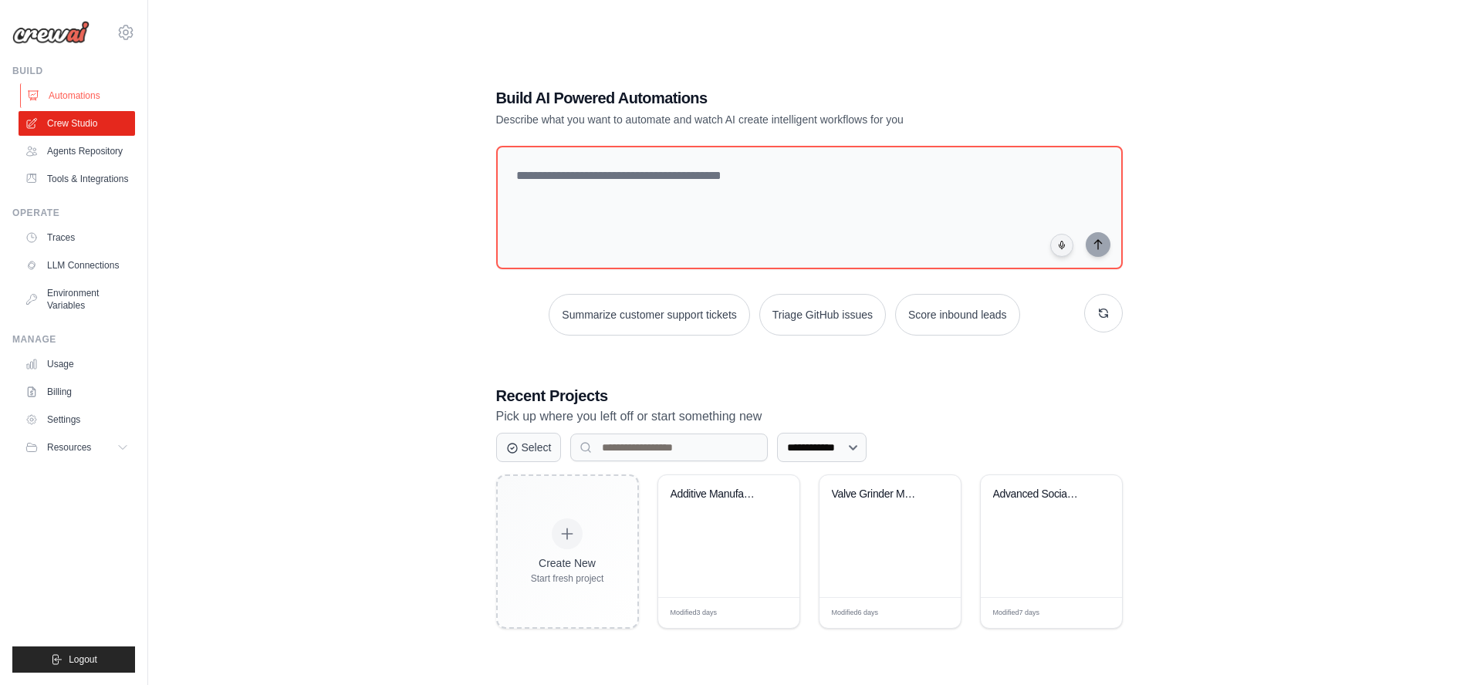
click at [78, 89] on link "Automations" at bounding box center [78, 95] width 117 height 25
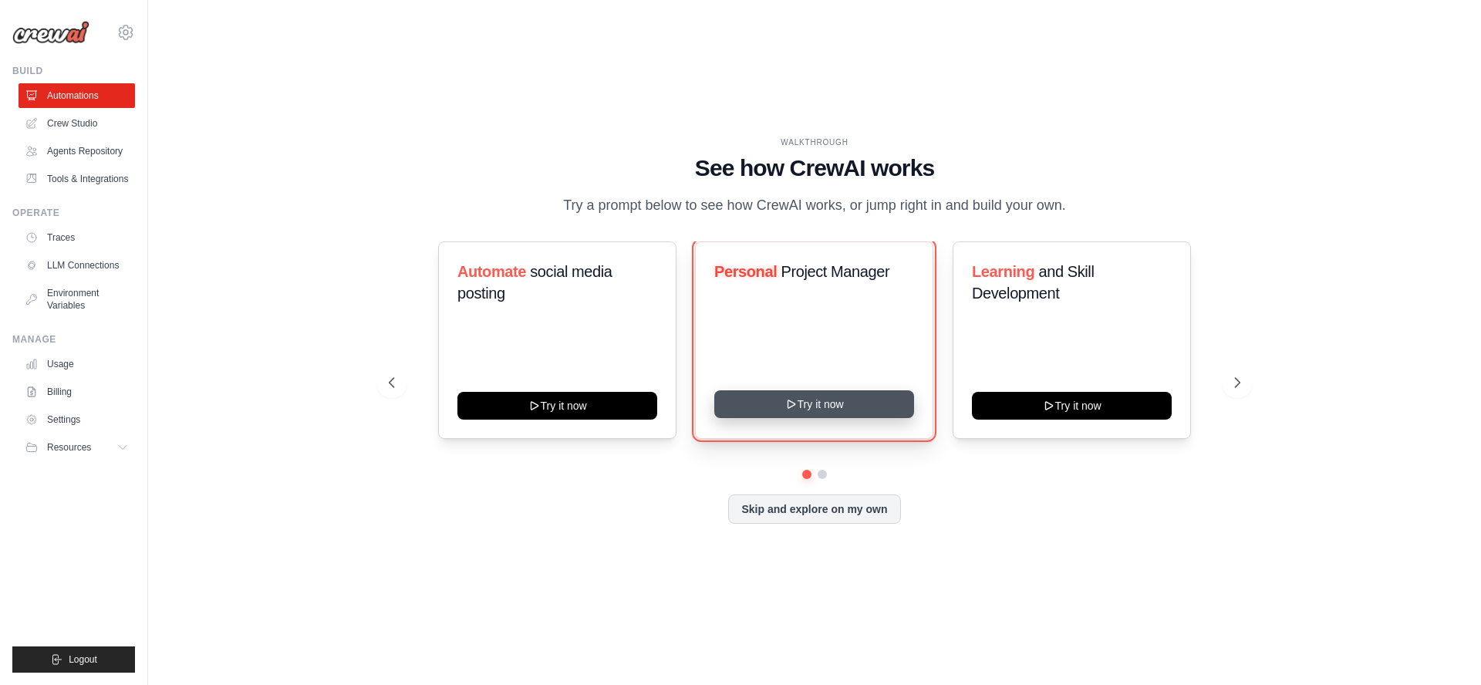
click at [838, 407] on button "Try it now" at bounding box center [814, 404] width 200 height 28
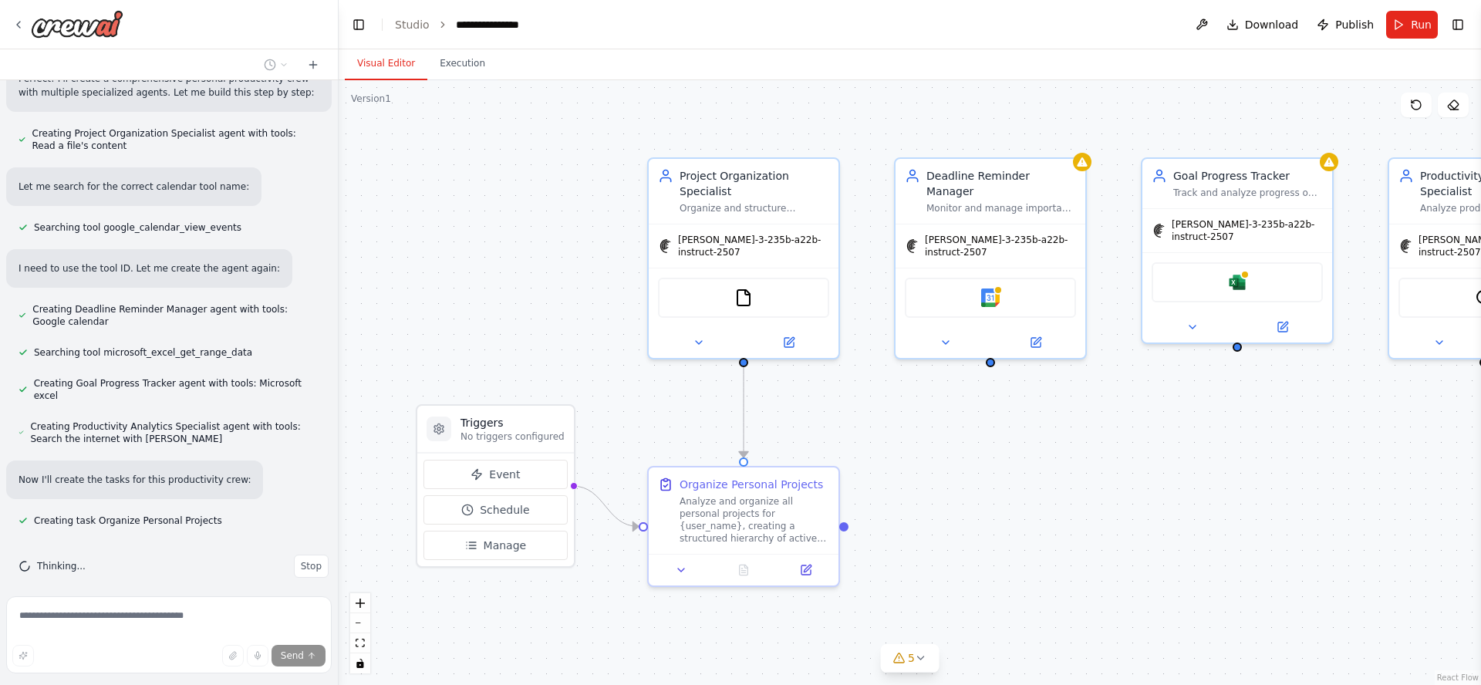
scroll to position [553, 0]
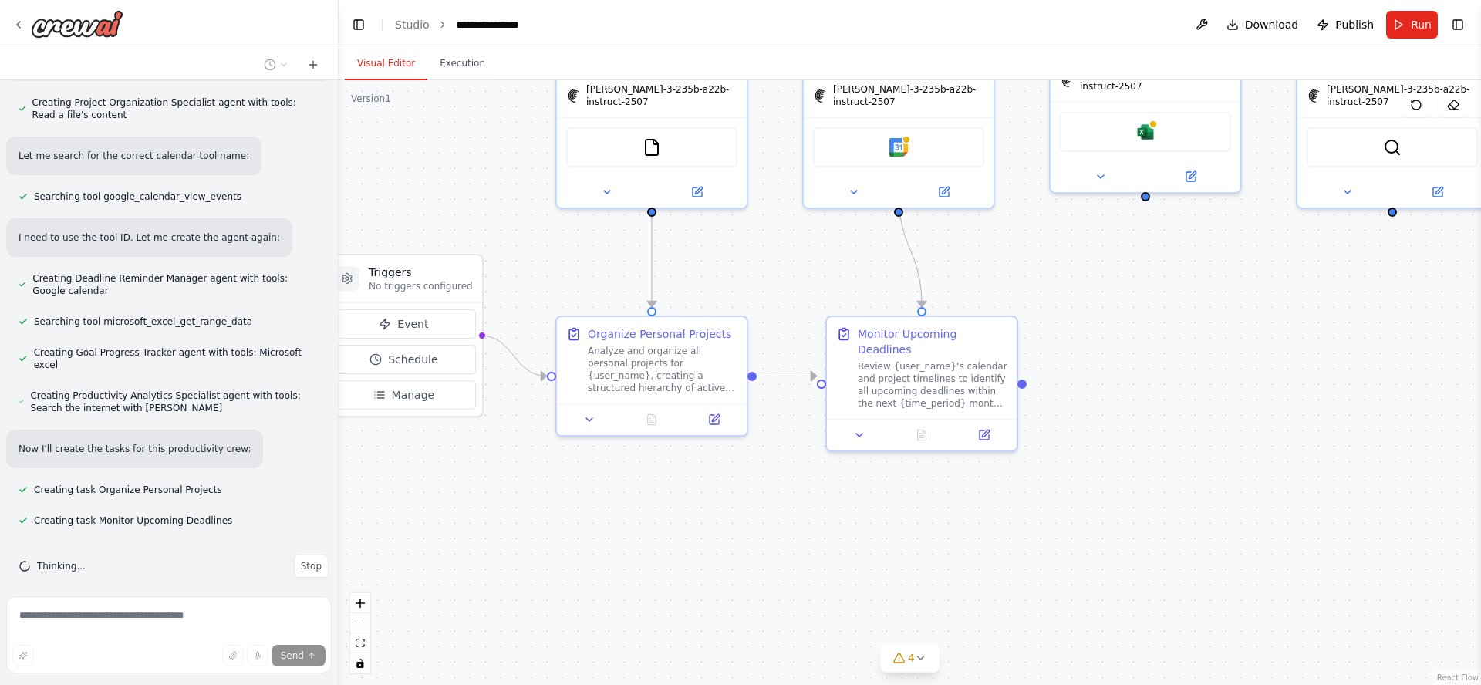
drag, startPoint x: 544, startPoint y: 309, endPoint x: 466, endPoint y: 174, distance: 156.6
click at [461, 174] on div ".deletable-edge-delete-btn { width: 20px; height: 20px; border: 0px solid #ffff…" at bounding box center [910, 382] width 1143 height 605
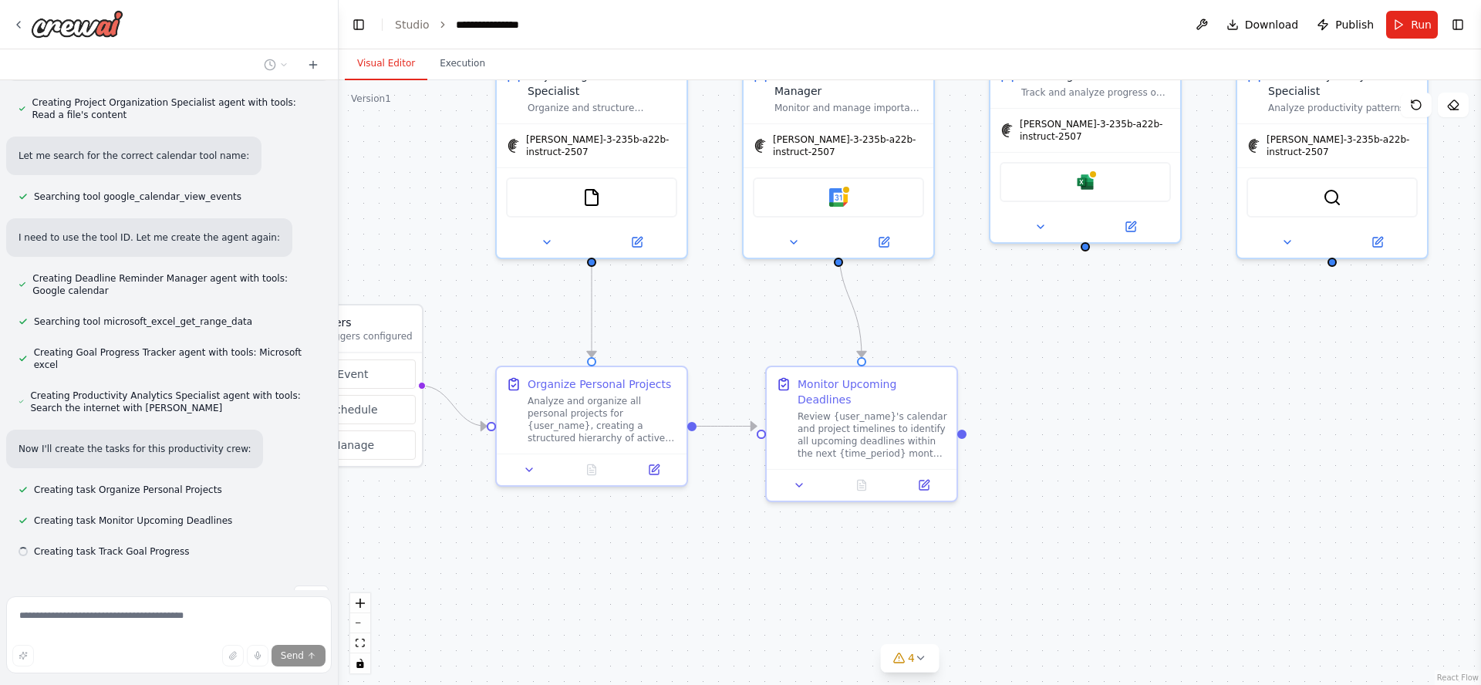
scroll to position [584, 0]
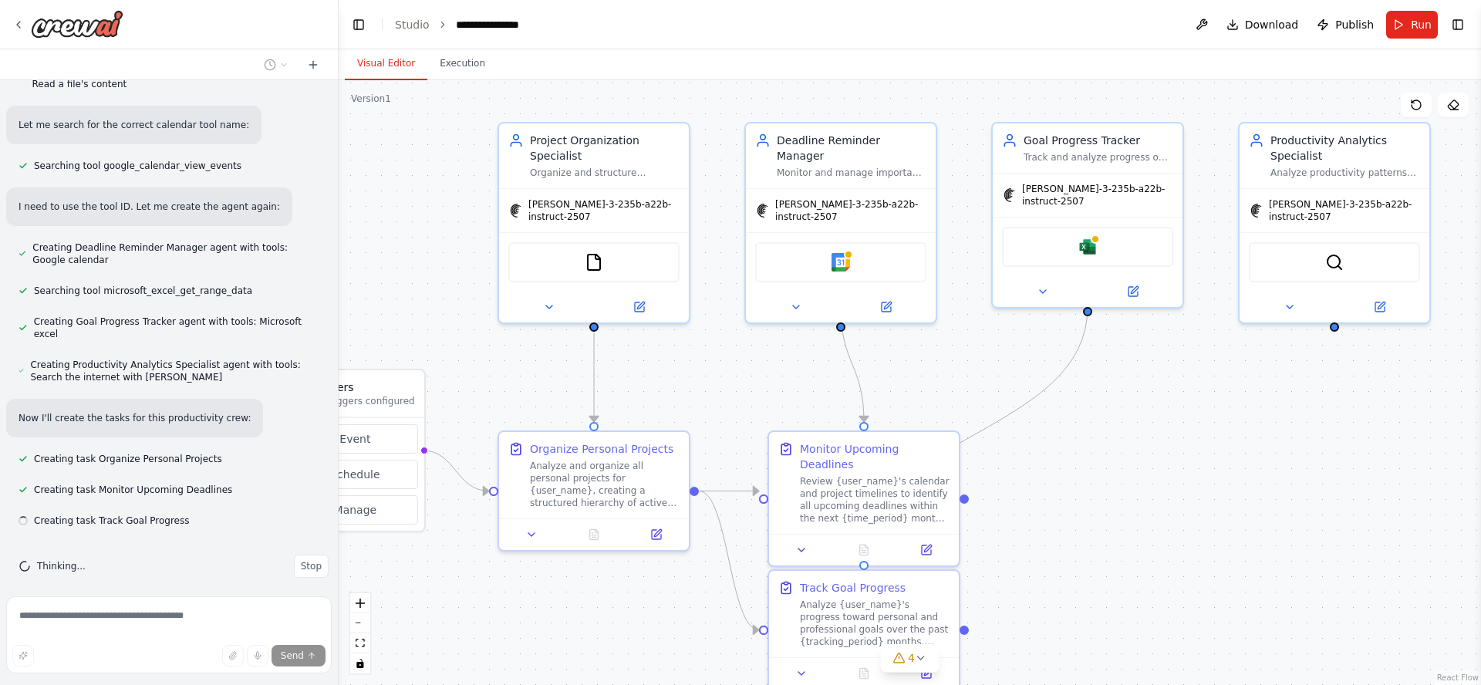
drag, startPoint x: 1184, startPoint y: 376, endPoint x: 1136, endPoint y: 509, distance: 142.1
click at [1136, 509] on div ".deletable-edge-delete-btn { width: 20px; height: 20px; border: 0px solid #ffff…" at bounding box center [910, 382] width 1143 height 605
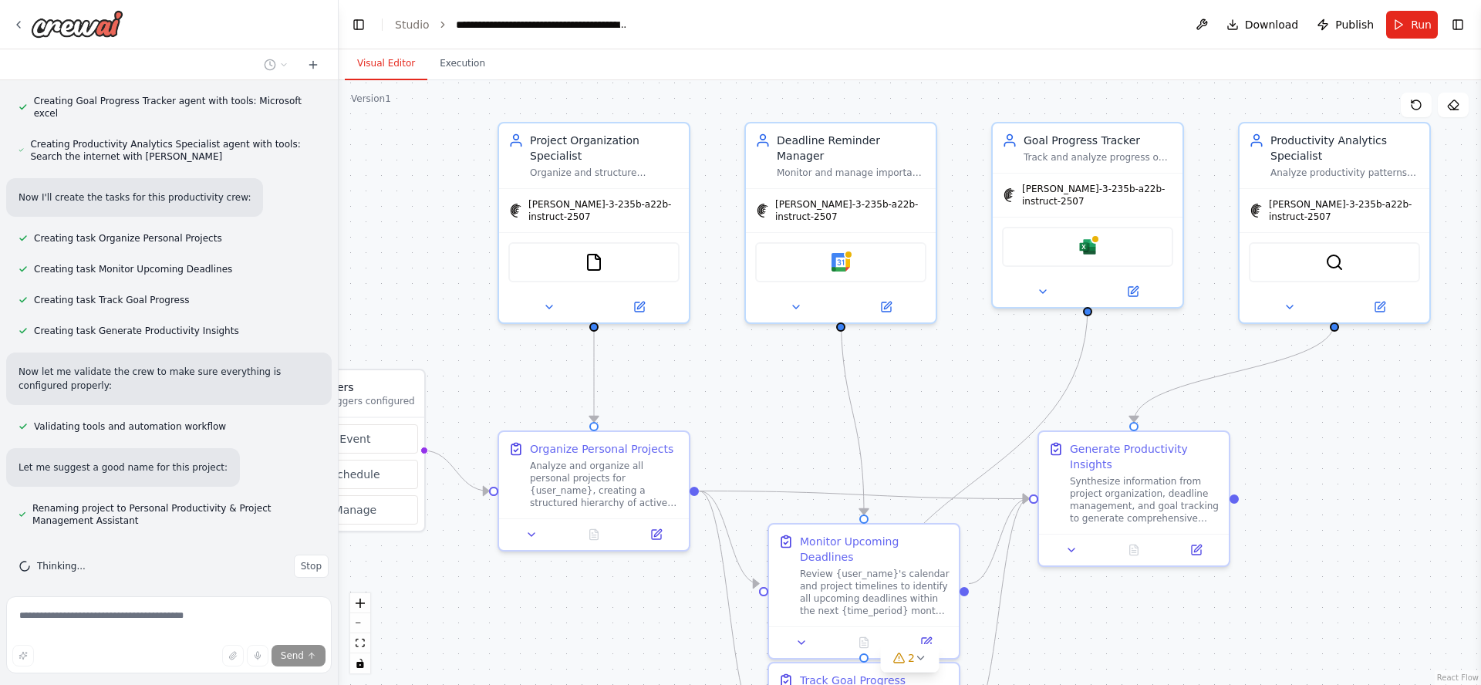
scroll to position [842, 0]
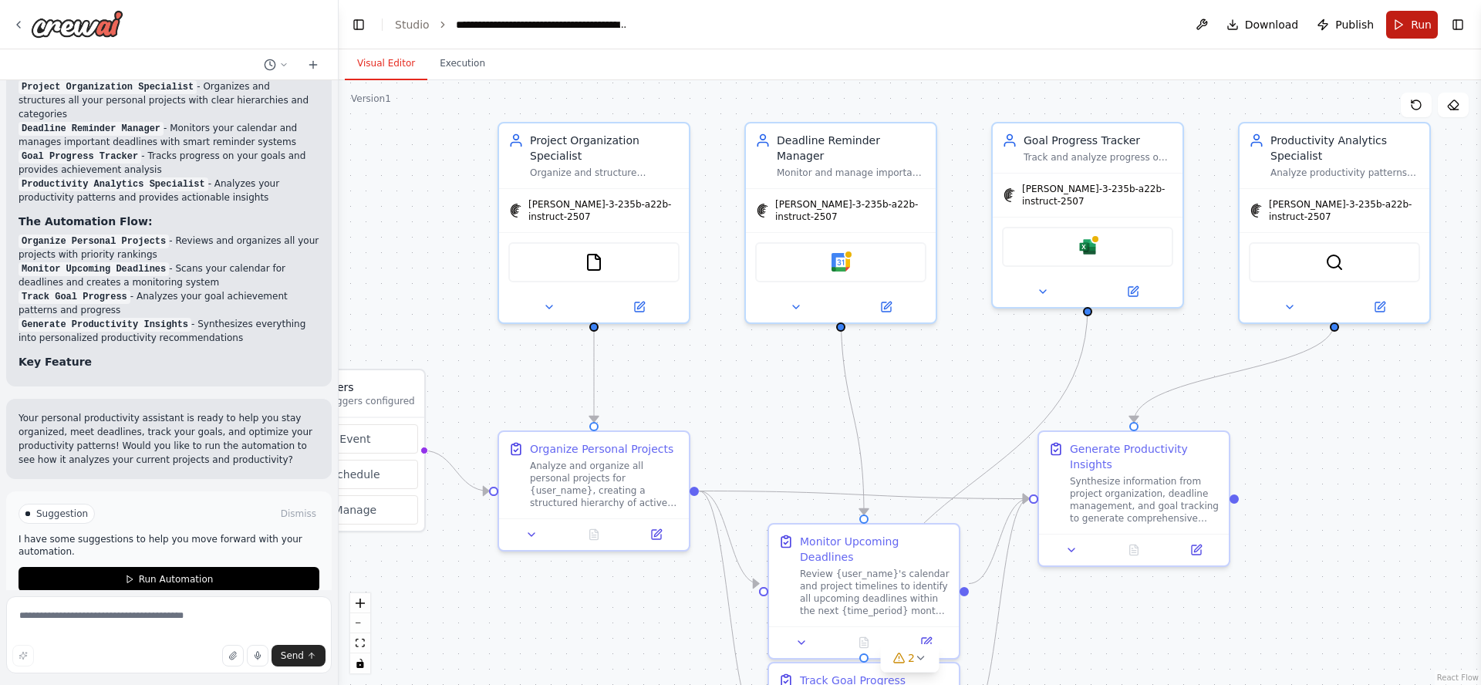
click at [1414, 25] on span "Run" at bounding box center [1421, 24] width 21 height 15
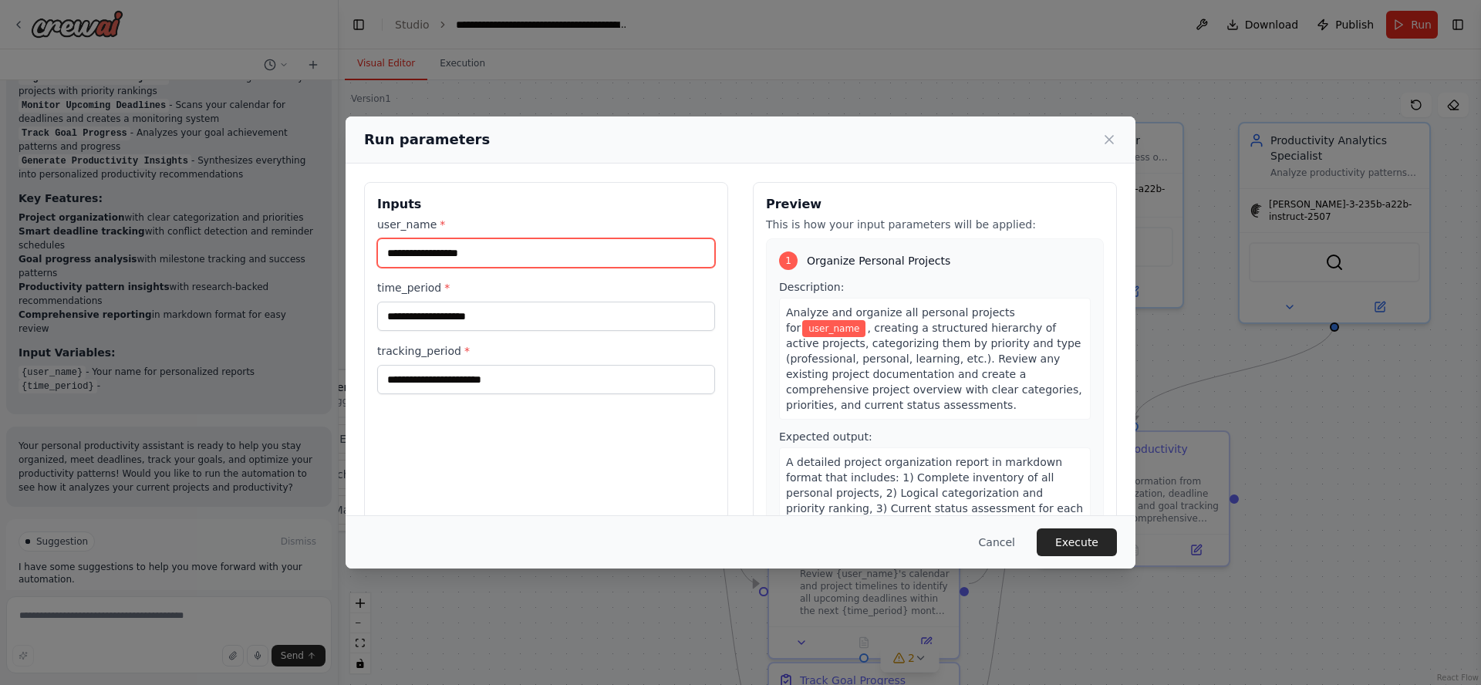
click at [508, 251] on input "user_name *" at bounding box center [546, 252] width 338 height 29
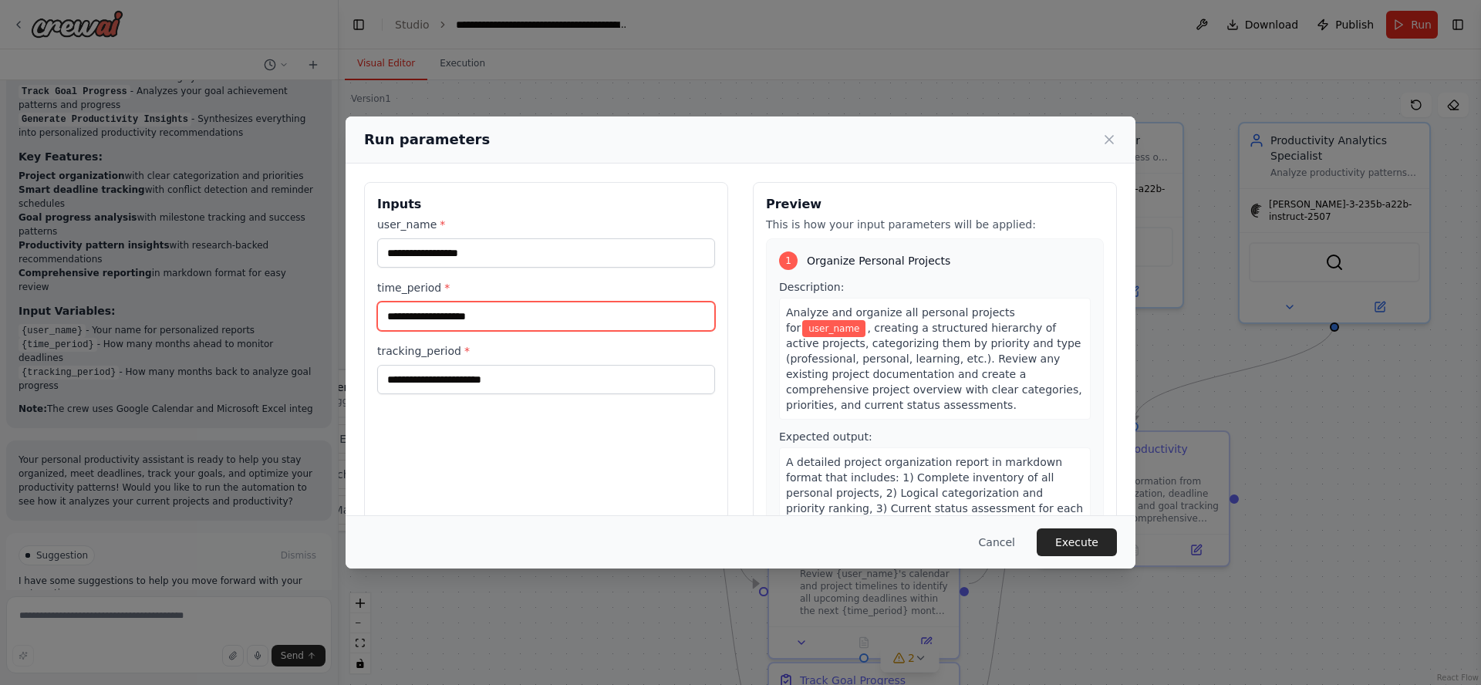
click at [488, 319] on input "time_period *" at bounding box center [546, 316] width 338 height 29
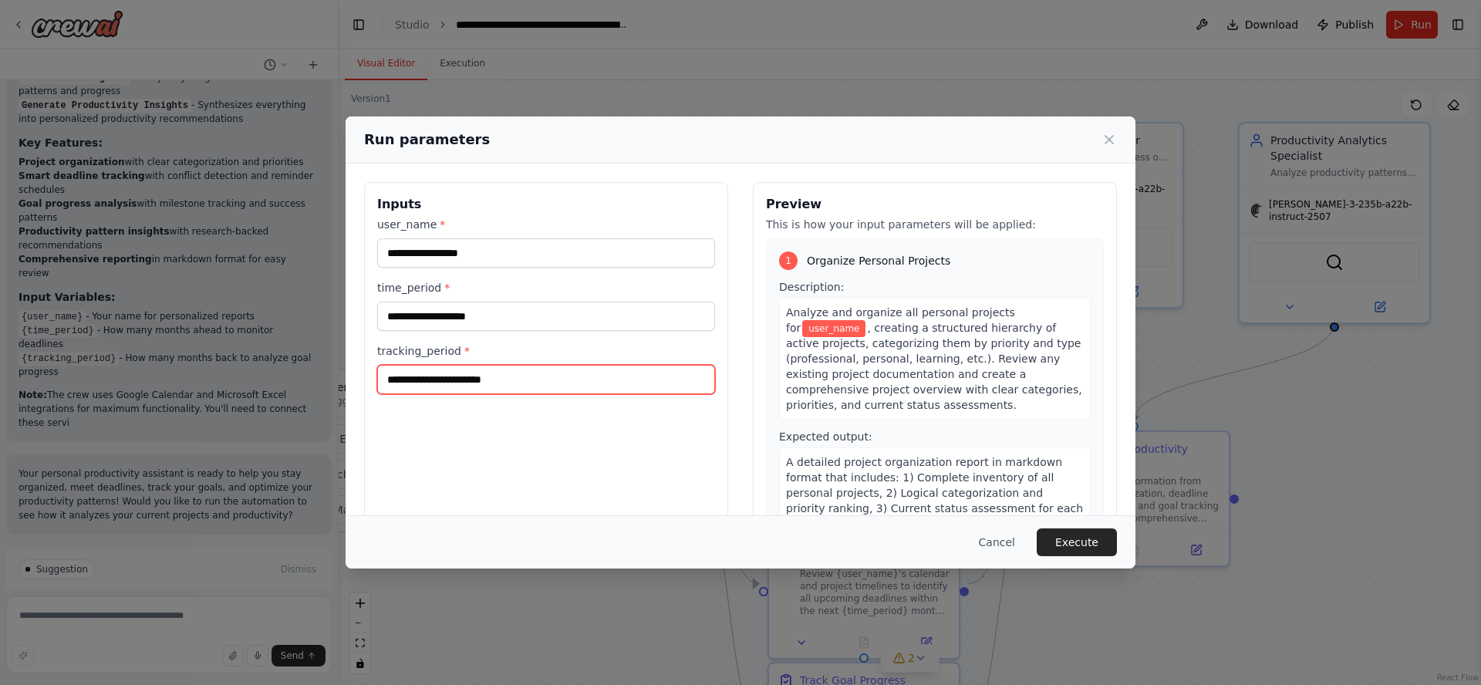
scroll to position [1589, 0]
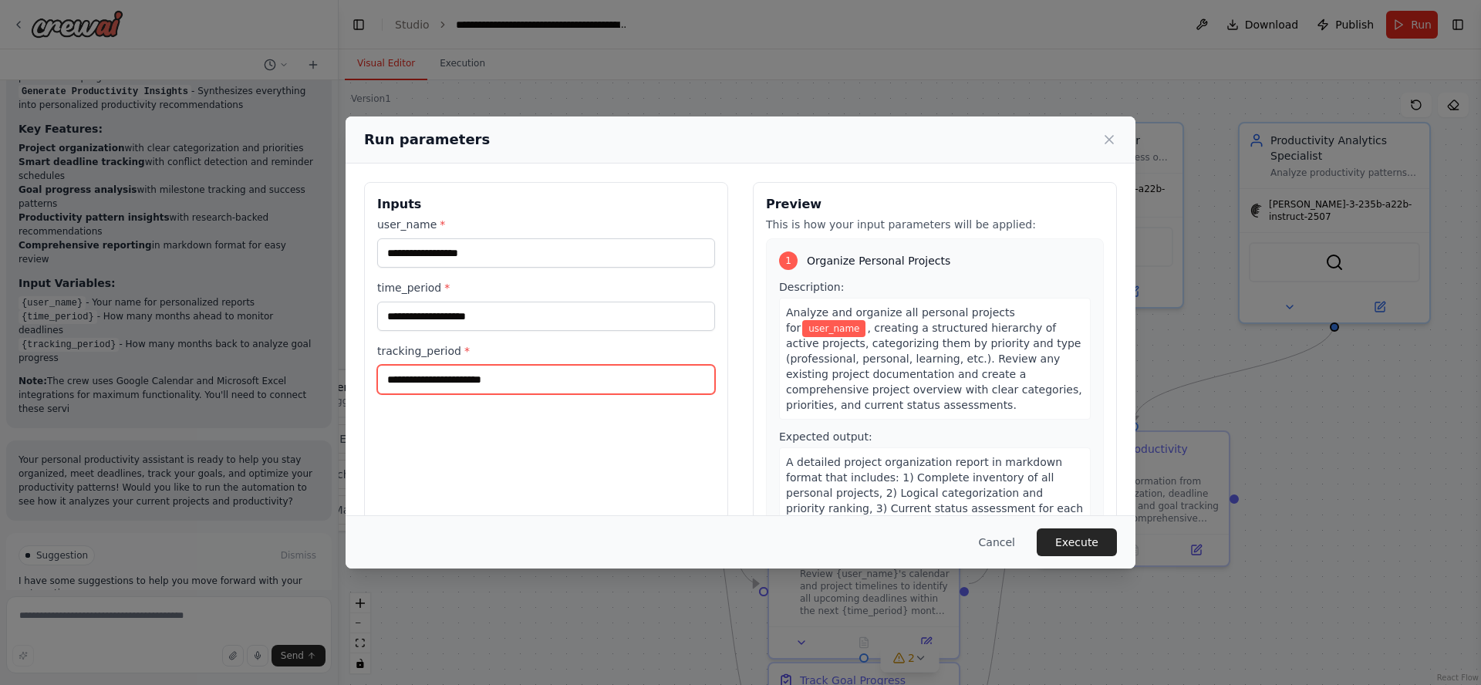
click at [511, 370] on input "tracking_period *" at bounding box center [546, 379] width 338 height 29
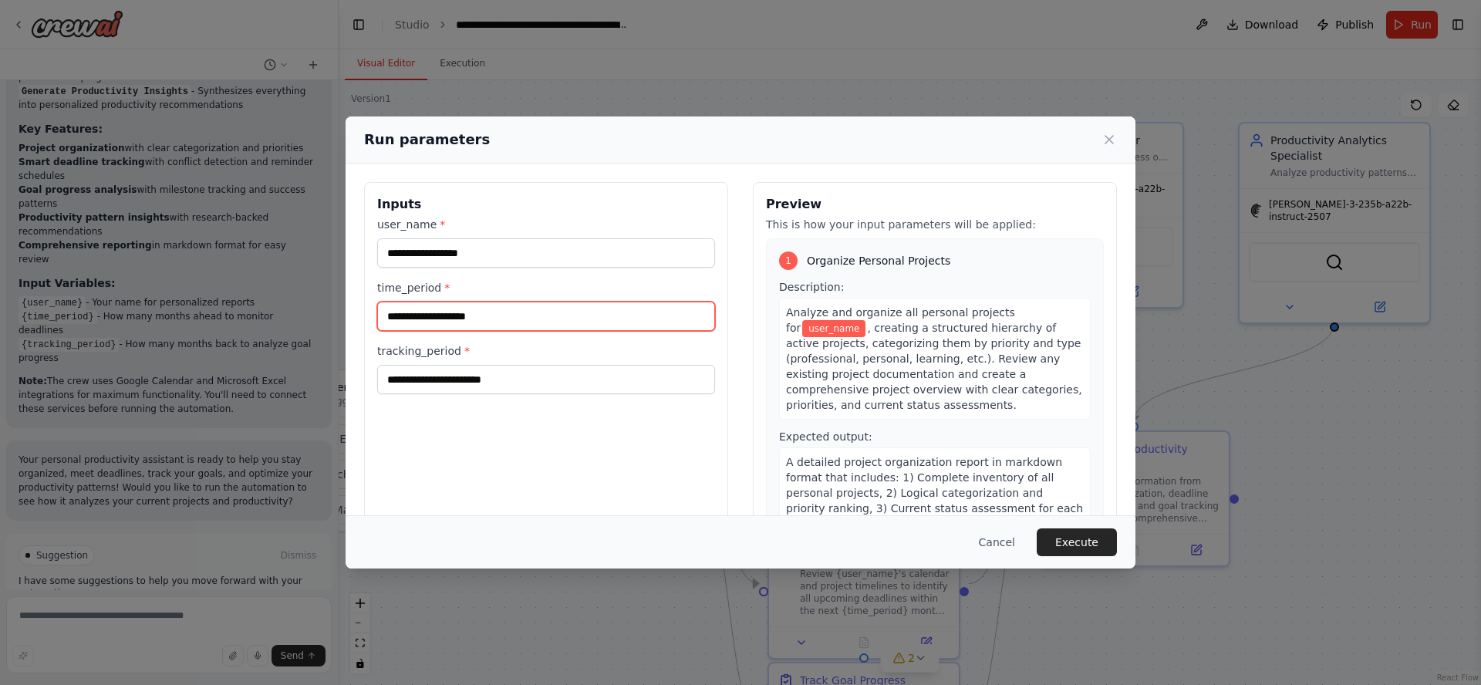
click at [475, 323] on input "time_period *" at bounding box center [546, 316] width 338 height 29
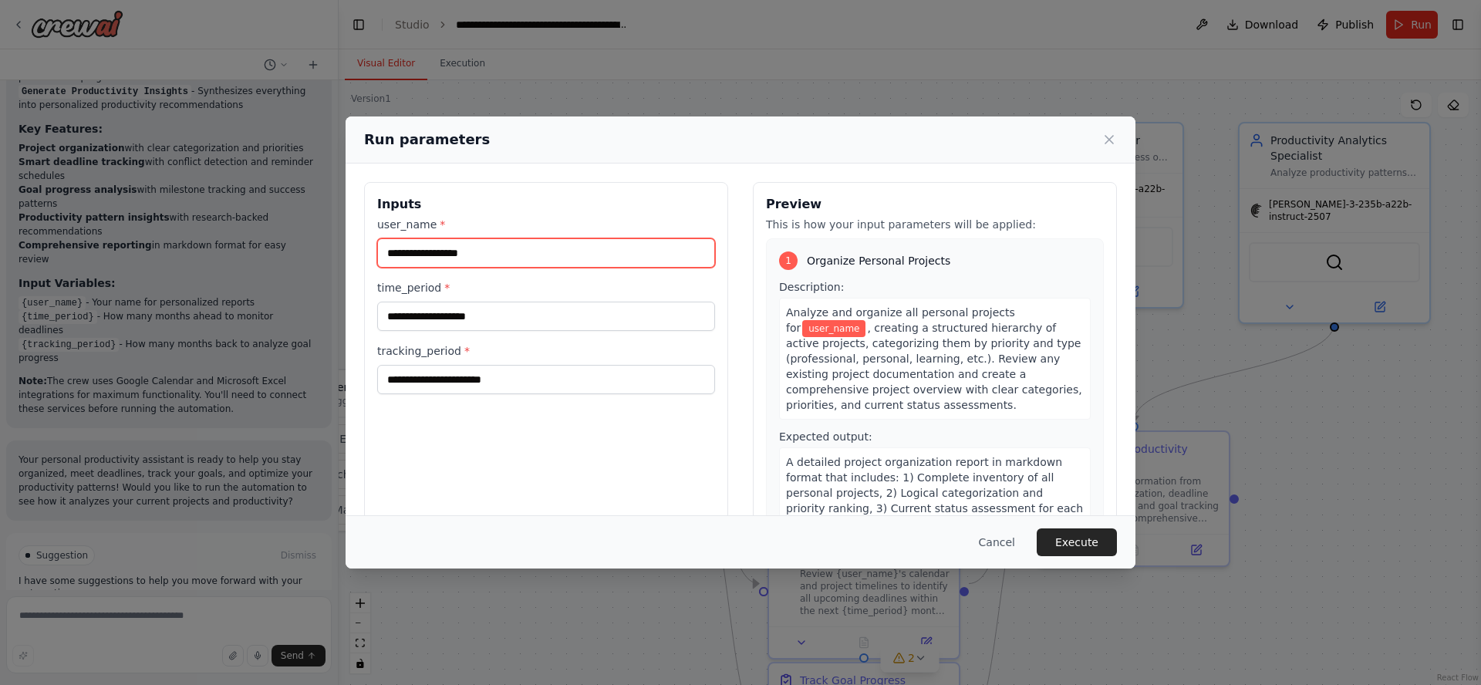
click at [487, 253] on input "user_name *" at bounding box center [546, 252] width 338 height 29
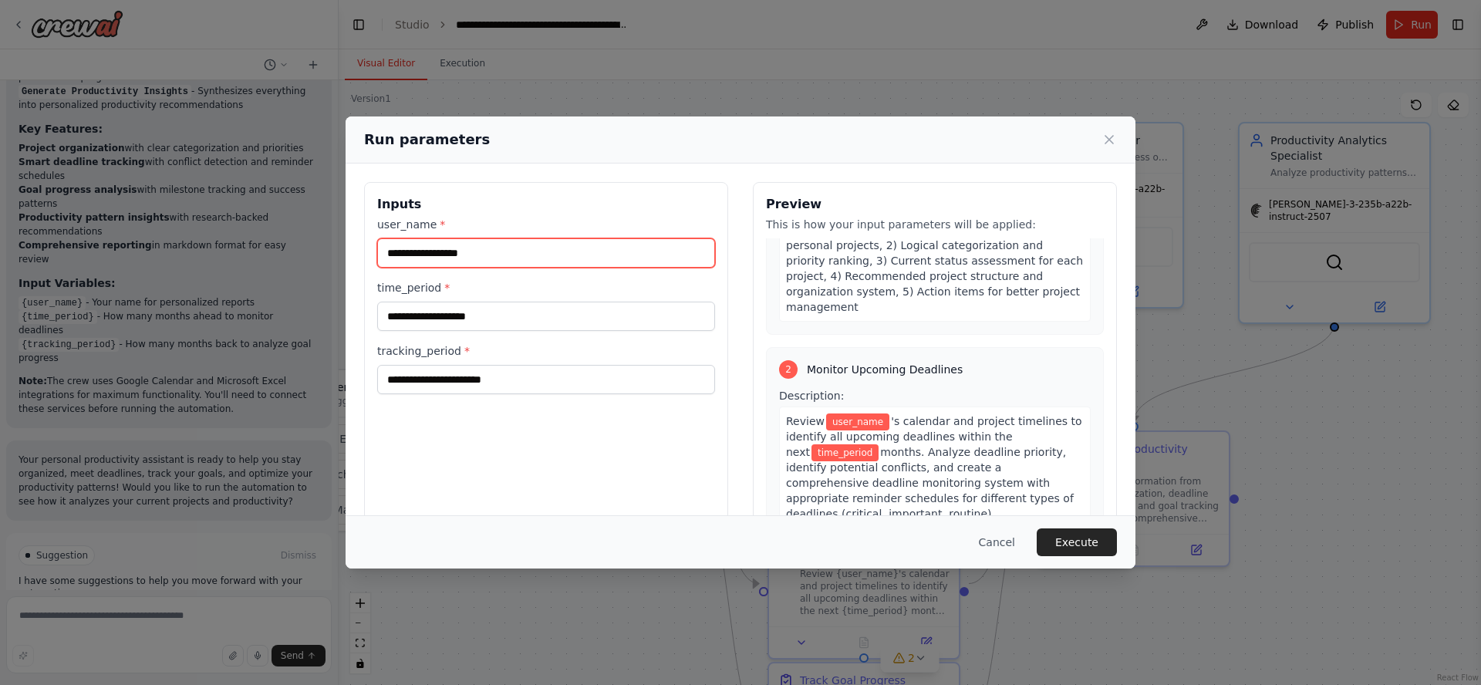
scroll to position [126, 0]
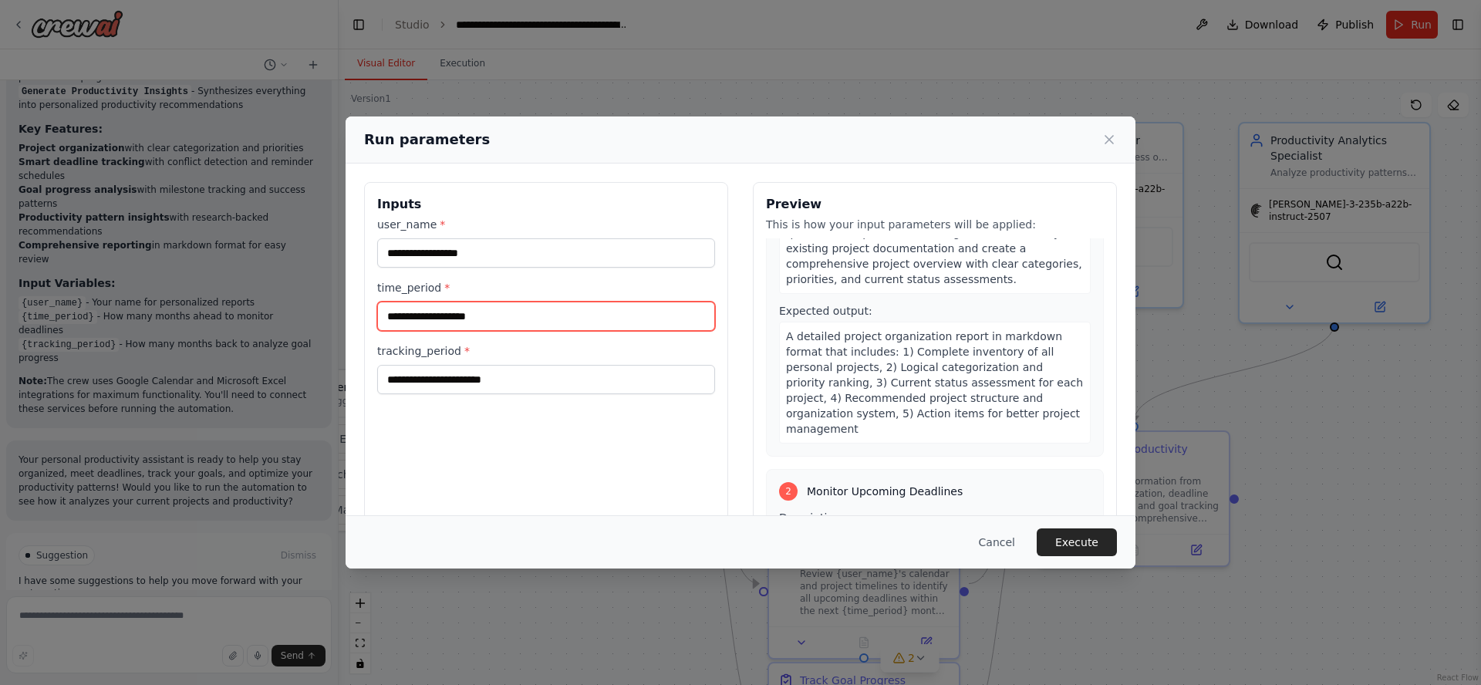
click at [474, 323] on input "time_period *" at bounding box center [546, 316] width 338 height 29
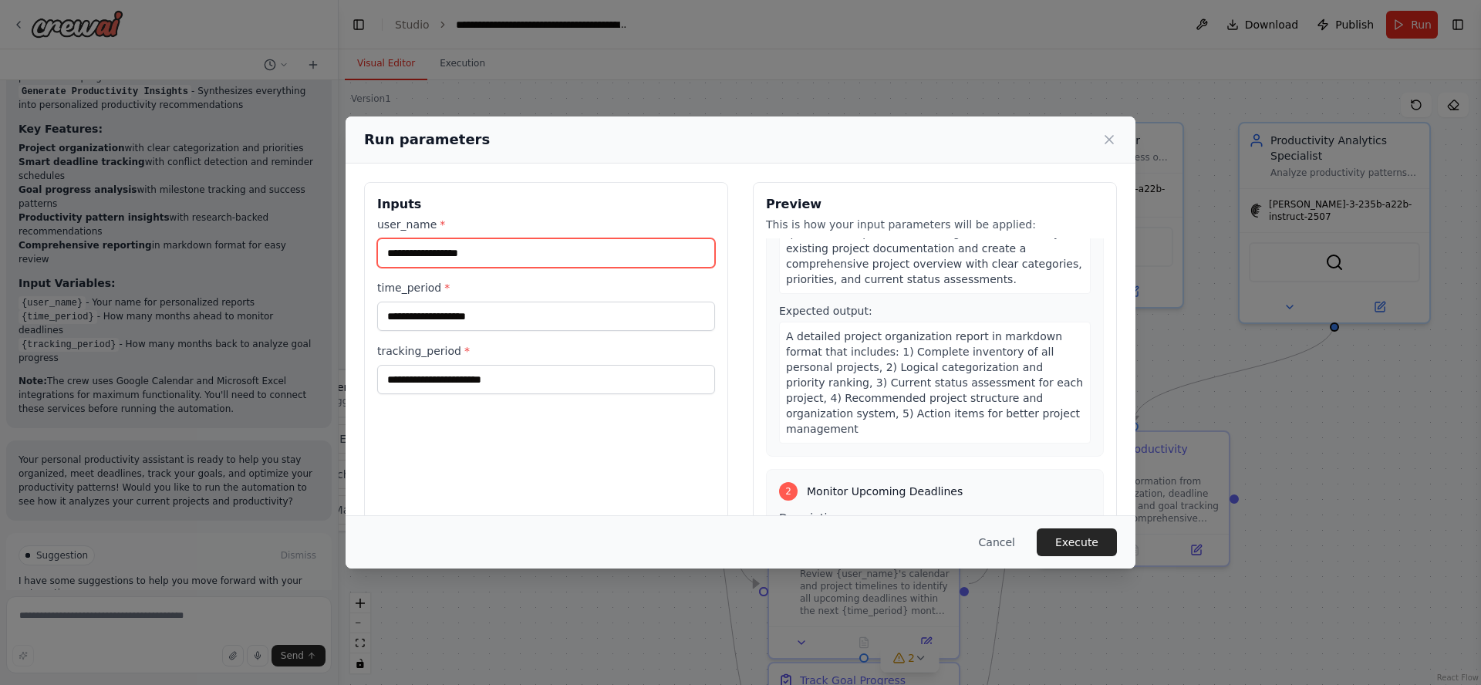
click at [495, 249] on input "user_name *" at bounding box center [546, 252] width 338 height 29
click at [993, 542] on button "Cancel" at bounding box center [997, 543] width 61 height 28
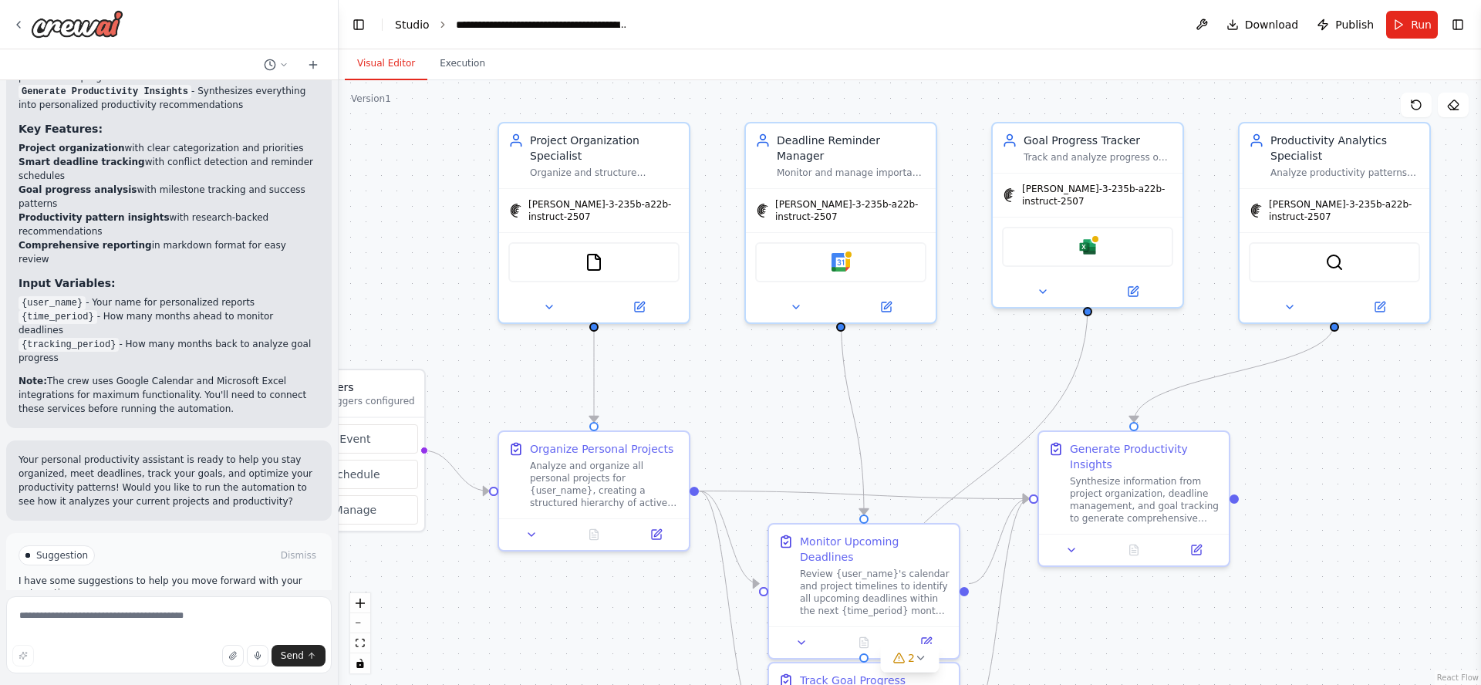
click at [416, 22] on link "Studio" at bounding box center [412, 25] width 35 height 12
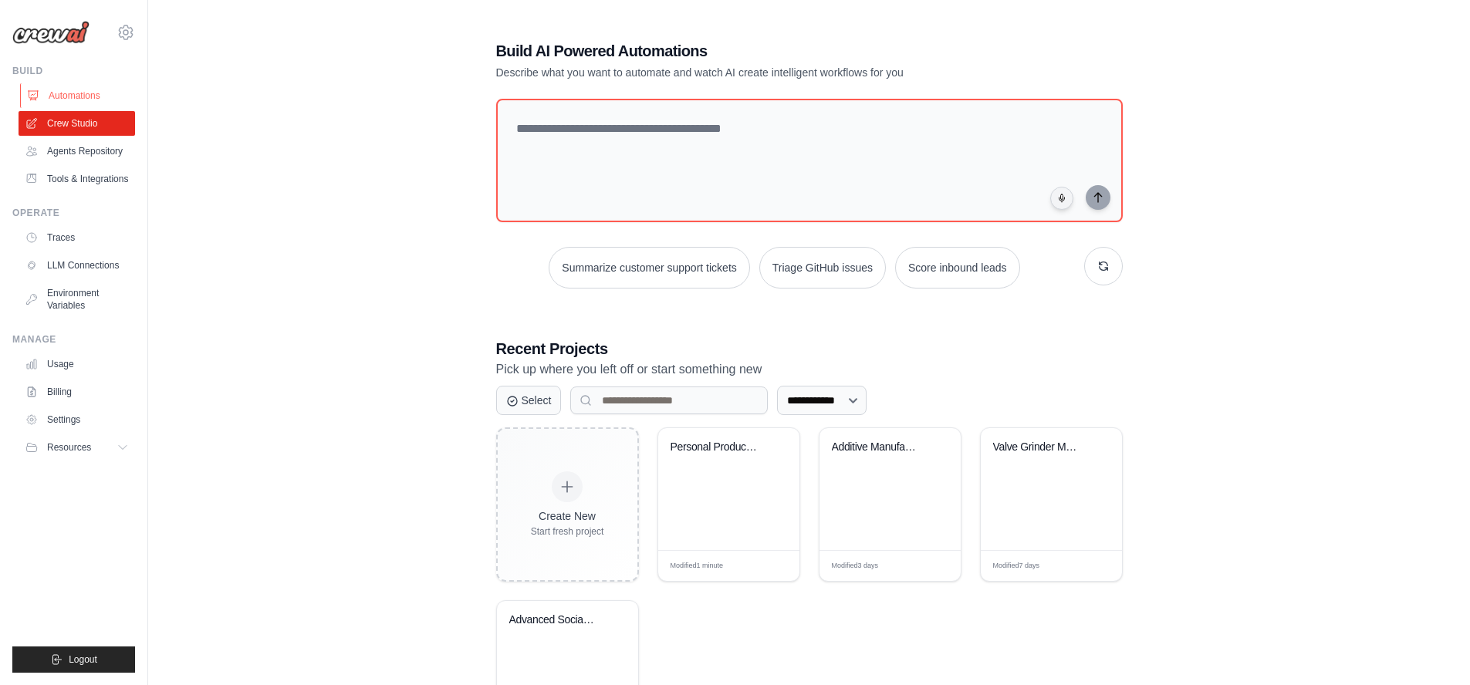
click at [76, 95] on link "Automations" at bounding box center [78, 95] width 117 height 25
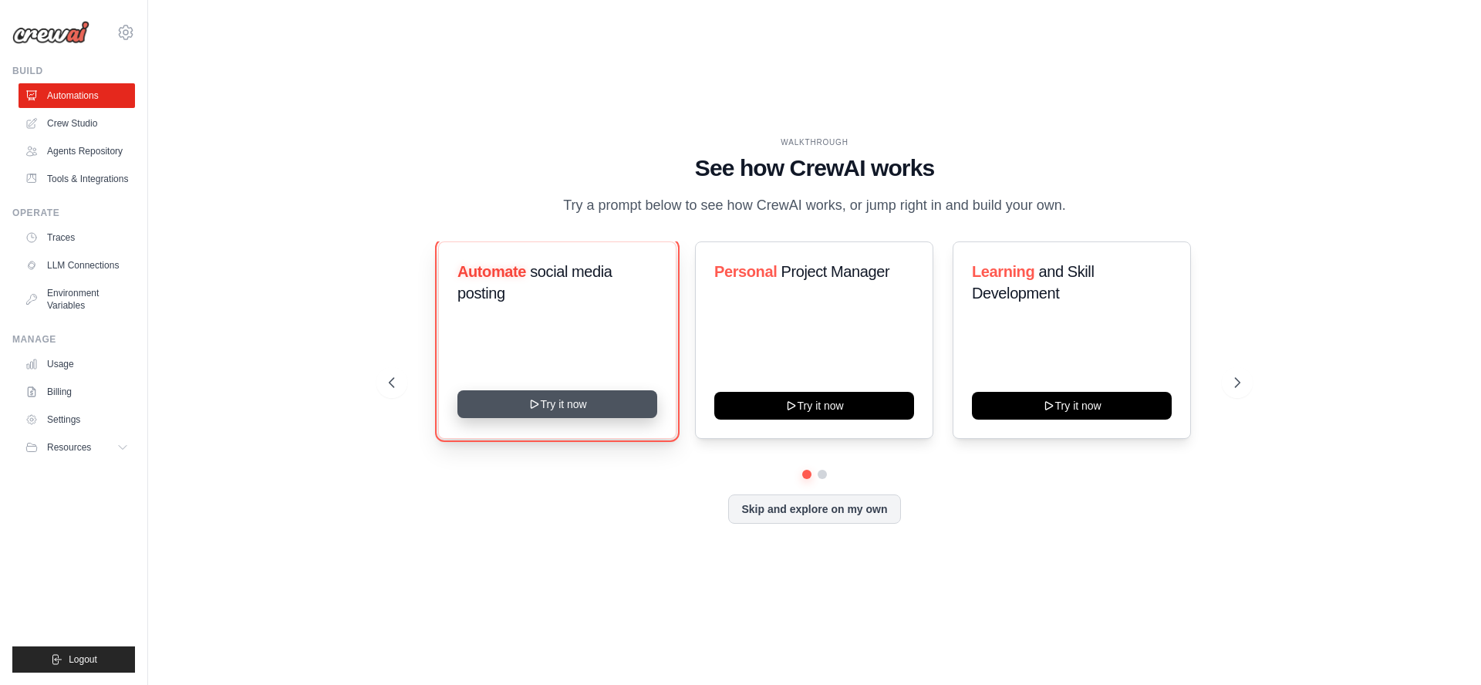
click at [575, 404] on button "Try it now" at bounding box center [558, 404] width 200 height 28
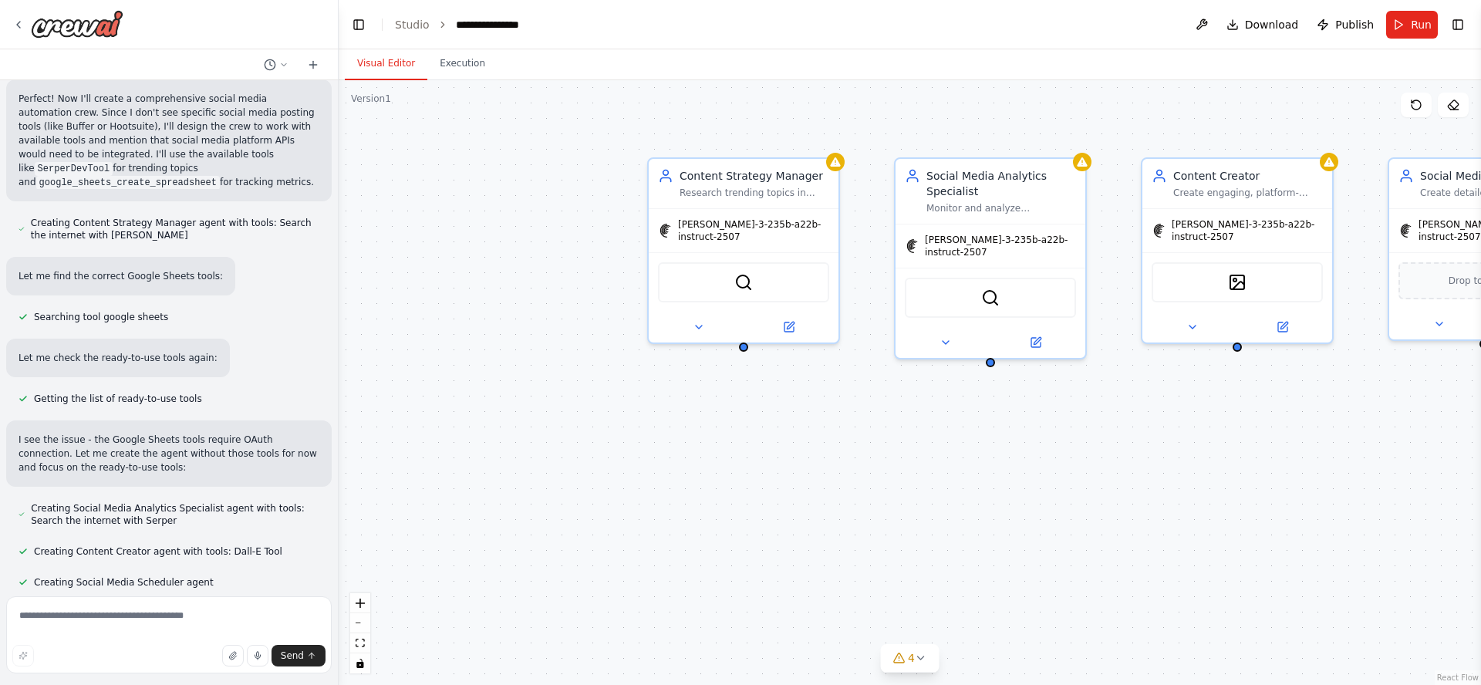
scroll to position [905, 0]
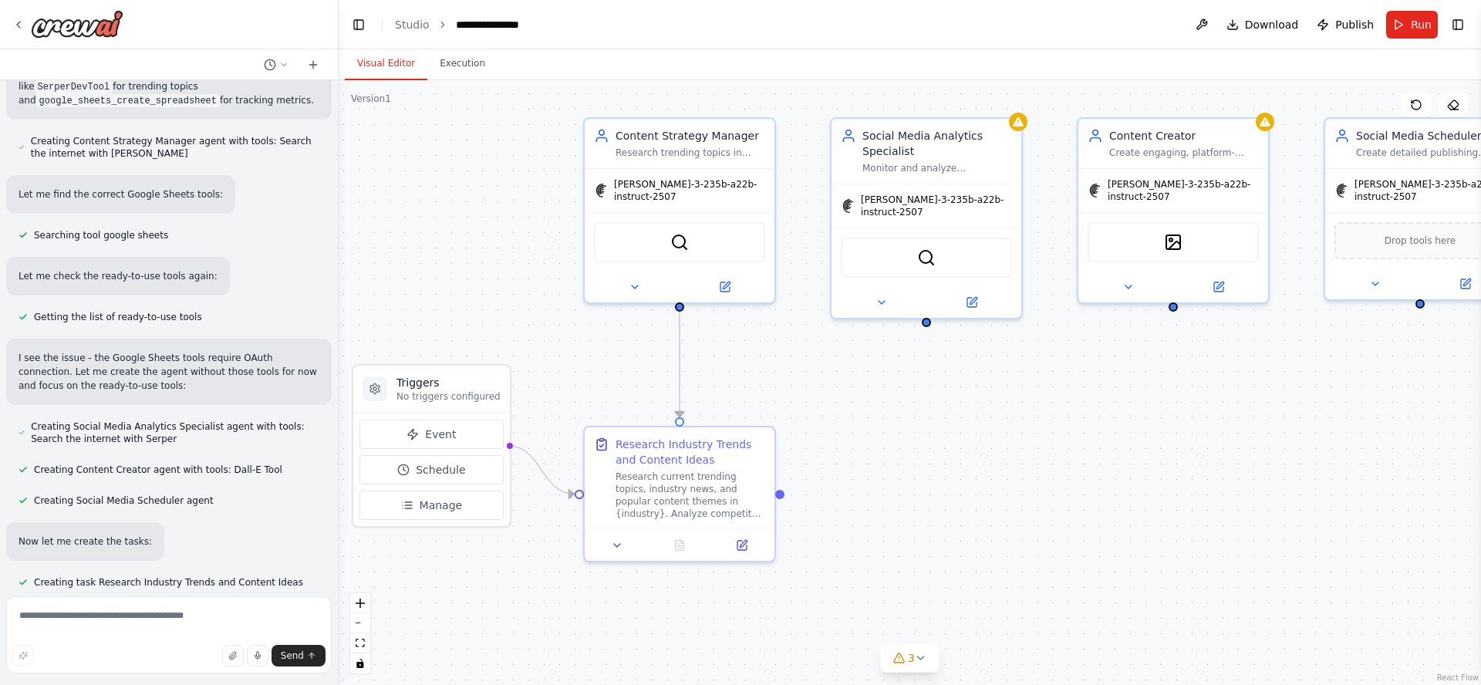
drag, startPoint x: 518, startPoint y: 229, endPoint x: 458, endPoint y: 196, distance: 68.7
click at [458, 196] on div ".deletable-edge-delete-btn { width: 20px; height: 20px; border: 0px solid #ffff…" at bounding box center [910, 382] width 1143 height 605
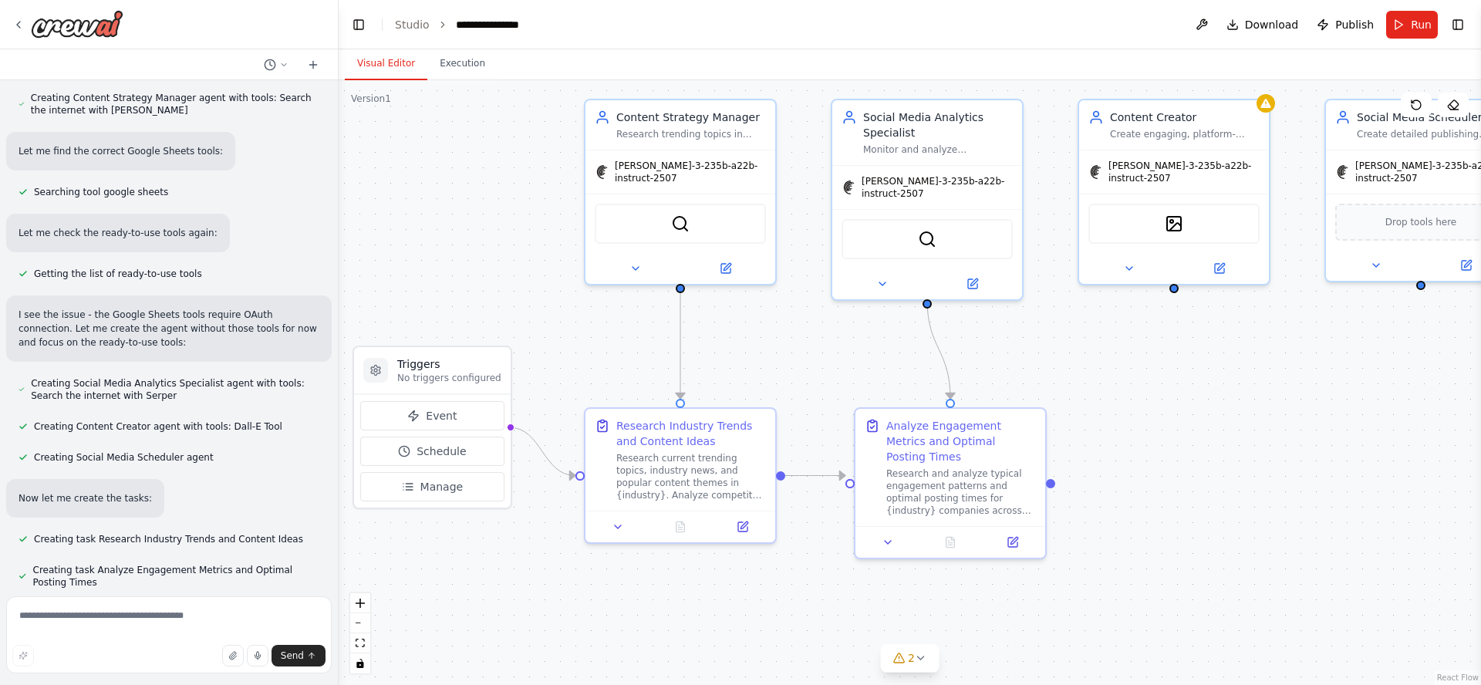
drag, startPoint x: 456, startPoint y: 197, endPoint x: 457, endPoint y: 178, distance: 18.5
click at [457, 178] on div ".deletable-edge-delete-btn { width: 20px; height: 20px; border: 0px solid #ffff…" at bounding box center [910, 382] width 1143 height 605
click at [474, 187] on div ".deletable-edge-delete-btn { width: 20px; height: 20px; border: 0px solid #ffff…" at bounding box center [910, 382] width 1143 height 605
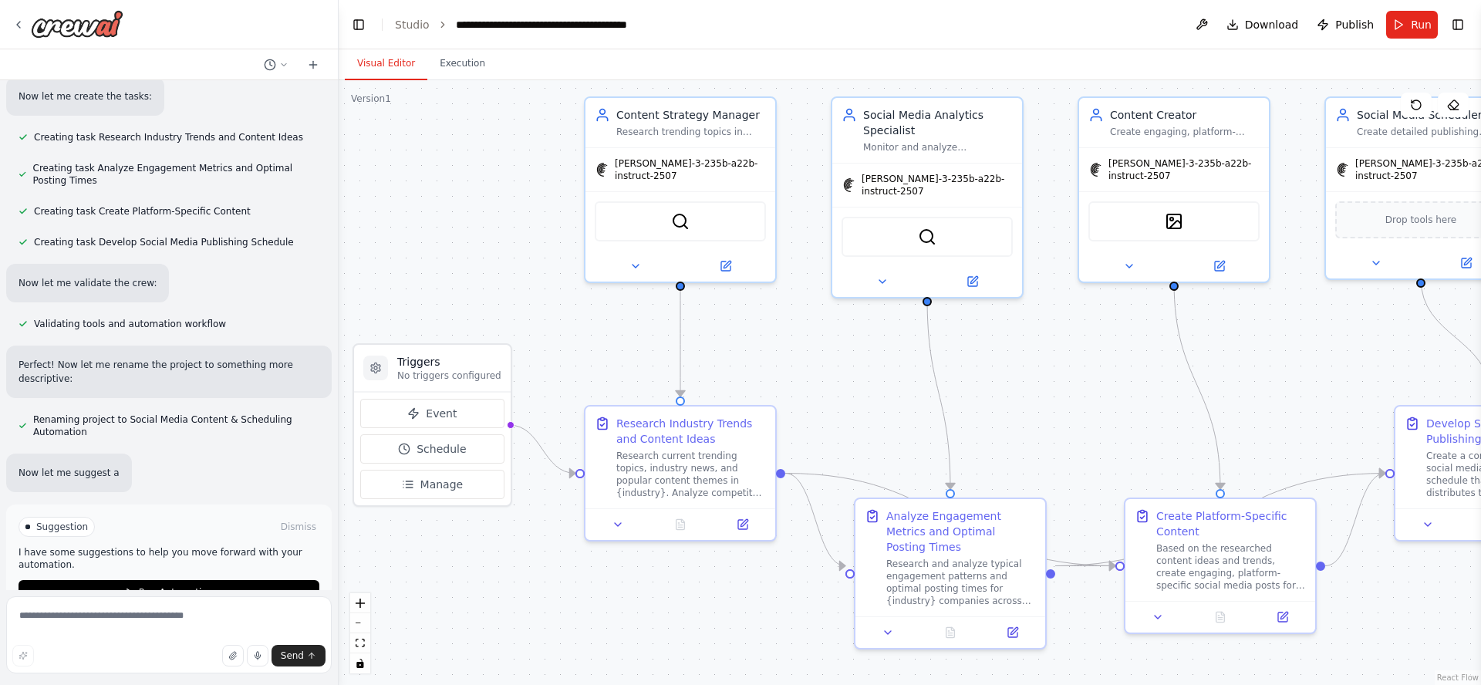
scroll to position [1376, 0]
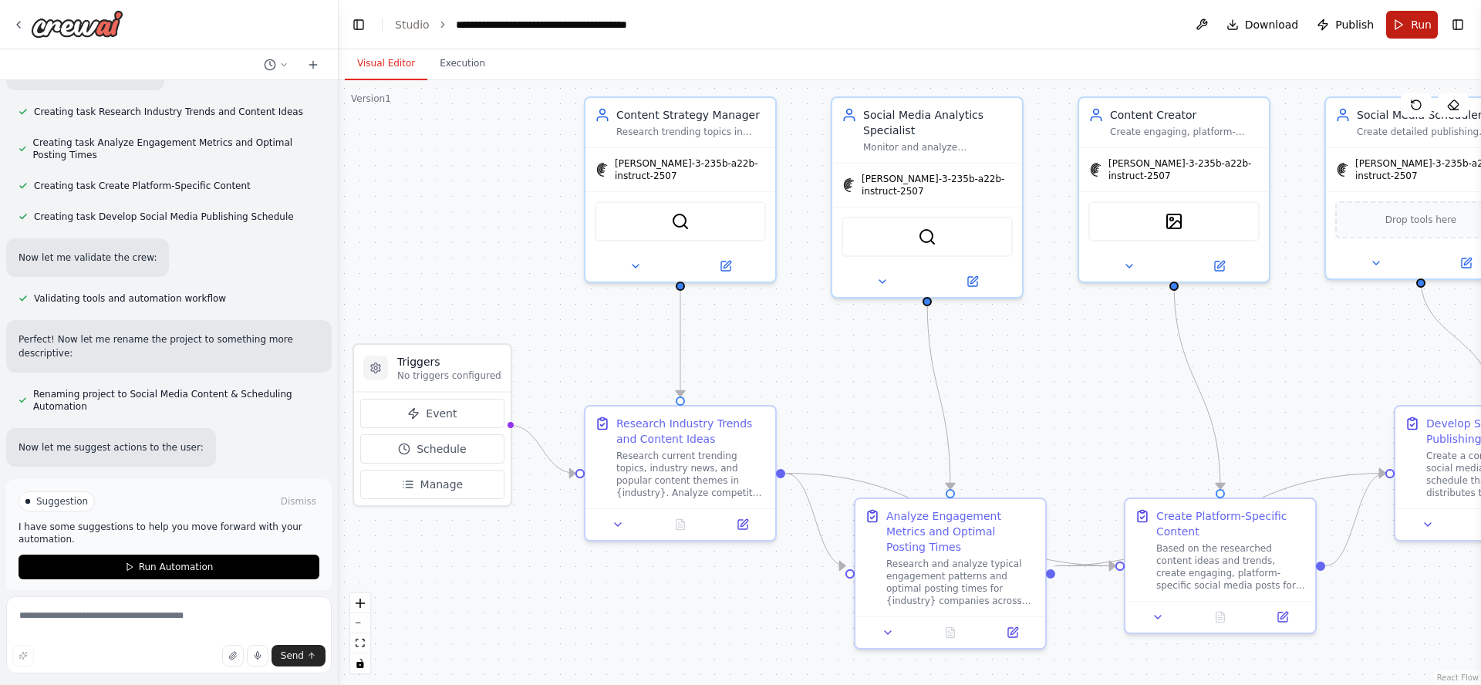
click at [1419, 32] on button "Run" at bounding box center [1412, 25] width 52 height 28
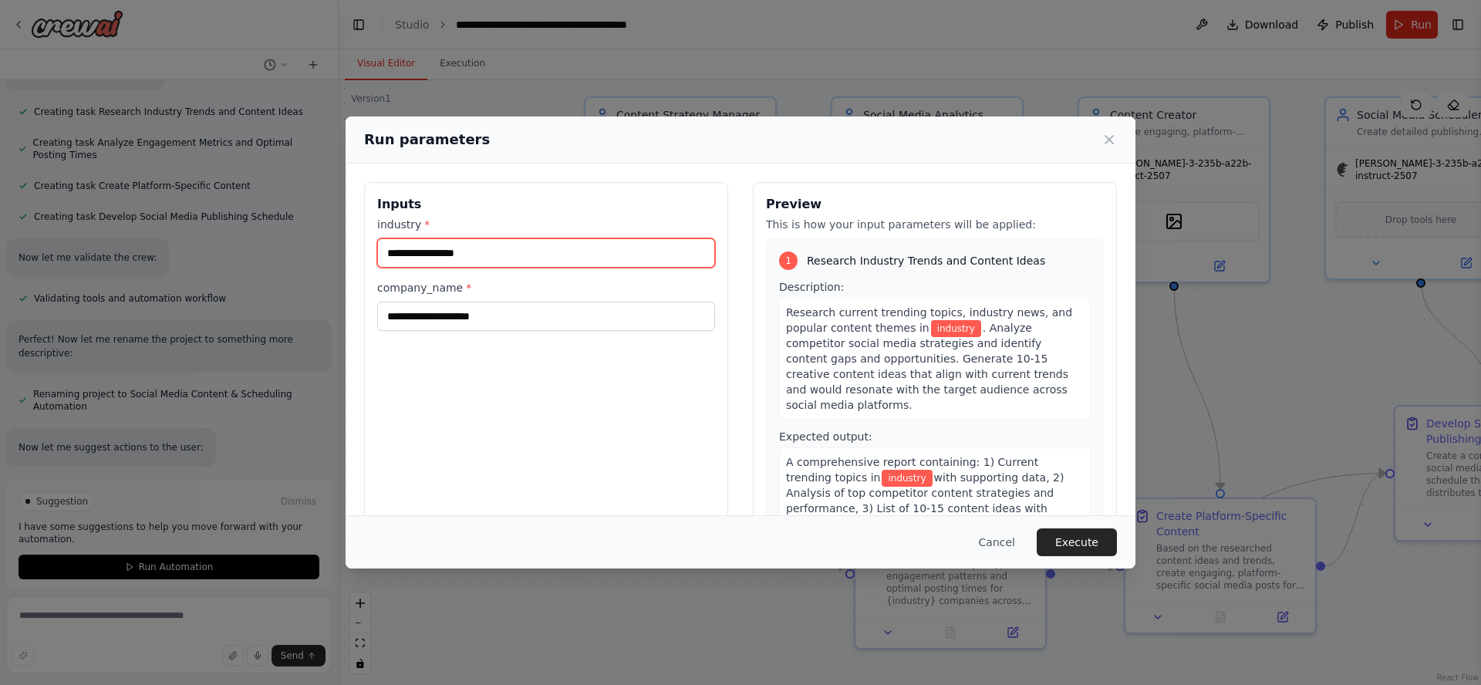
click at [521, 255] on input "industry *" at bounding box center [546, 252] width 338 height 29
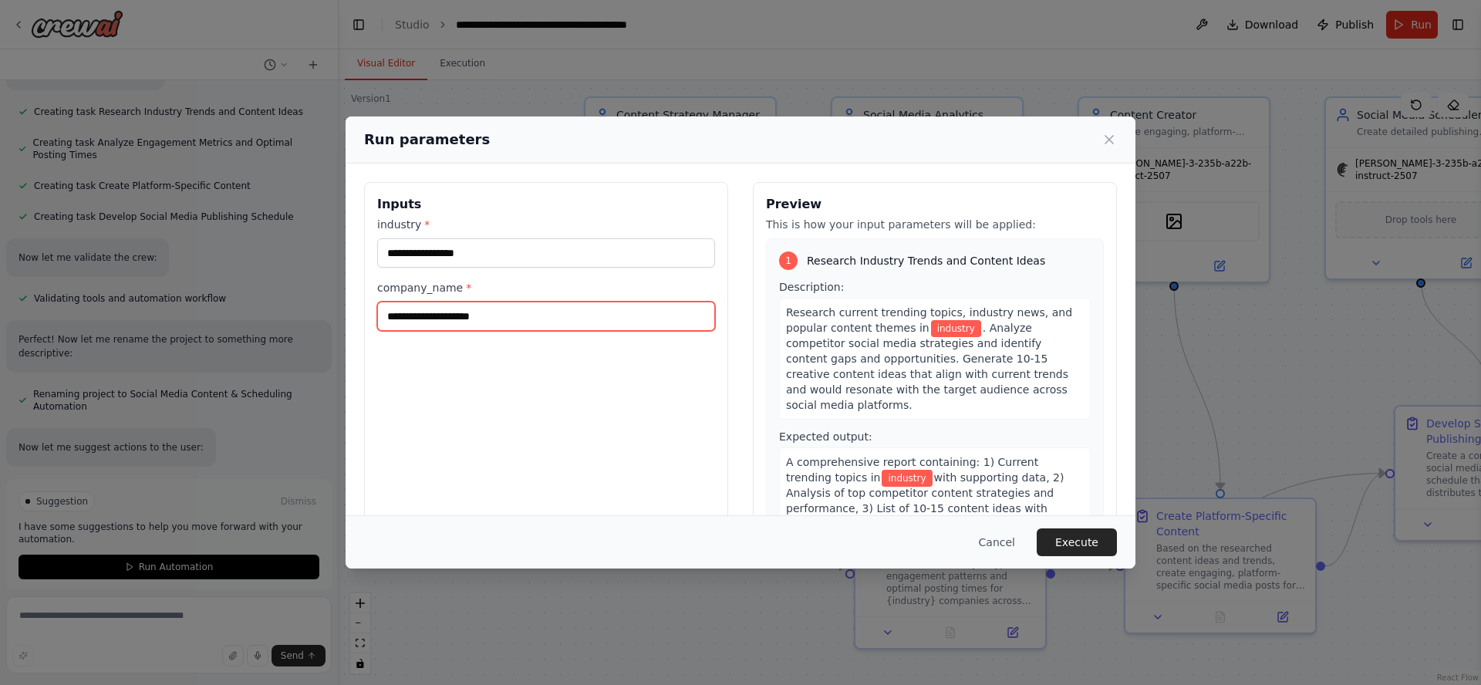
click at [545, 316] on input "company_name *" at bounding box center [546, 316] width 338 height 29
type input "**********"
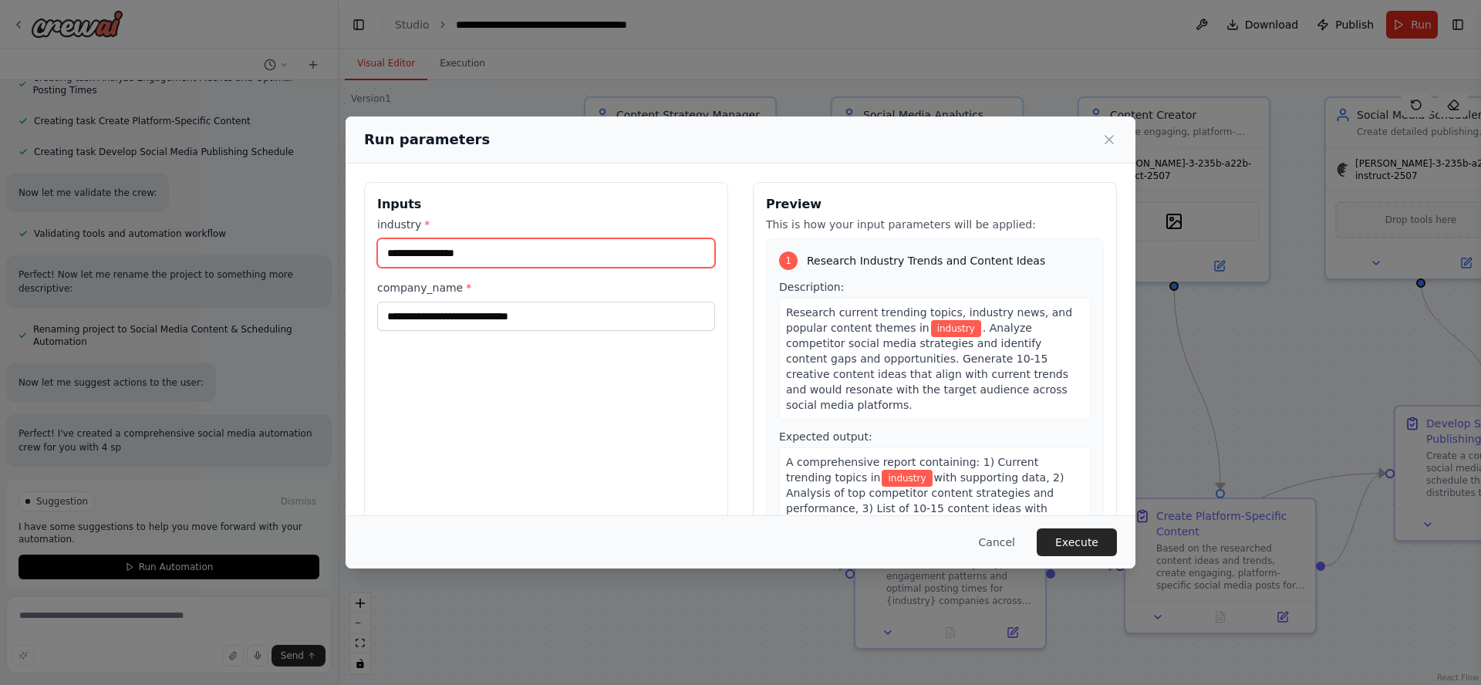
click at [533, 247] on input "industry *" at bounding box center [546, 252] width 338 height 29
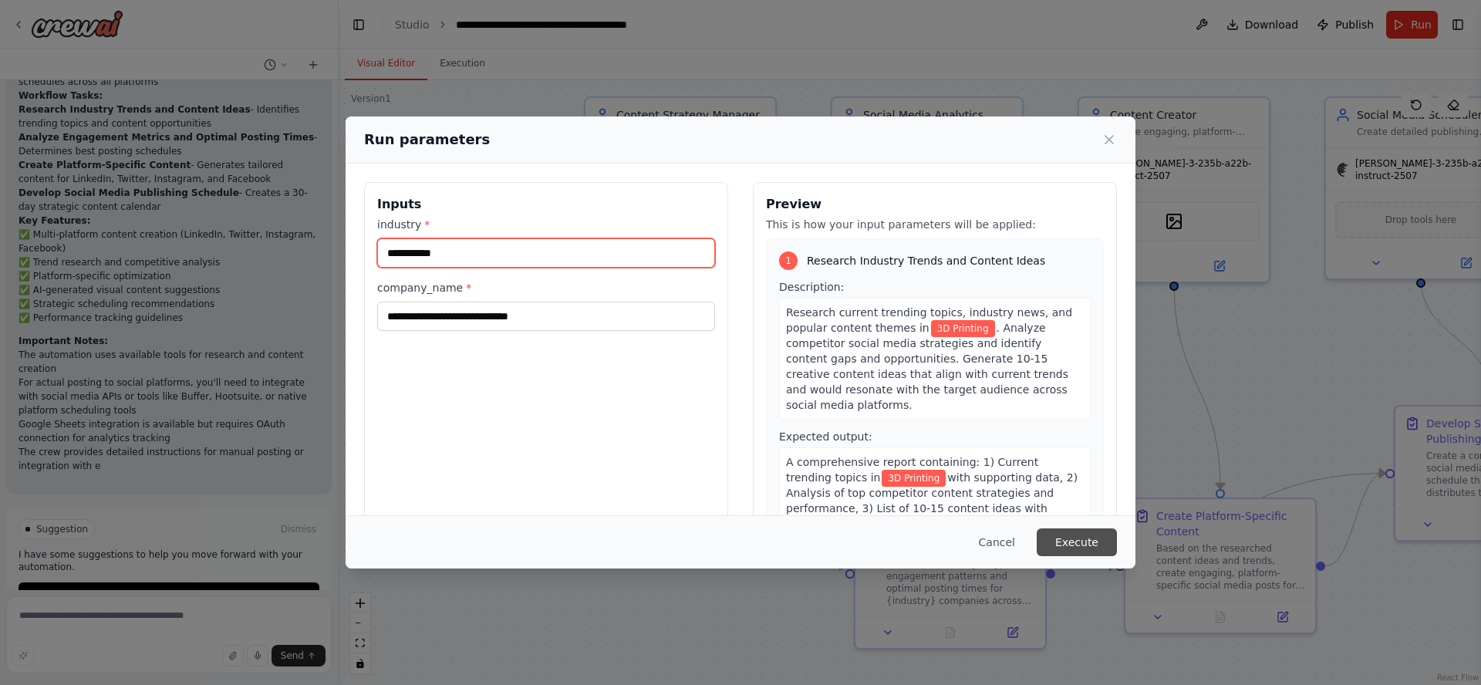
type input "**********"
click at [1076, 549] on button "Execute" at bounding box center [1077, 543] width 80 height 28
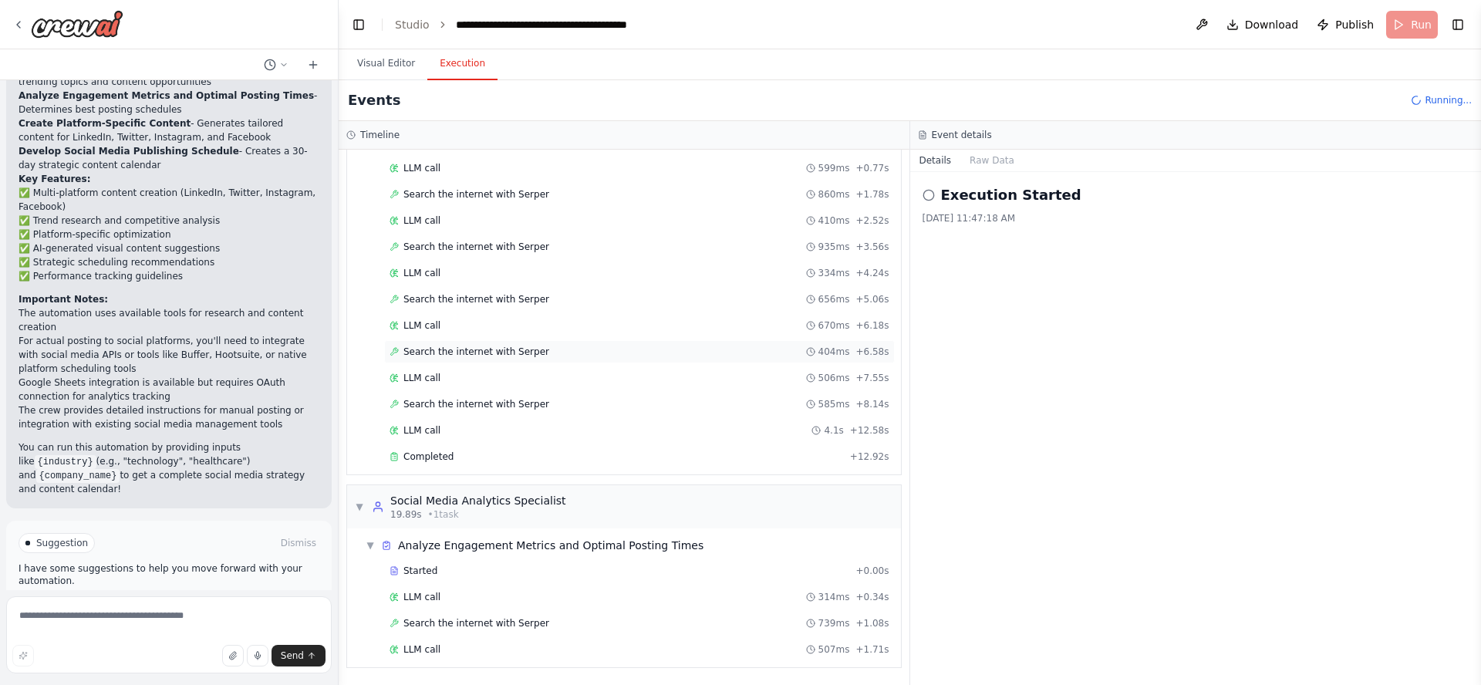
scroll to position [128, 0]
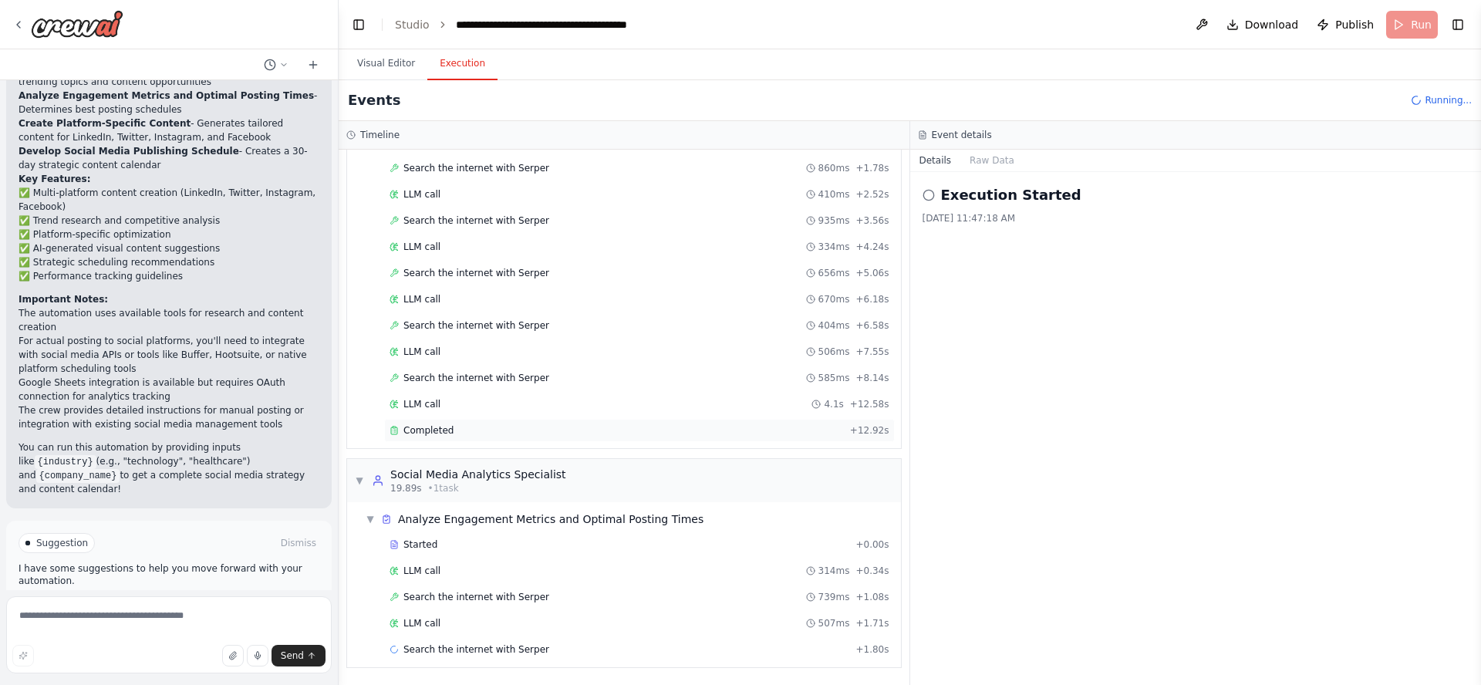
click at [447, 429] on span "Completed" at bounding box center [429, 430] width 50 height 12
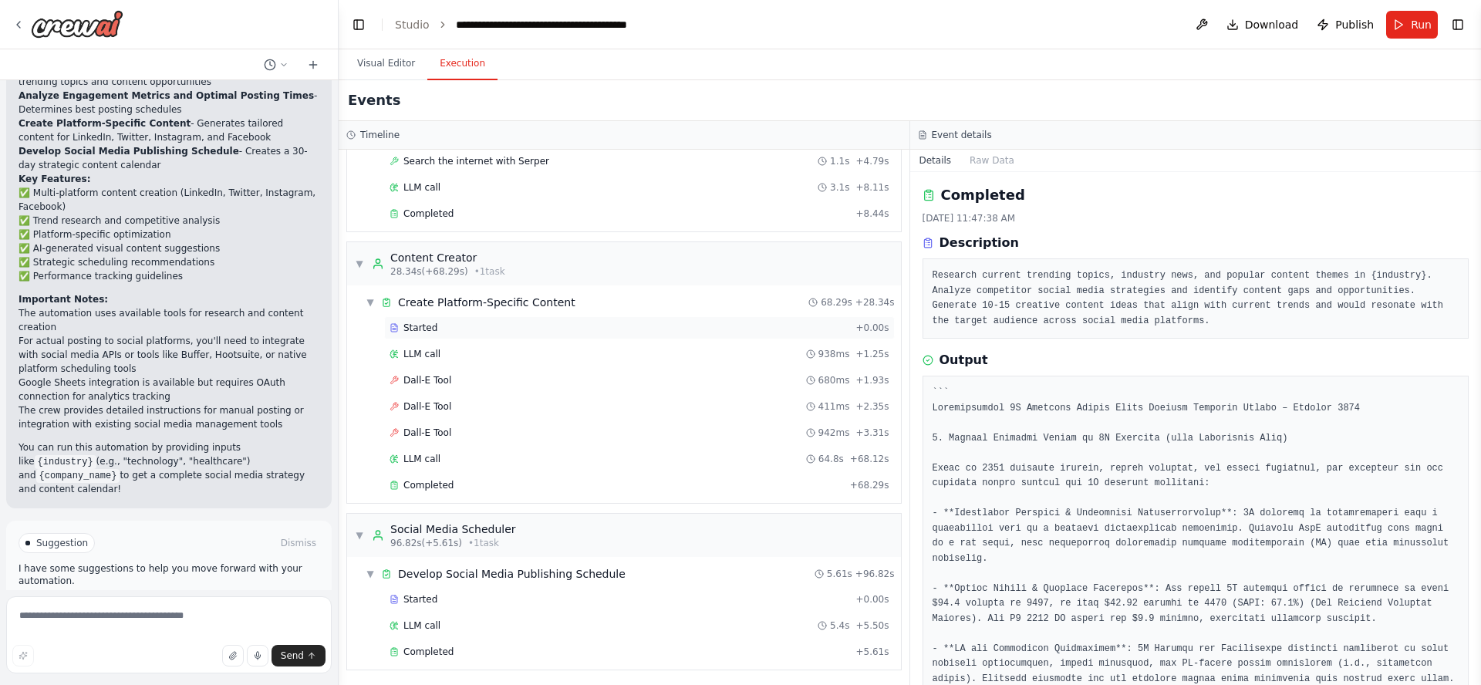
scroll to position [671, 0]
click at [486, 645] on div "Completed" at bounding box center [620, 649] width 460 height 12
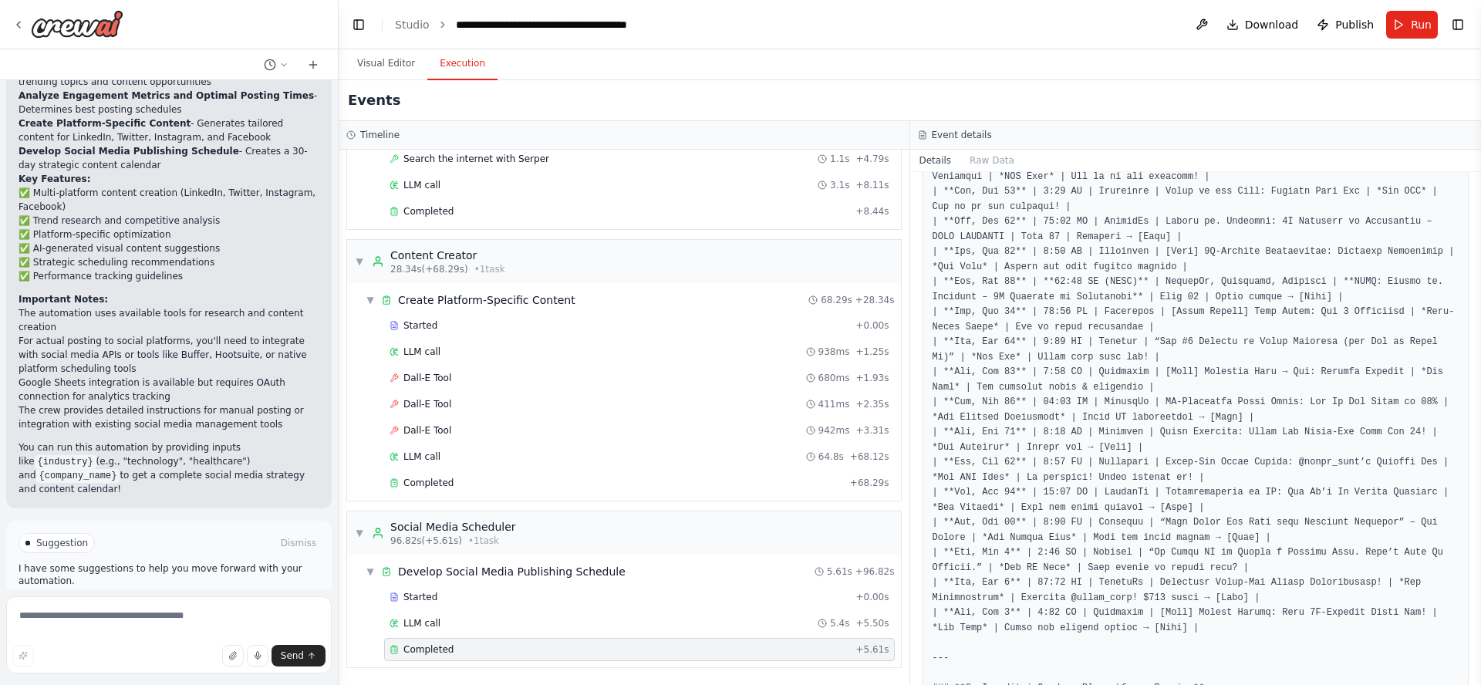
scroll to position [3105, 0]
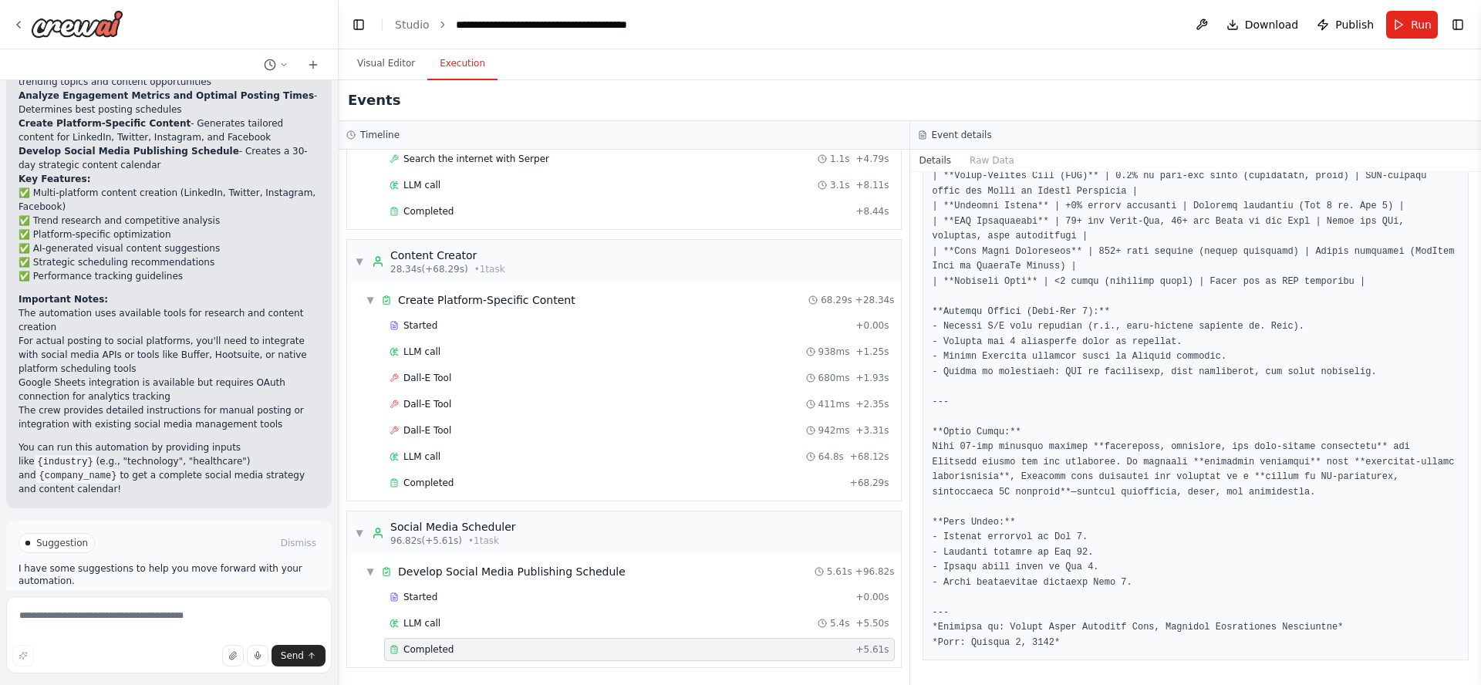
click at [581, 648] on div "Completed" at bounding box center [620, 649] width 460 height 12
click at [410, 23] on link "Studio" at bounding box center [412, 25] width 35 height 12
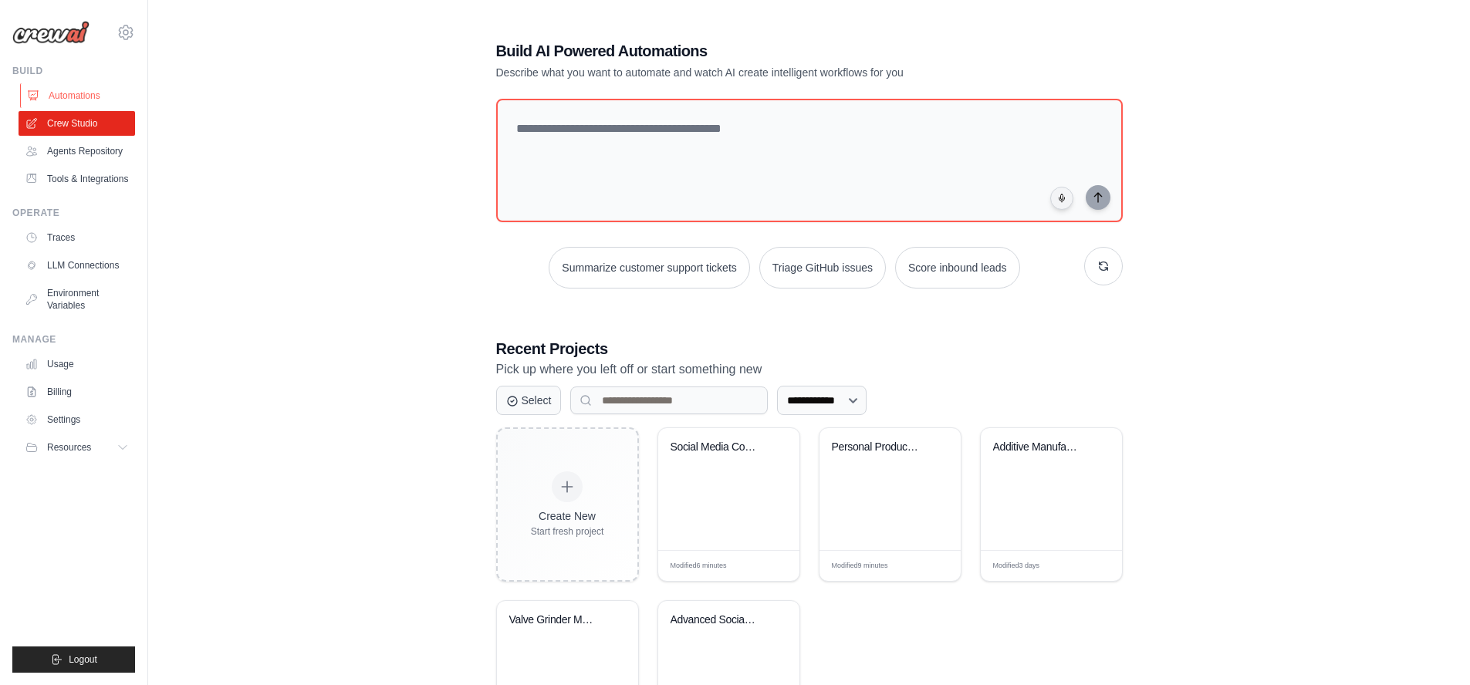
click at [56, 92] on link "Automations" at bounding box center [78, 95] width 117 height 25
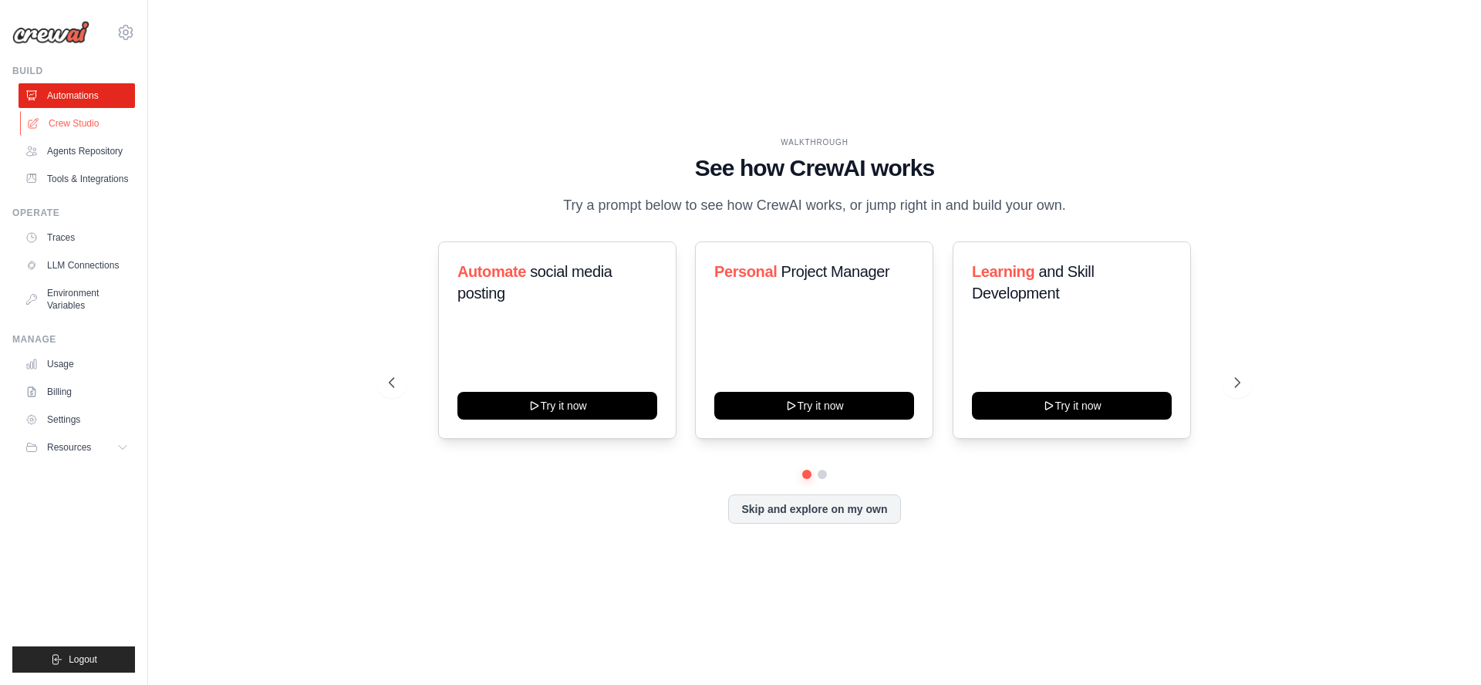
click at [90, 127] on link "Crew Studio" at bounding box center [78, 123] width 117 height 25
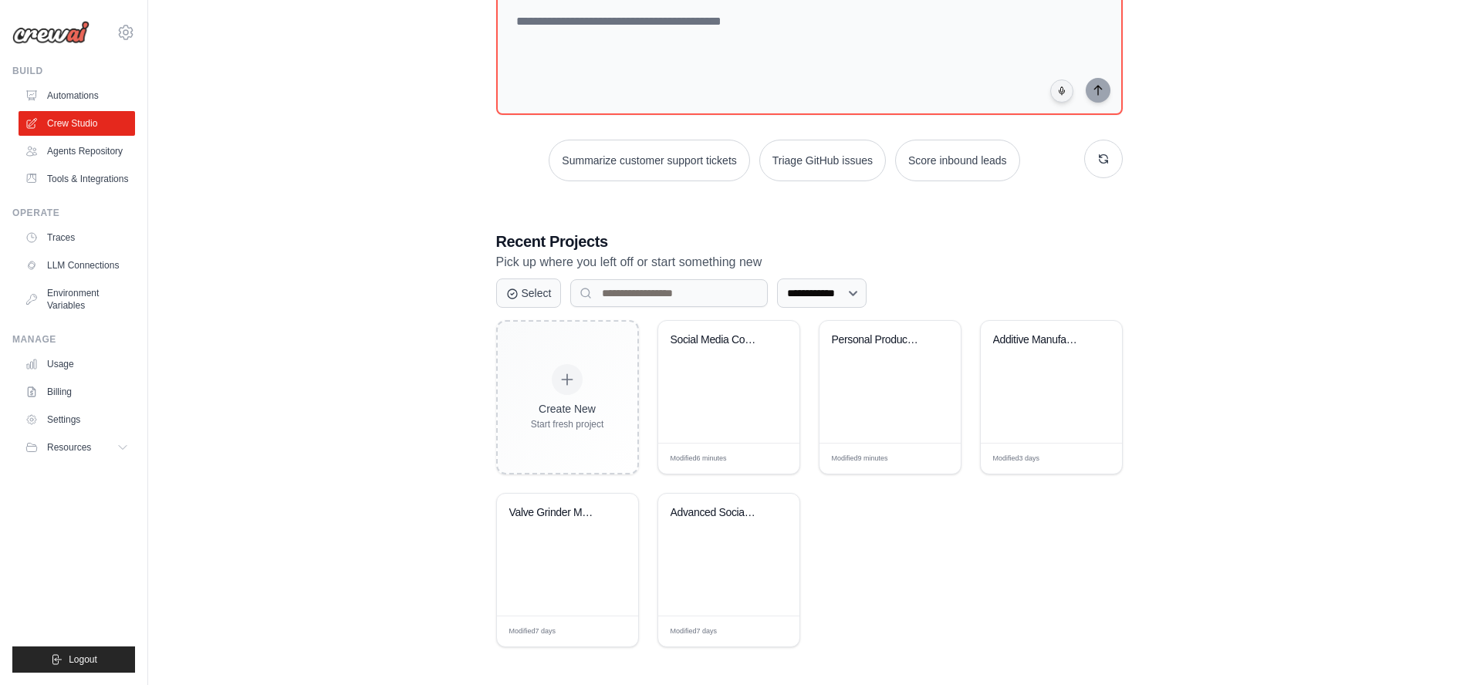
scroll to position [110, 0]
click at [549, 514] on div "Valve Grinder Machine Design Automa..." at bounding box center [555, 511] width 93 height 14
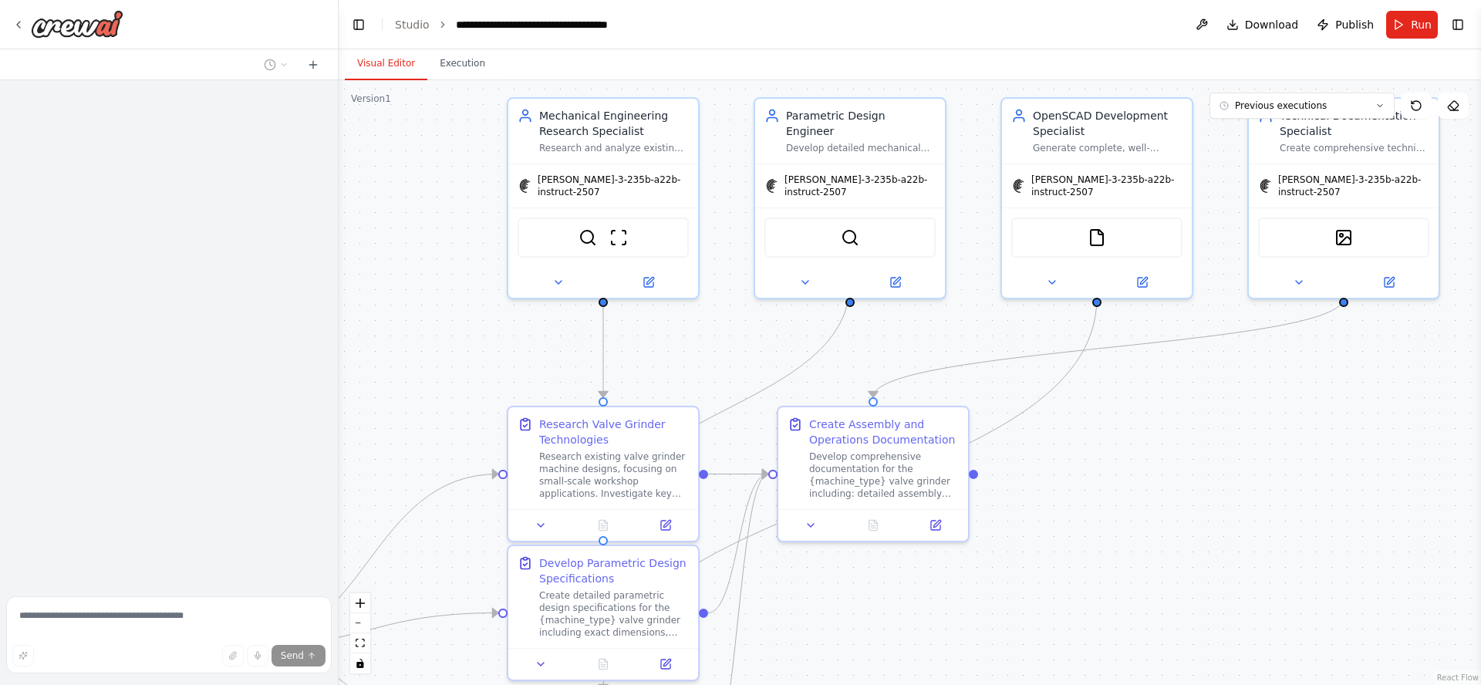
drag, startPoint x: 1112, startPoint y: 525, endPoint x: 1183, endPoint y: 464, distance: 93.6
click at [1202, 465] on div ".deletable-edge-delete-btn { width: 20px; height: 20px; border: 0px solid #ffff…" at bounding box center [910, 382] width 1143 height 605
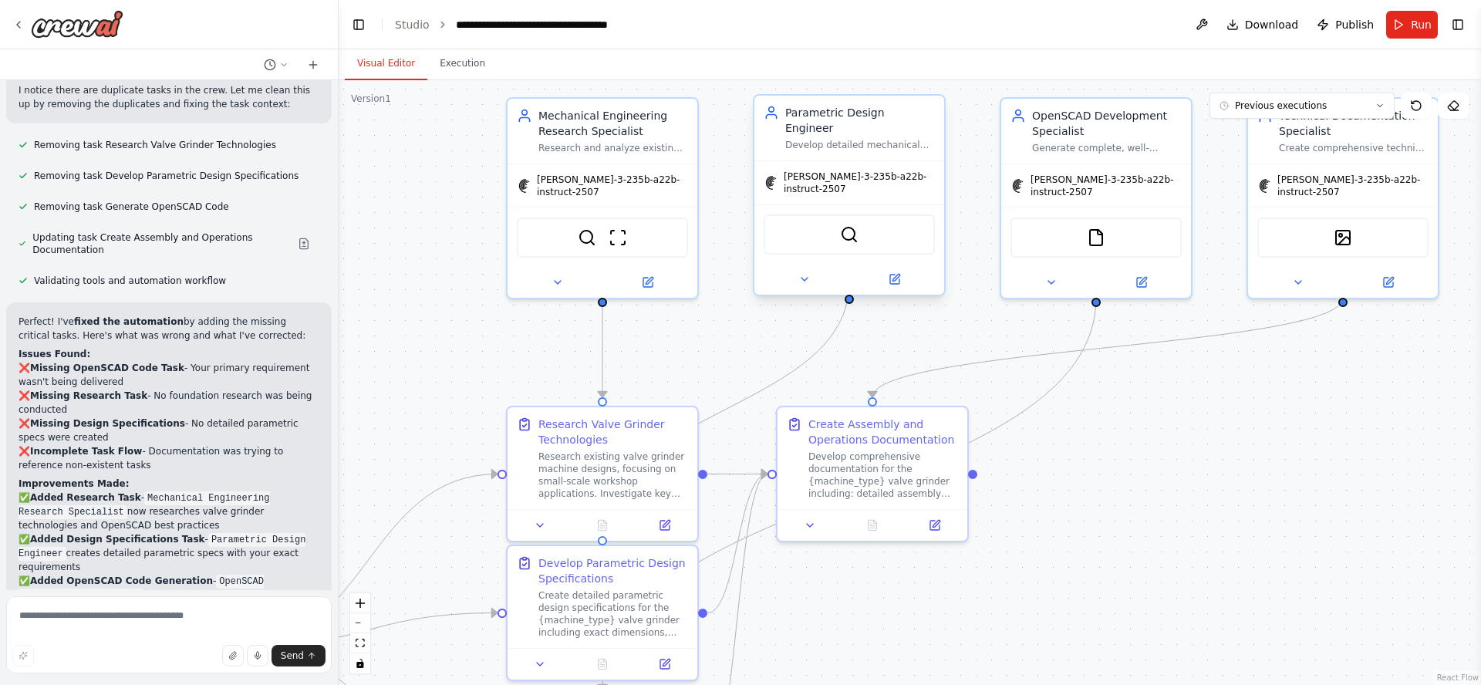
scroll to position [3308, 0]
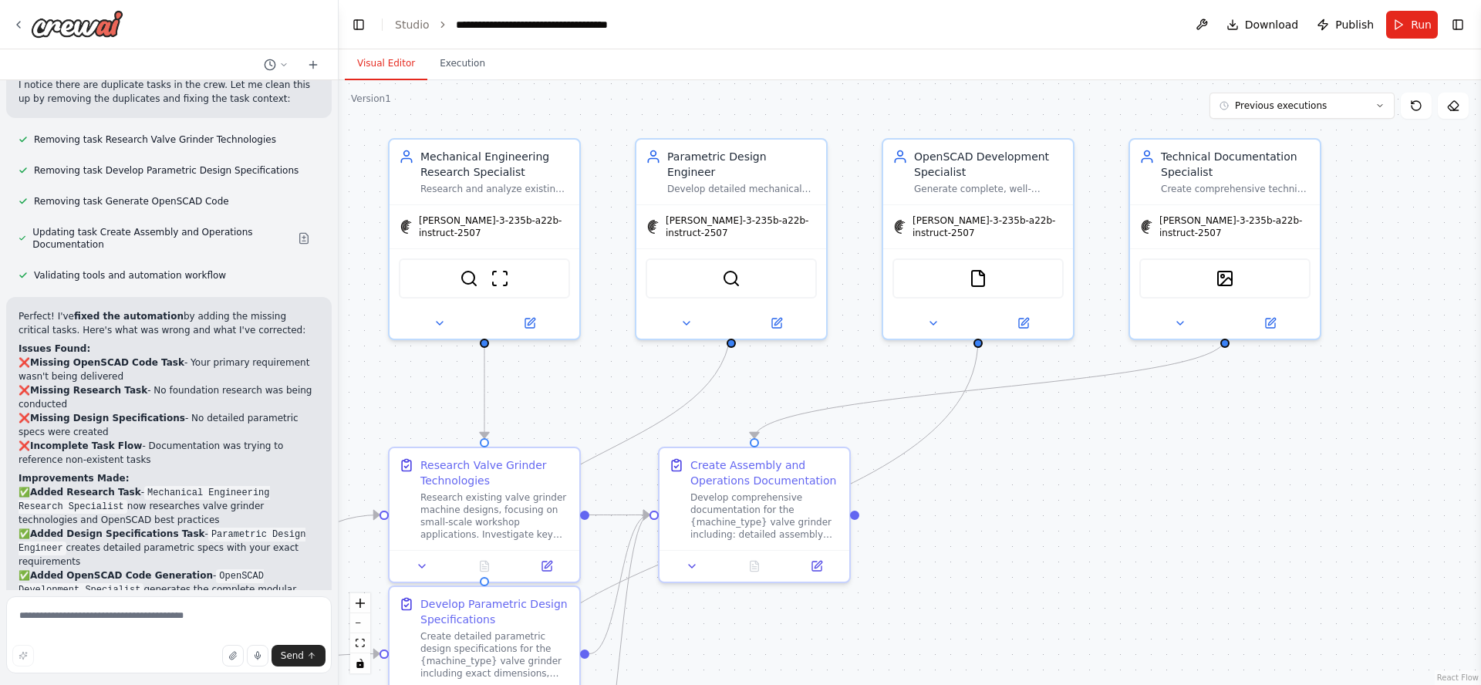
drag, startPoint x: 1224, startPoint y: 480, endPoint x: 1109, endPoint y: 520, distance: 121.8
click at [1109, 520] on div ".deletable-edge-delete-btn { width: 20px; height: 20px; border: 0px solid #ffff…" at bounding box center [910, 382] width 1143 height 605
click at [90, 25] on img at bounding box center [77, 24] width 93 height 28
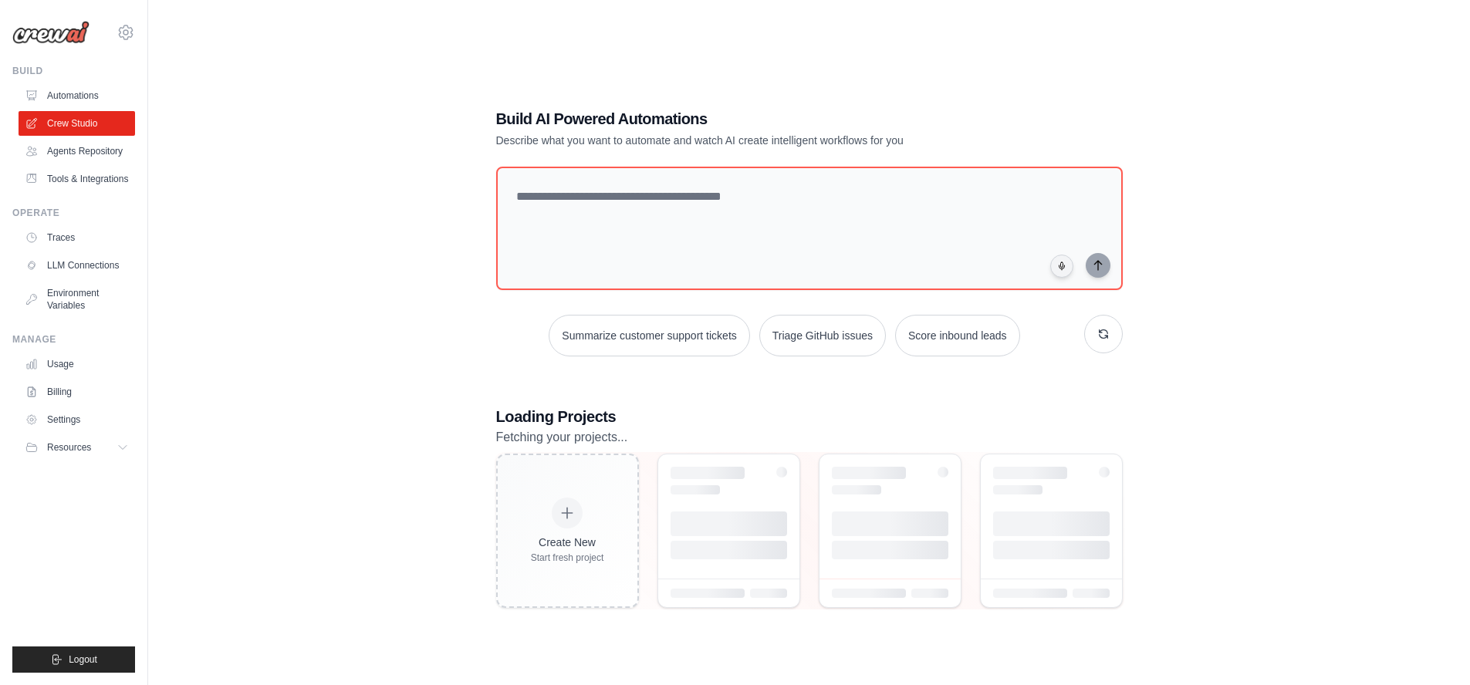
scroll to position [110, 0]
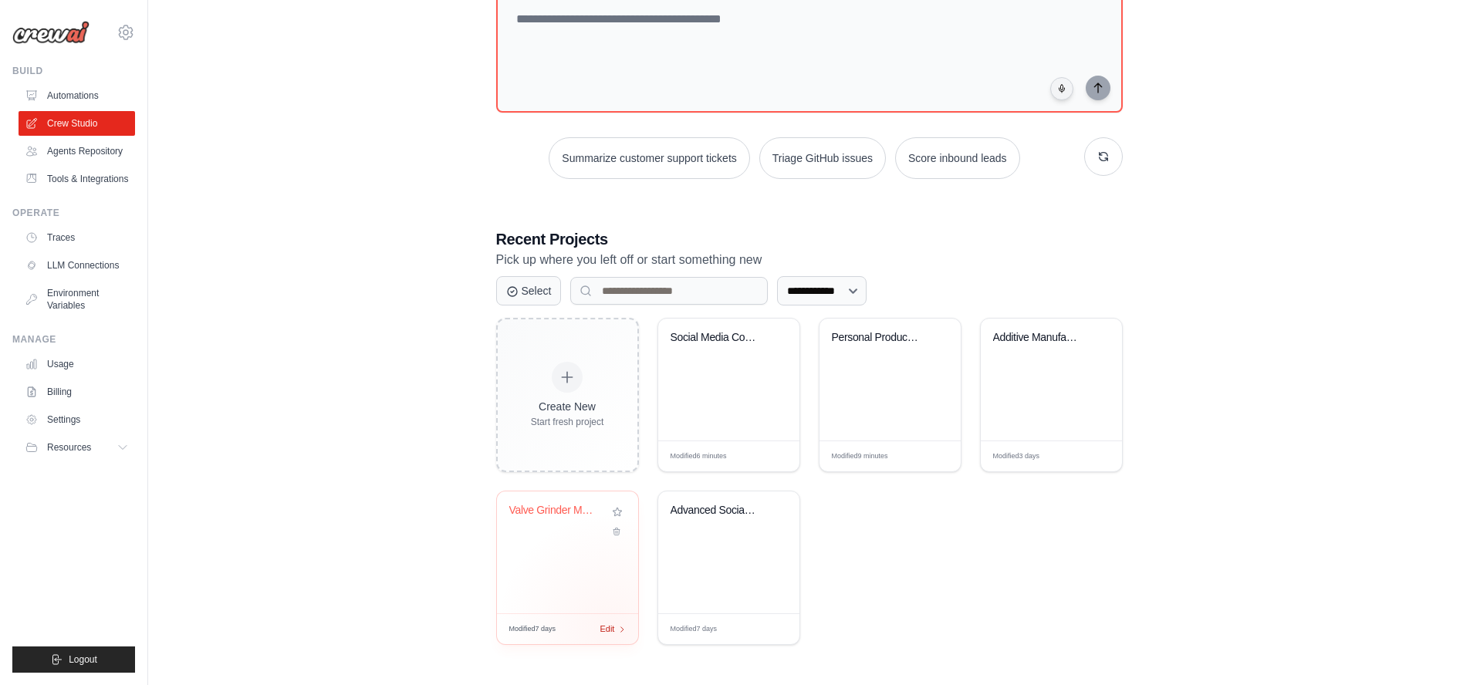
click at [611, 628] on span "Edit" at bounding box center [607, 629] width 15 height 13
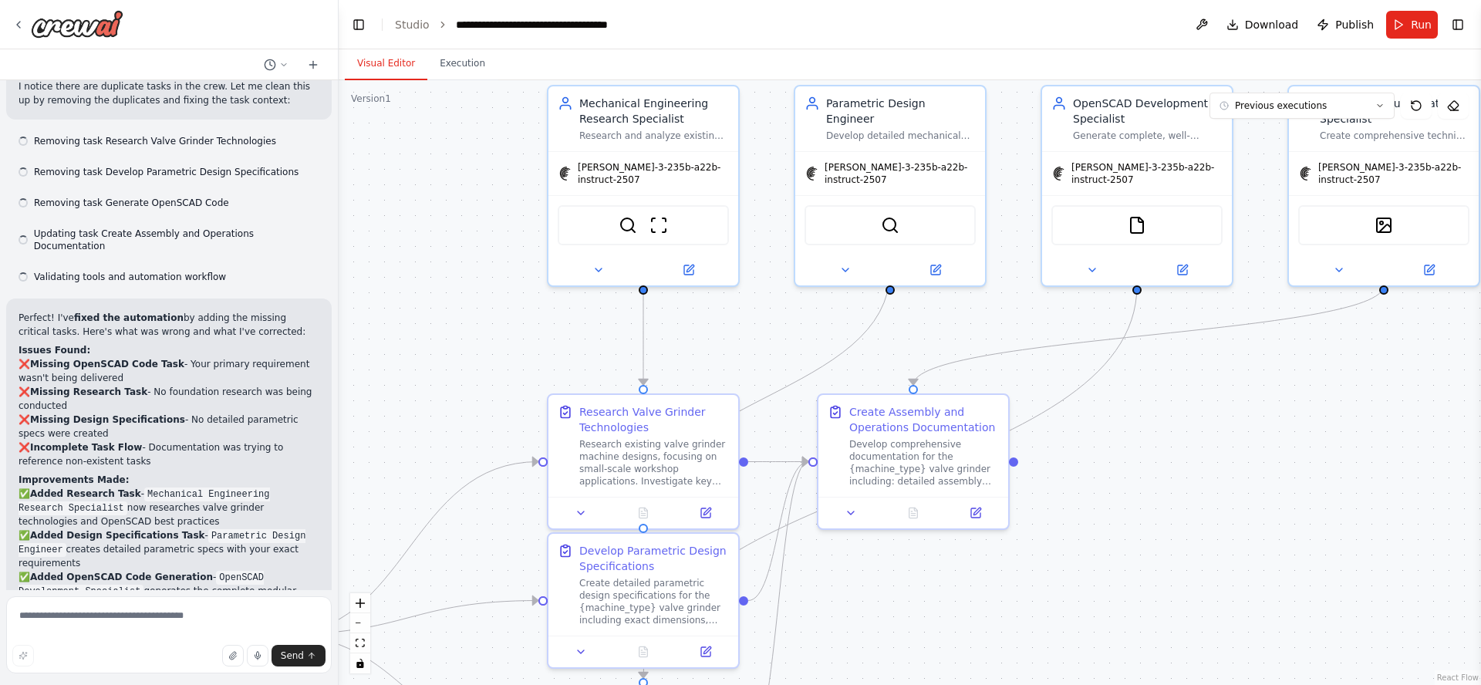
drag, startPoint x: 1035, startPoint y: 508, endPoint x: 1244, endPoint y: 355, distance: 260.0
click at [1251, 372] on div ".deletable-edge-delete-btn { width: 20px; height: 20px; border: 0px solid #ffff…" at bounding box center [910, 382] width 1143 height 605
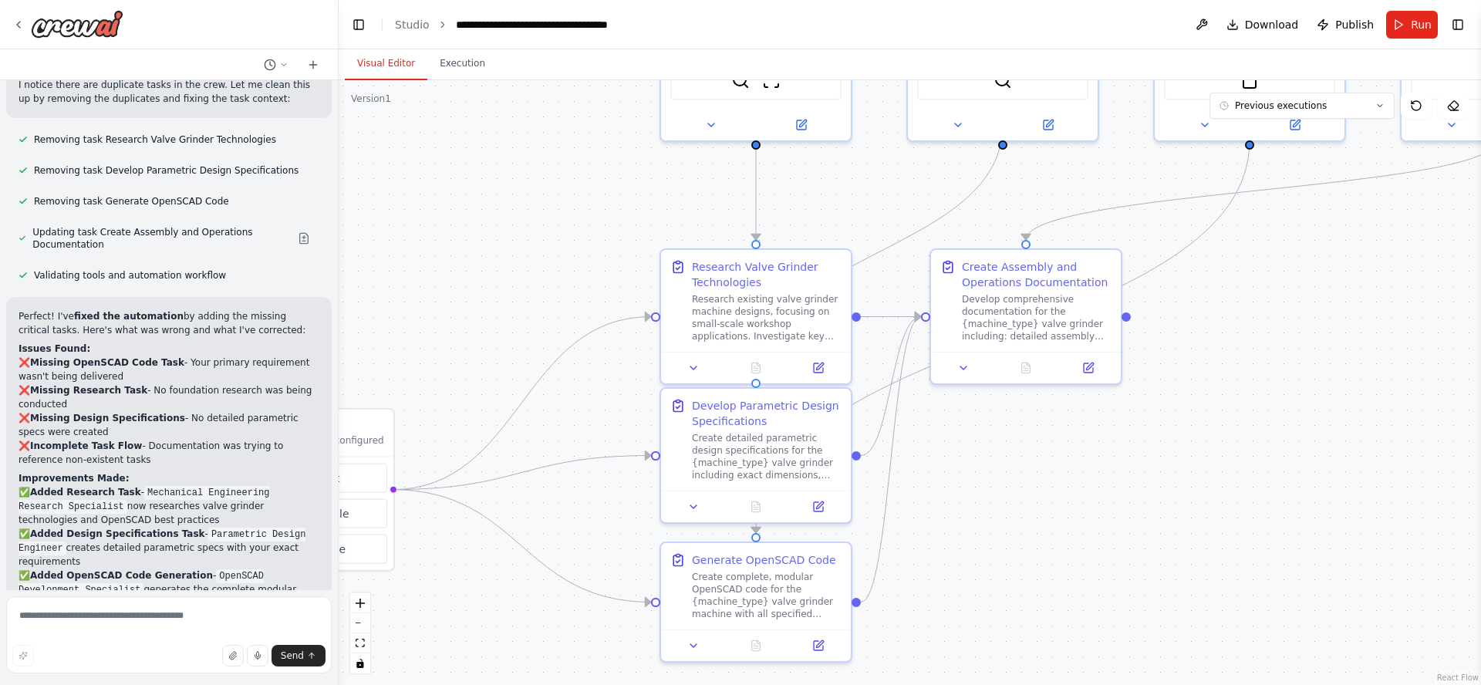
drag, startPoint x: 1000, startPoint y: 540, endPoint x: 1056, endPoint y: 226, distance: 319.0
click at [1056, 226] on div ".deletable-edge-delete-btn { width: 20px; height: 20px; border: 0px solid #ffff…" at bounding box center [910, 382] width 1143 height 605
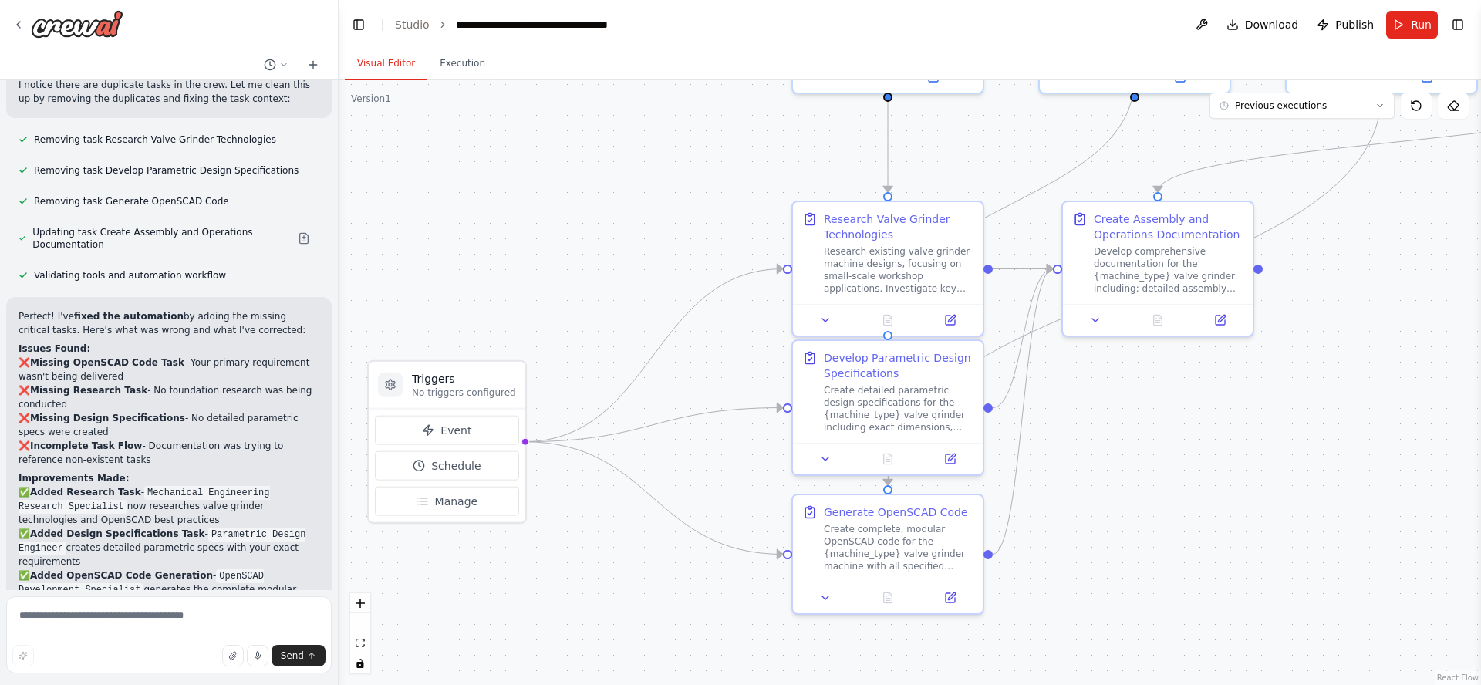
drag, startPoint x: 1100, startPoint y: 291, endPoint x: 1183, endPoint y: 483, distance: 209.1
click at [1183, 483] on div ".deletable-edge-delete-btn { width: 20px; height: 20px; border: 0px solid #ffff…" at bounding box center [910, 382] width 1143 height 605
click at [69, 24] on img at bounding box center [77, 24] width 93 height 28
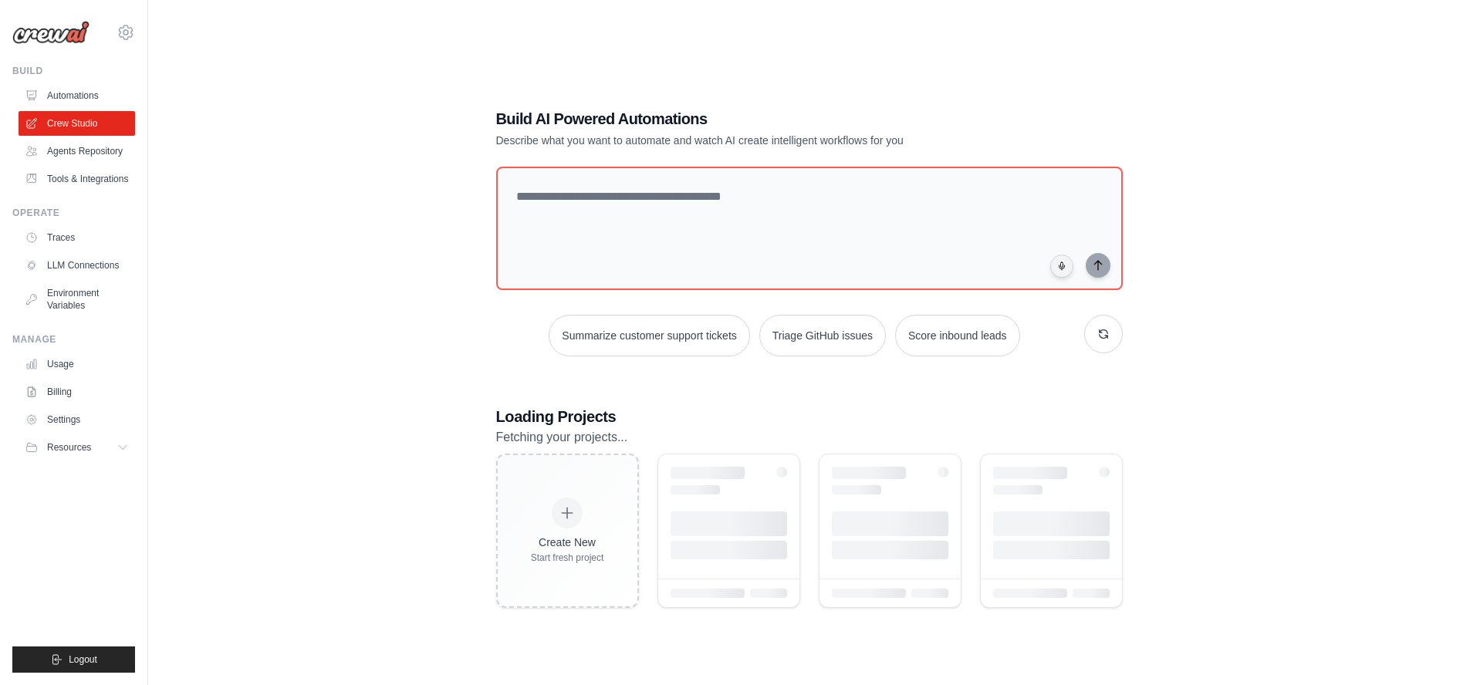
scroll to position [110, 0]
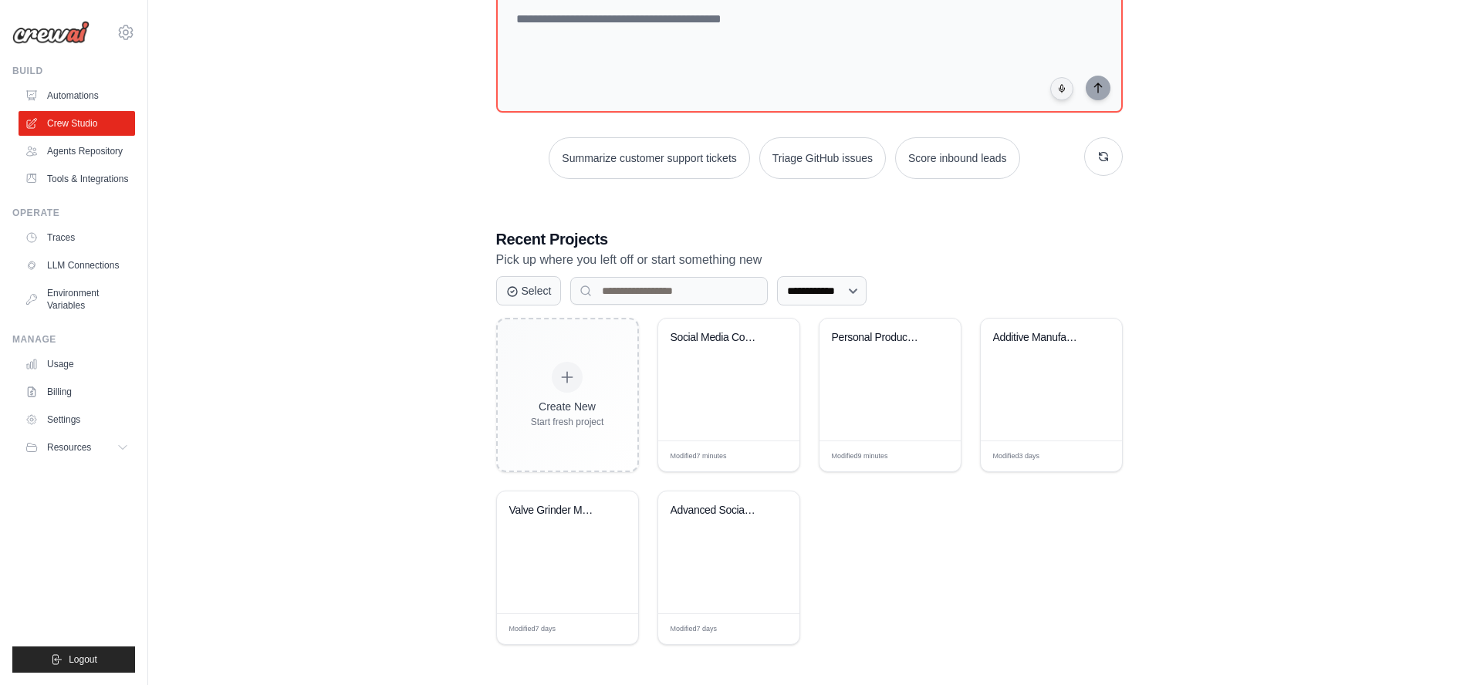
drag, startPoint x: 331, startPoint y: 128, endPoint x: 351, endPoint y: 141, distance: 24.0
click at [329, 132] on div "**********" at bounding box center [809, 288] width 1272 height 764
click at [777, 276] on select "**********" at bounding box center [821, 290] width 89 height 29
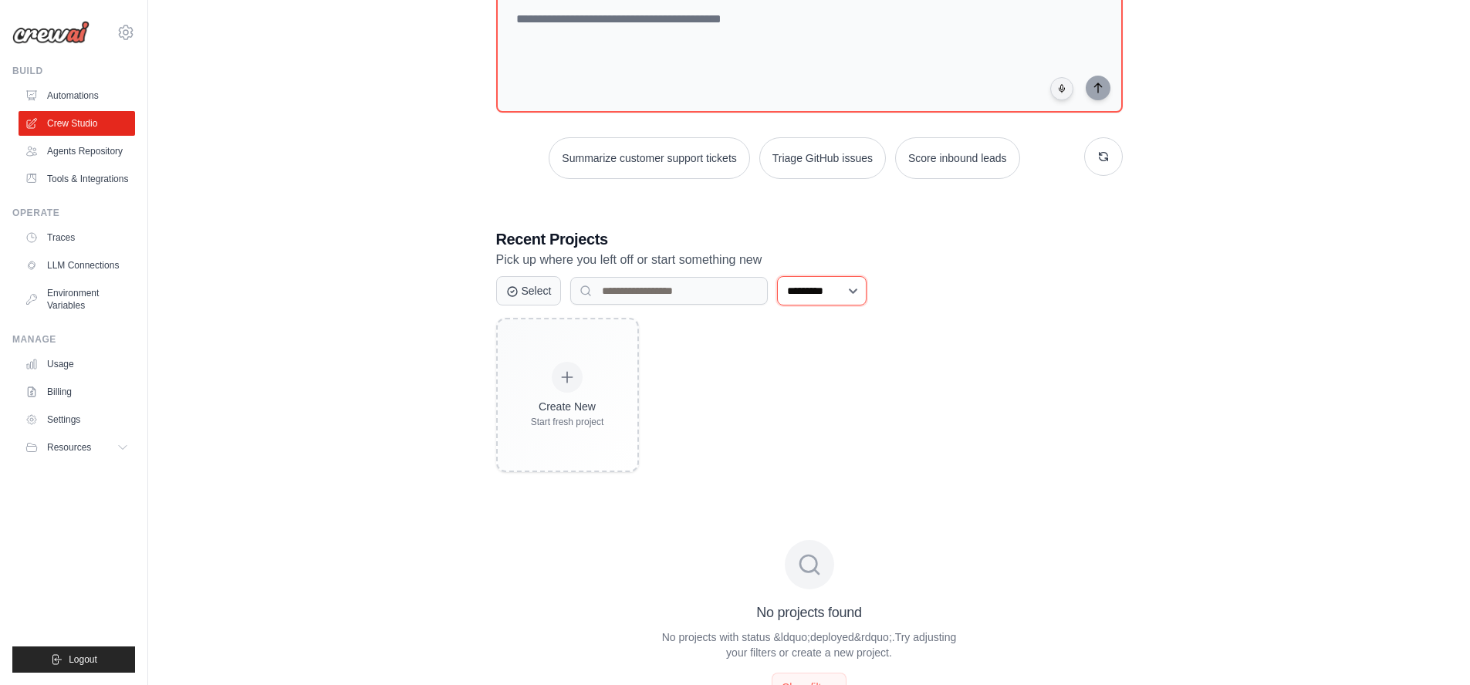
click at [777, 276] on select "**********" at bounding box center [821, 290] width 89 height 29
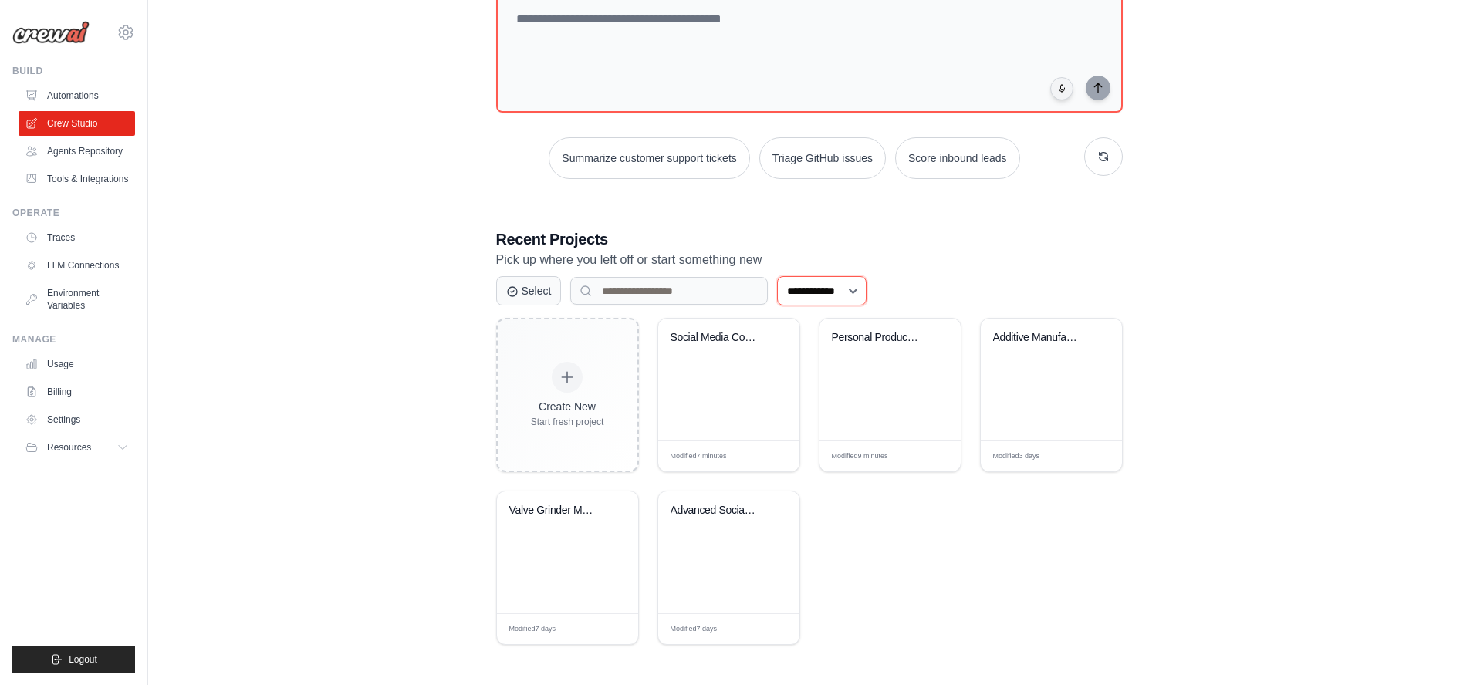
select select "***"
click at [777, 276] on select "**********" at bounding box center [821, 290] width 89 height 29
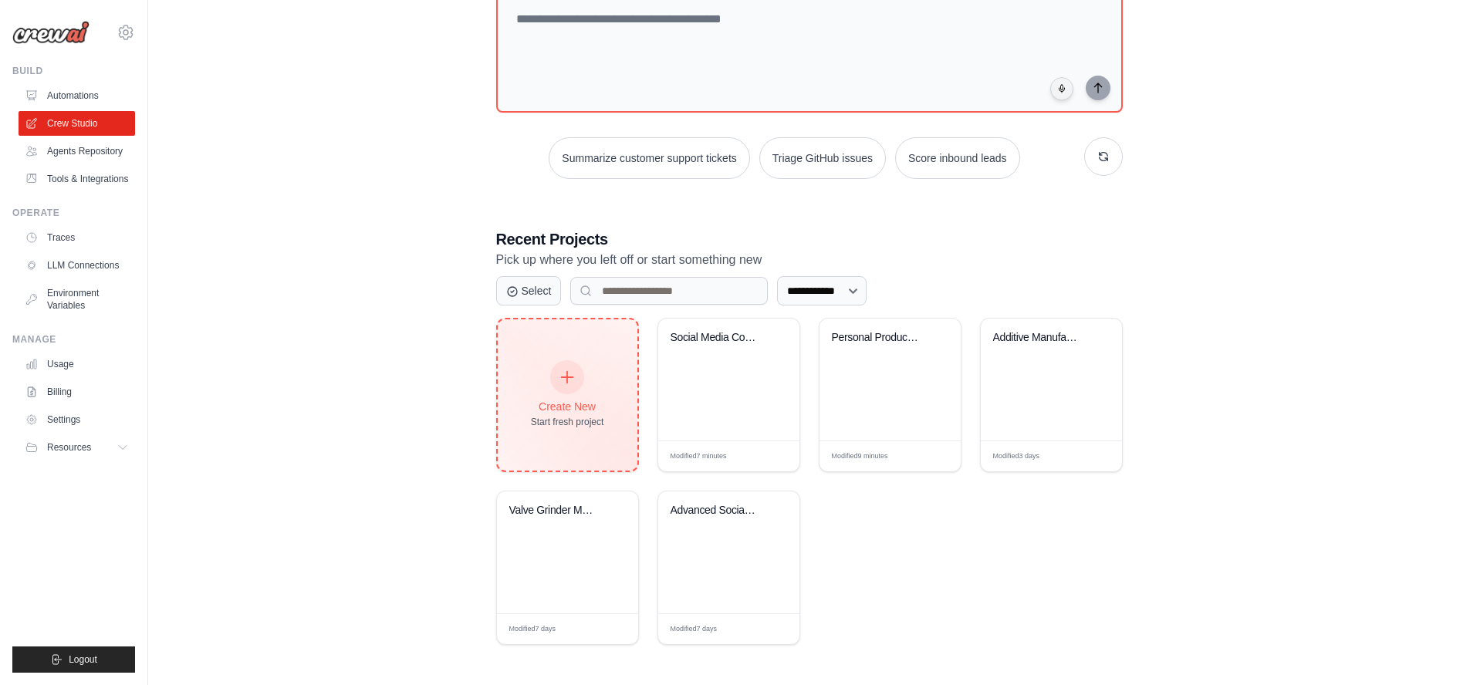
click at [564, 370] on icon at bounding box center [567, 377] width 17 height 17
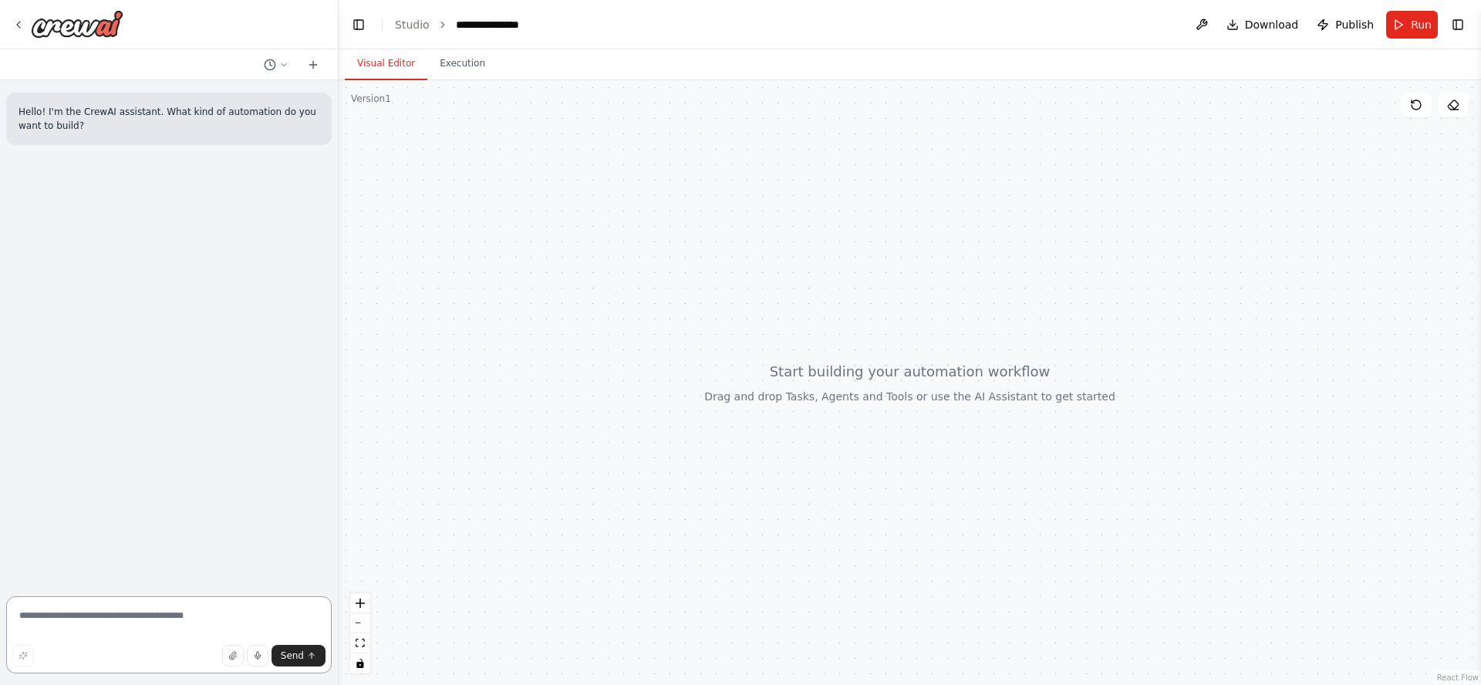
click at [170, 612] on textarea at bounding box center [169, 634] width 326 height 77
click at [106, 616] on textarea "**********" at bounding box center [169, 634] width 326 height 77
type textarea "**********"
click at [308, 658] on icon "submit" at bounding box center [311, 655] width 9 height 9
